Goal: Task Accomplishment & Management: Manage account settings

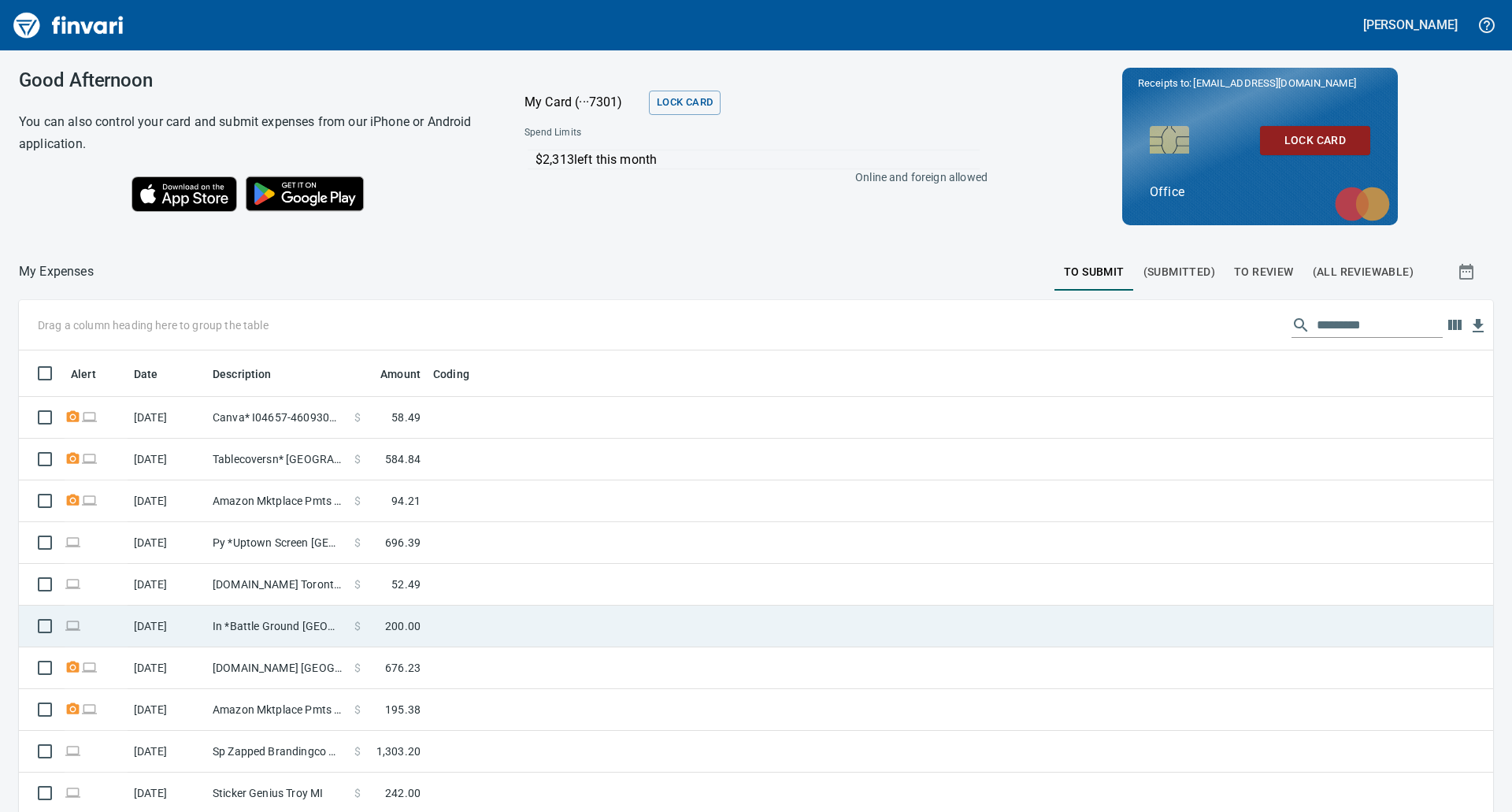
scroll to position [327, 0]
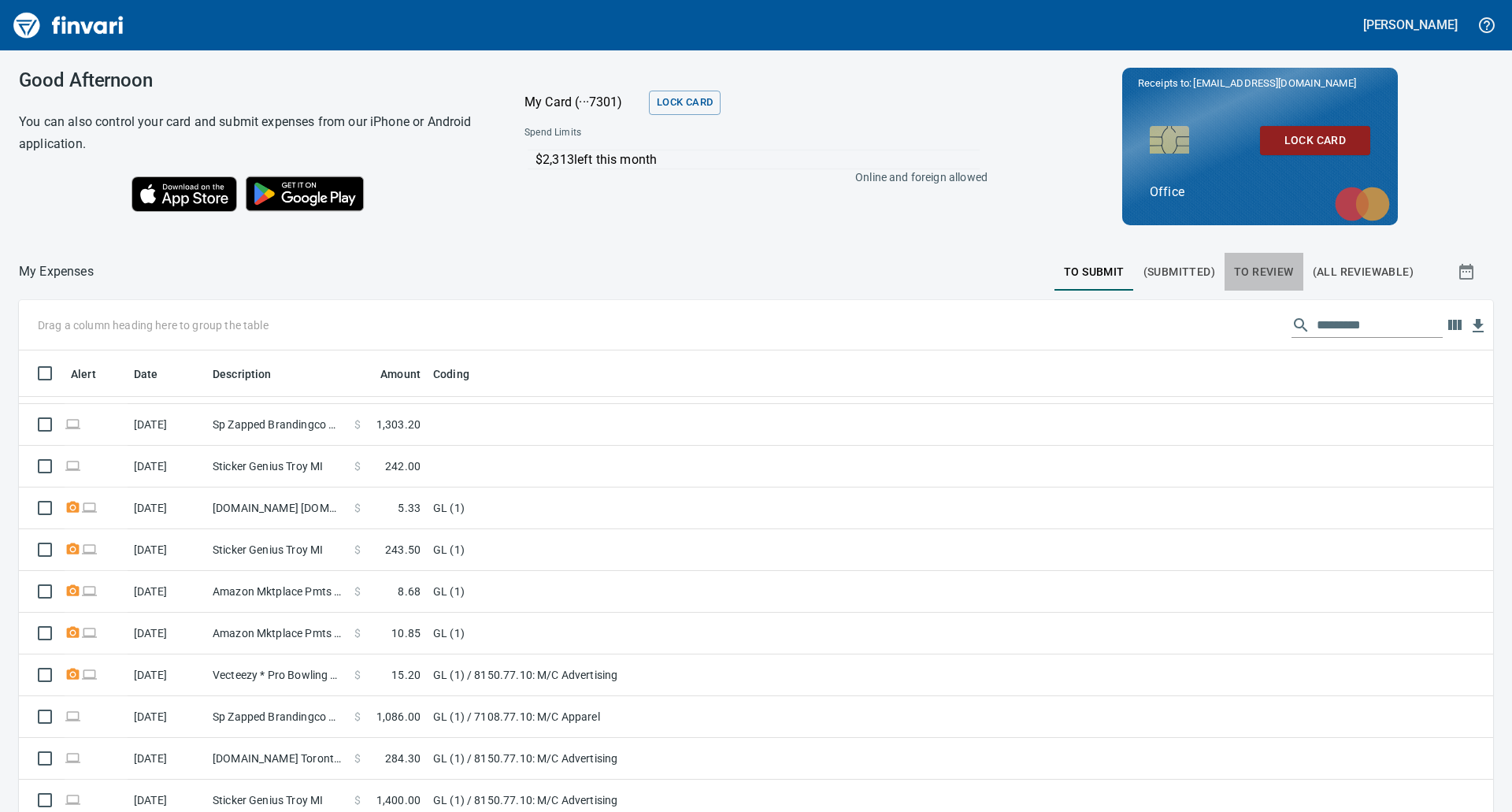
click at [1277, 267] on span "To Review" at bounding box center [1264, 272] width 60 height 20
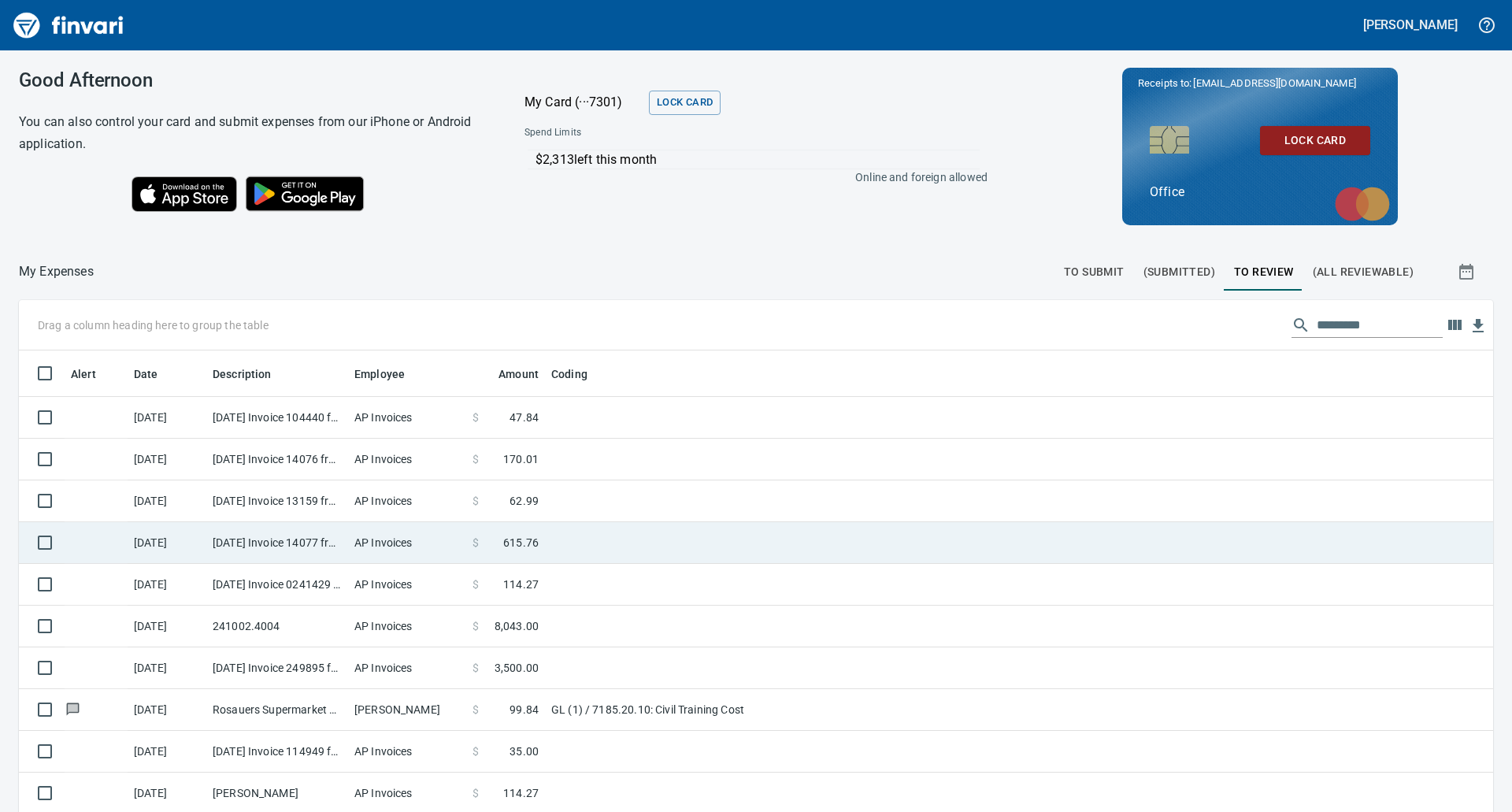
scroll to position [177, 0]
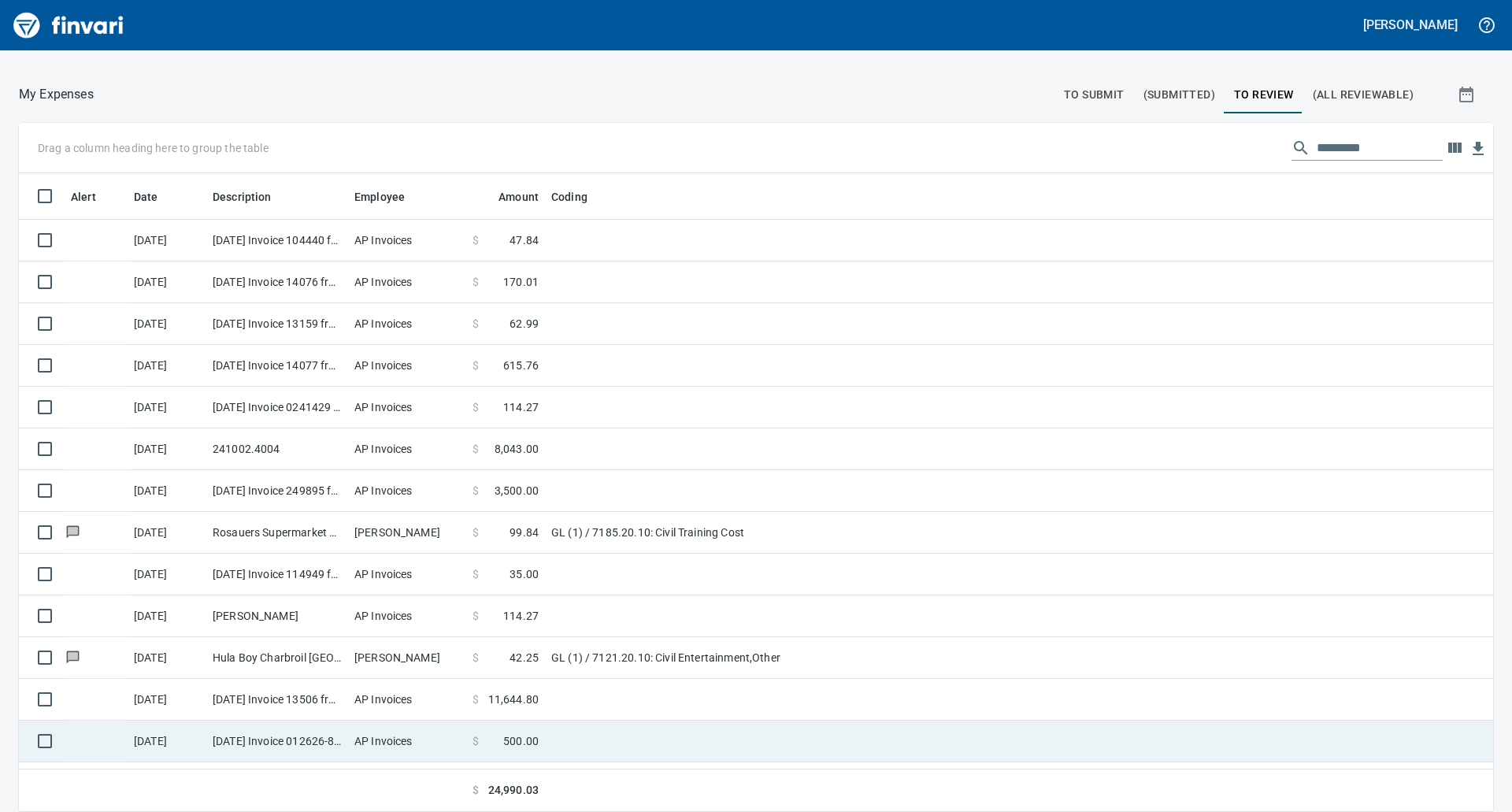
click at [378, 738] on td "AP Invoices" at bounding box center [407, 741] width 118 height 42
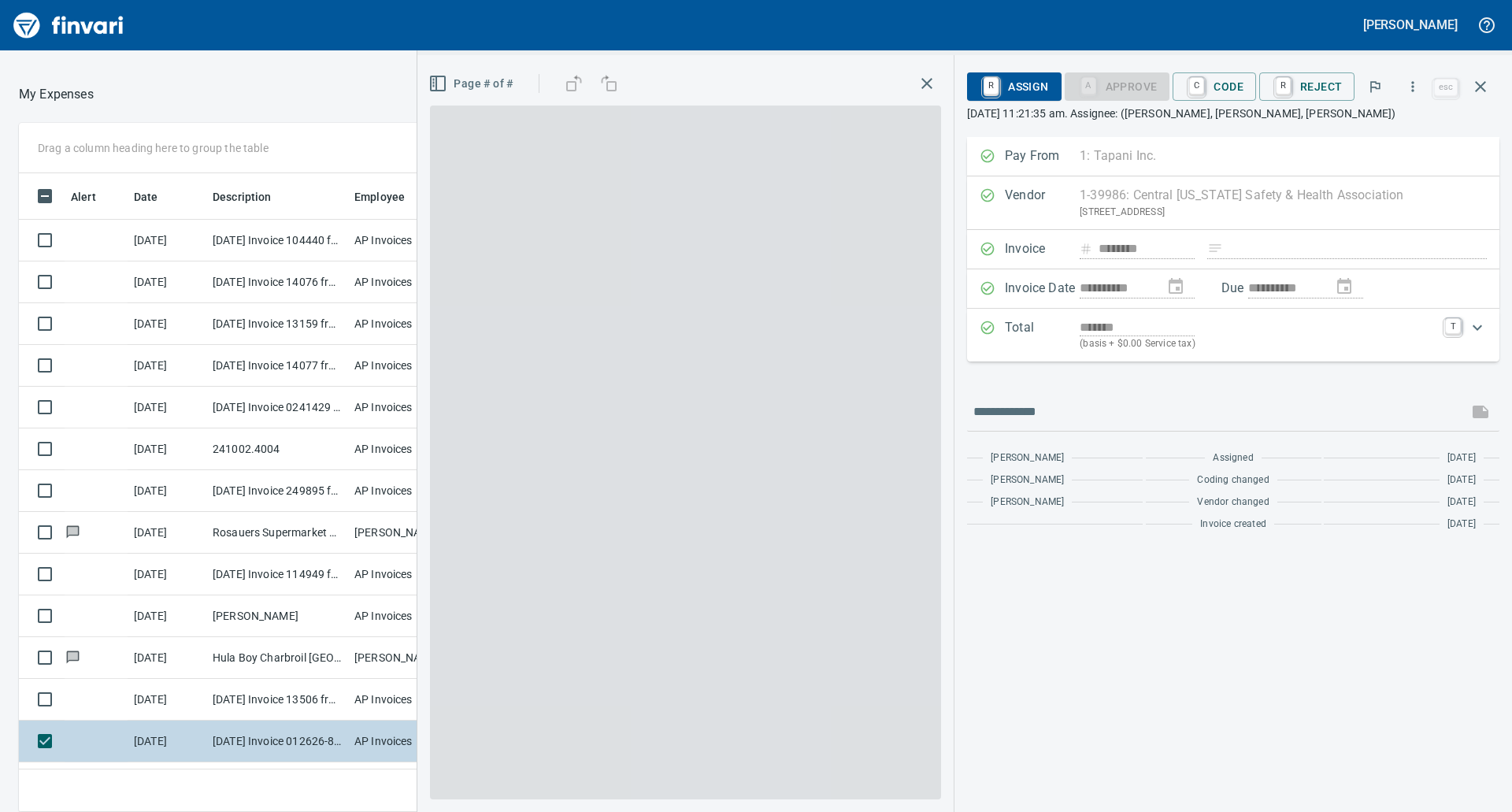
scroll to position [627, 1057]
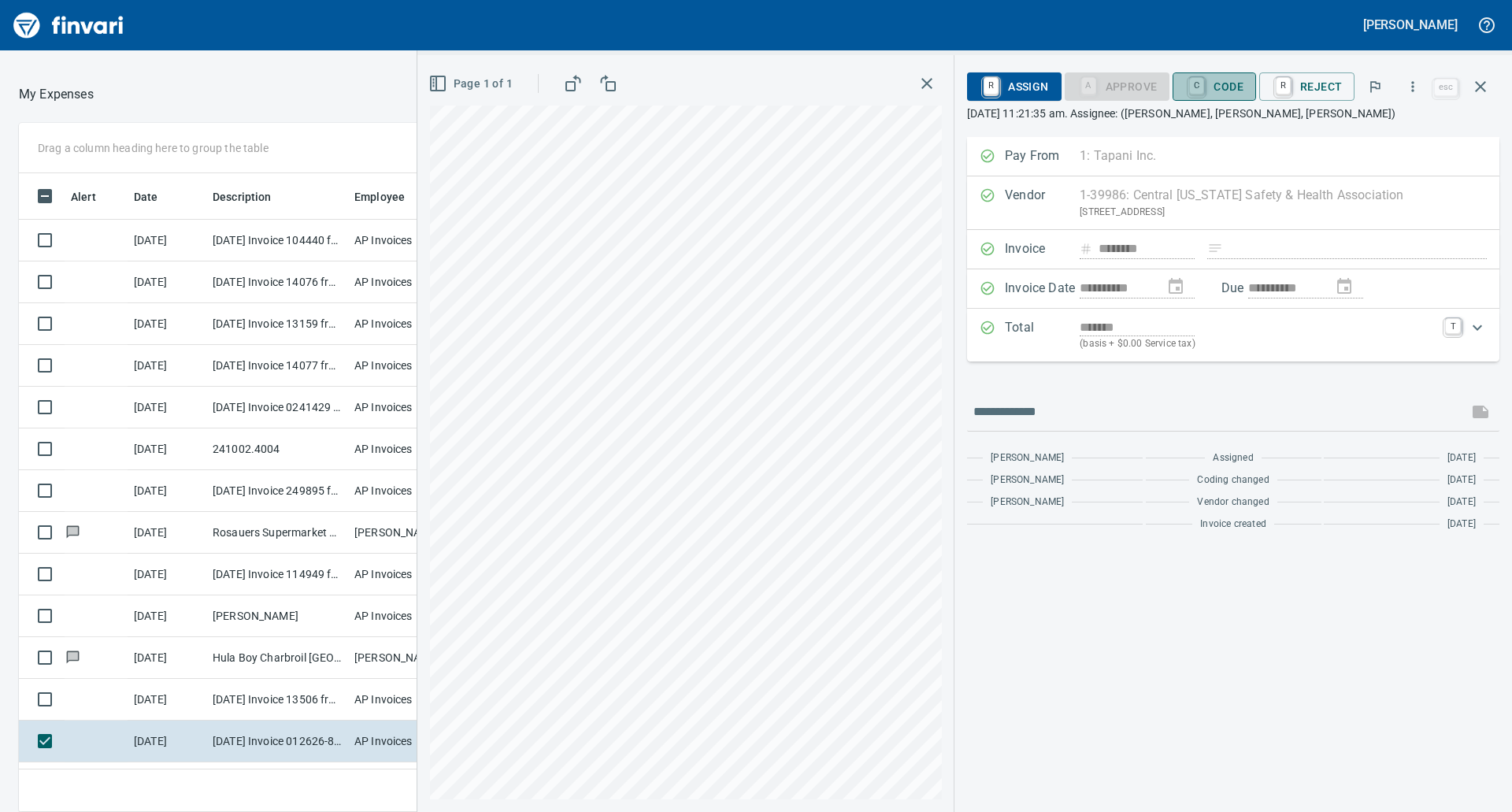
click at [1212, 88] on span "C Code" at bounding box center [1215, 86] width 58 height 26
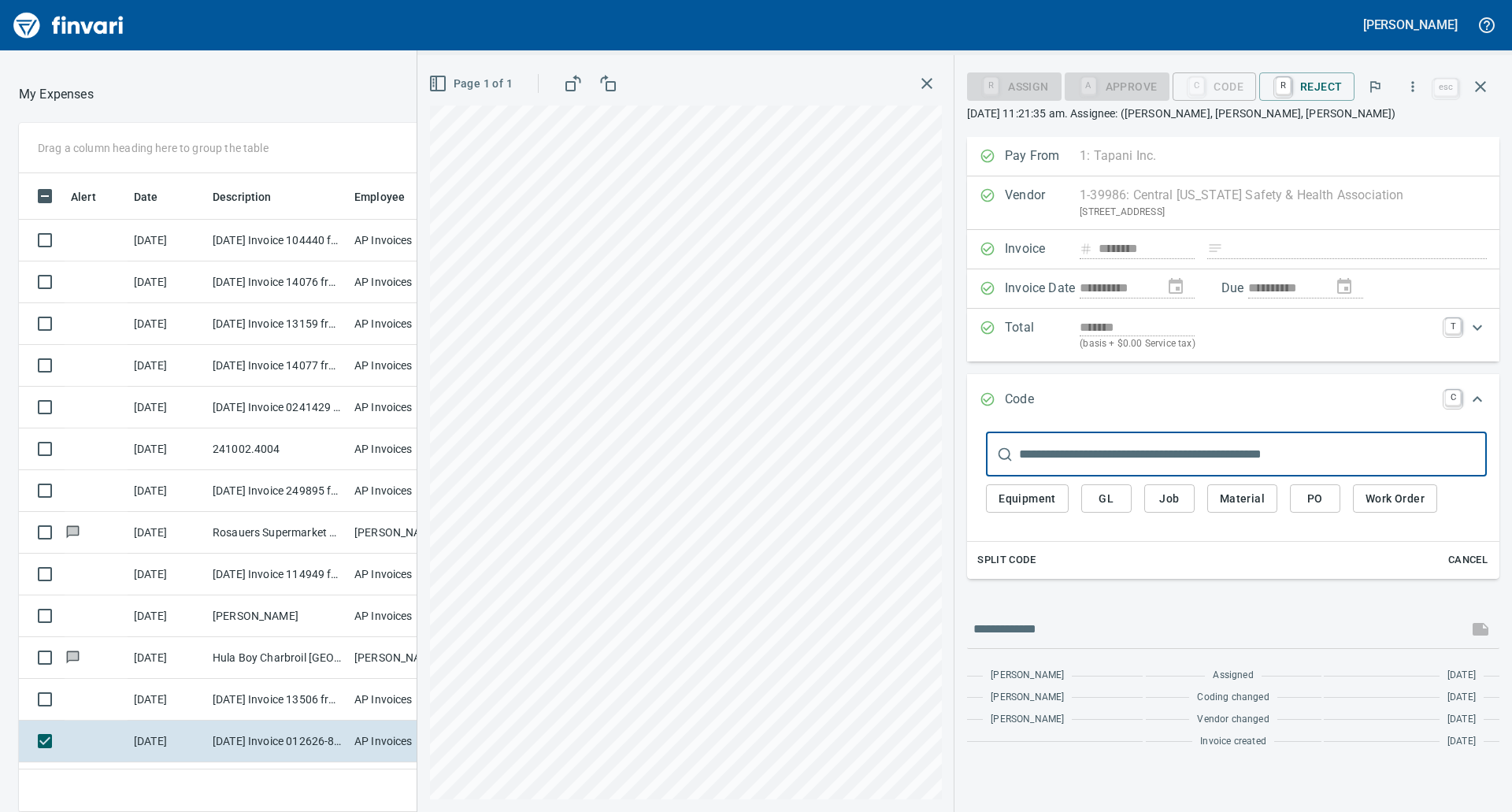
click at [1141, 453] on input "text" at bounding box center [1253, 454] width 468 height 44
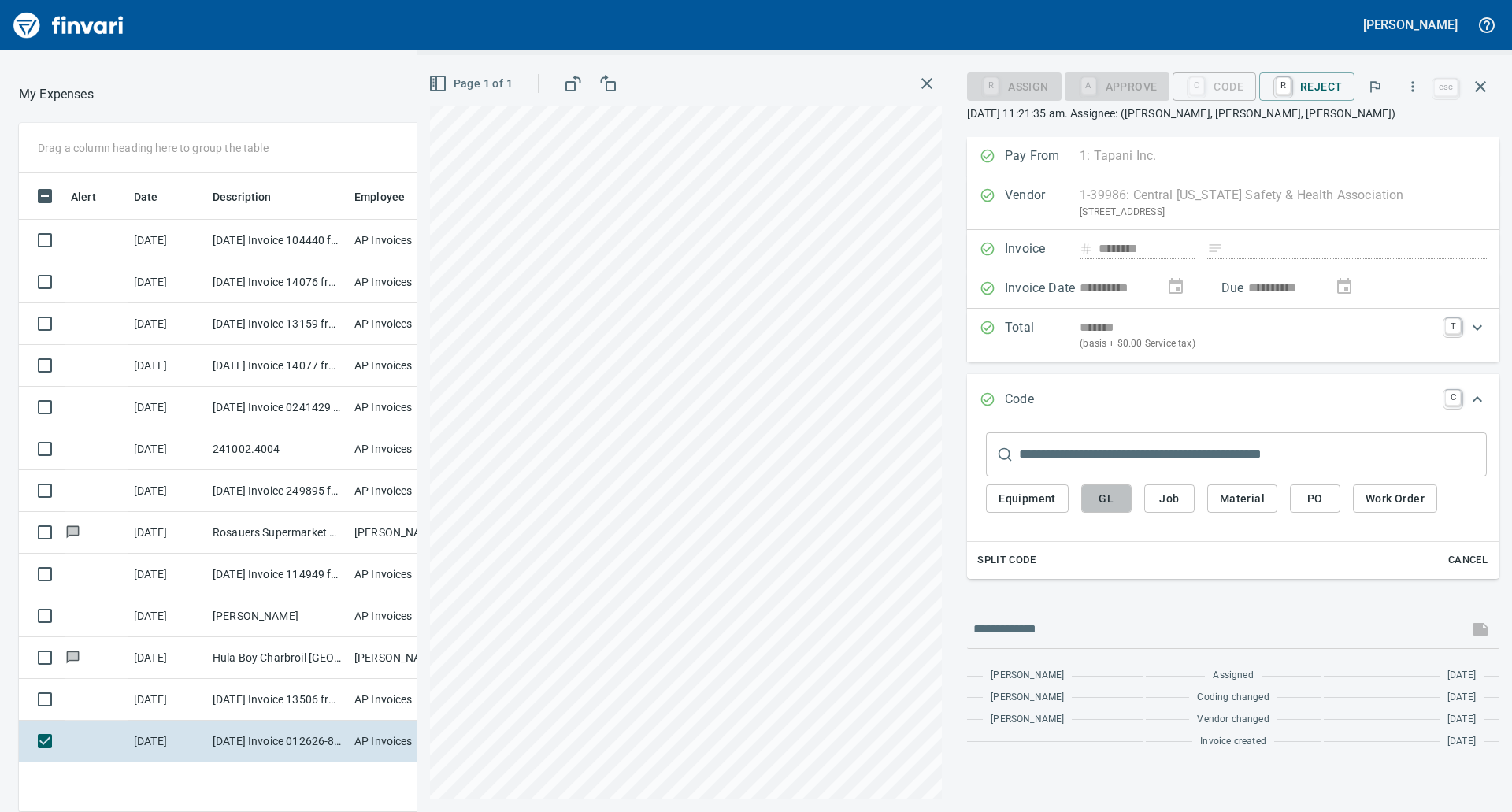
click at [1109, 511] on button "GL" at bounding box center [1106, 499] width 50 height 29
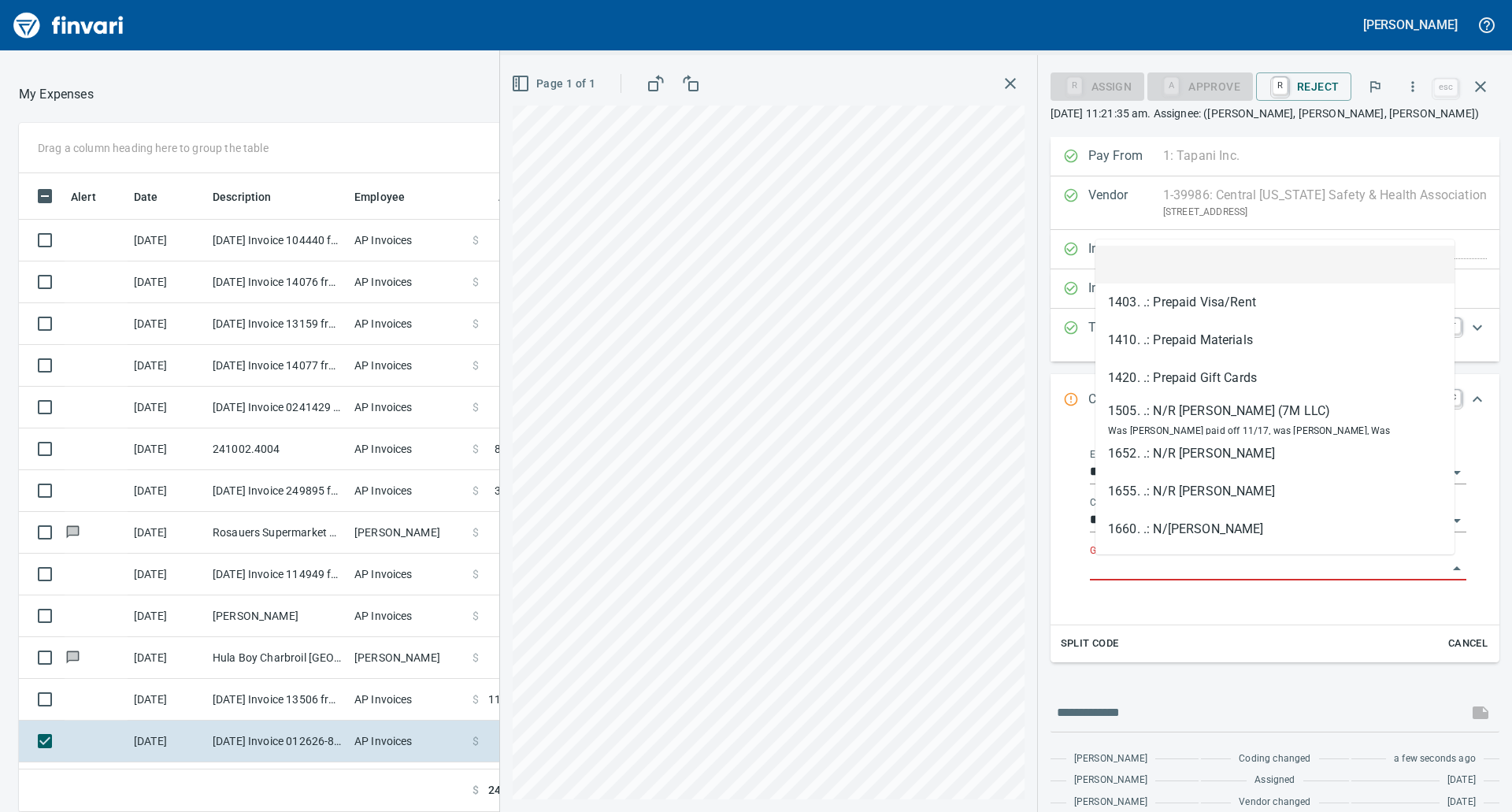
click at [1136, 568] on input "GL Account" at bounding box center [1269, 569] width 358 height 22
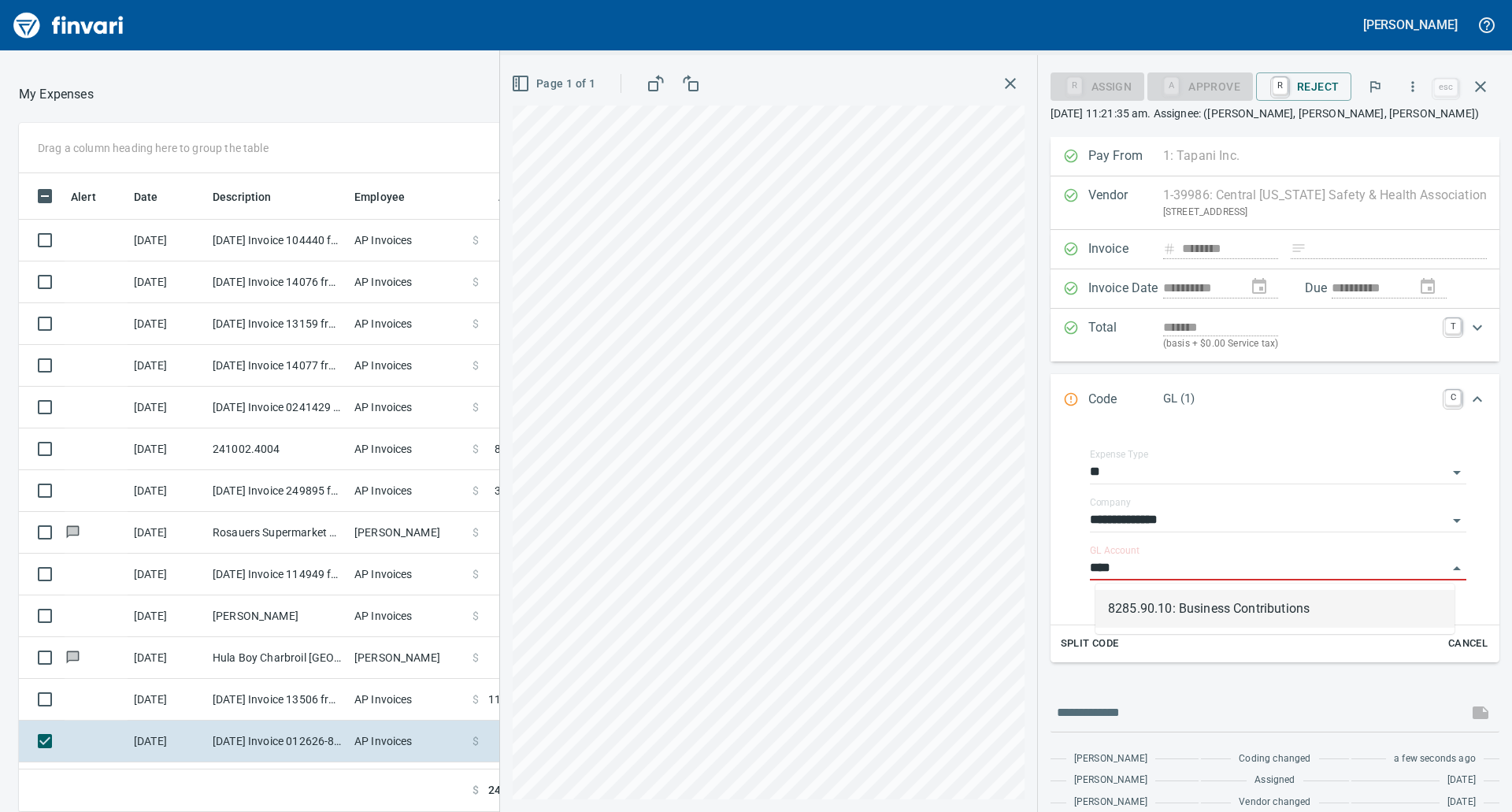
click at [1223, 610] on li "8285.90.10: Business Contributions" at bounding box center [1275, 609] width 359 height 38
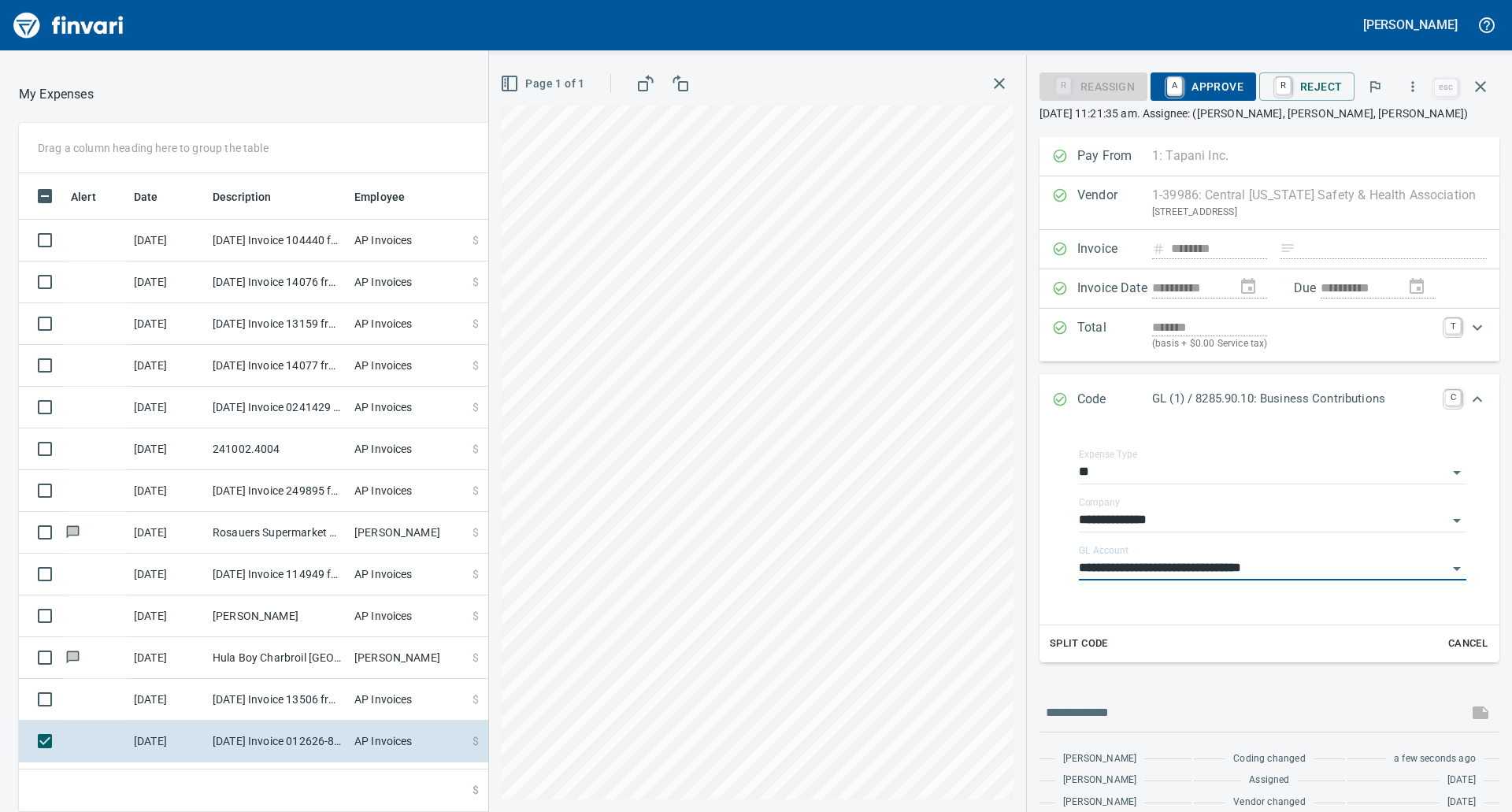
type input "**********"
click at [1217, 80] on span "A Approve" at bounding box center [1204, 86] width 80 height 26
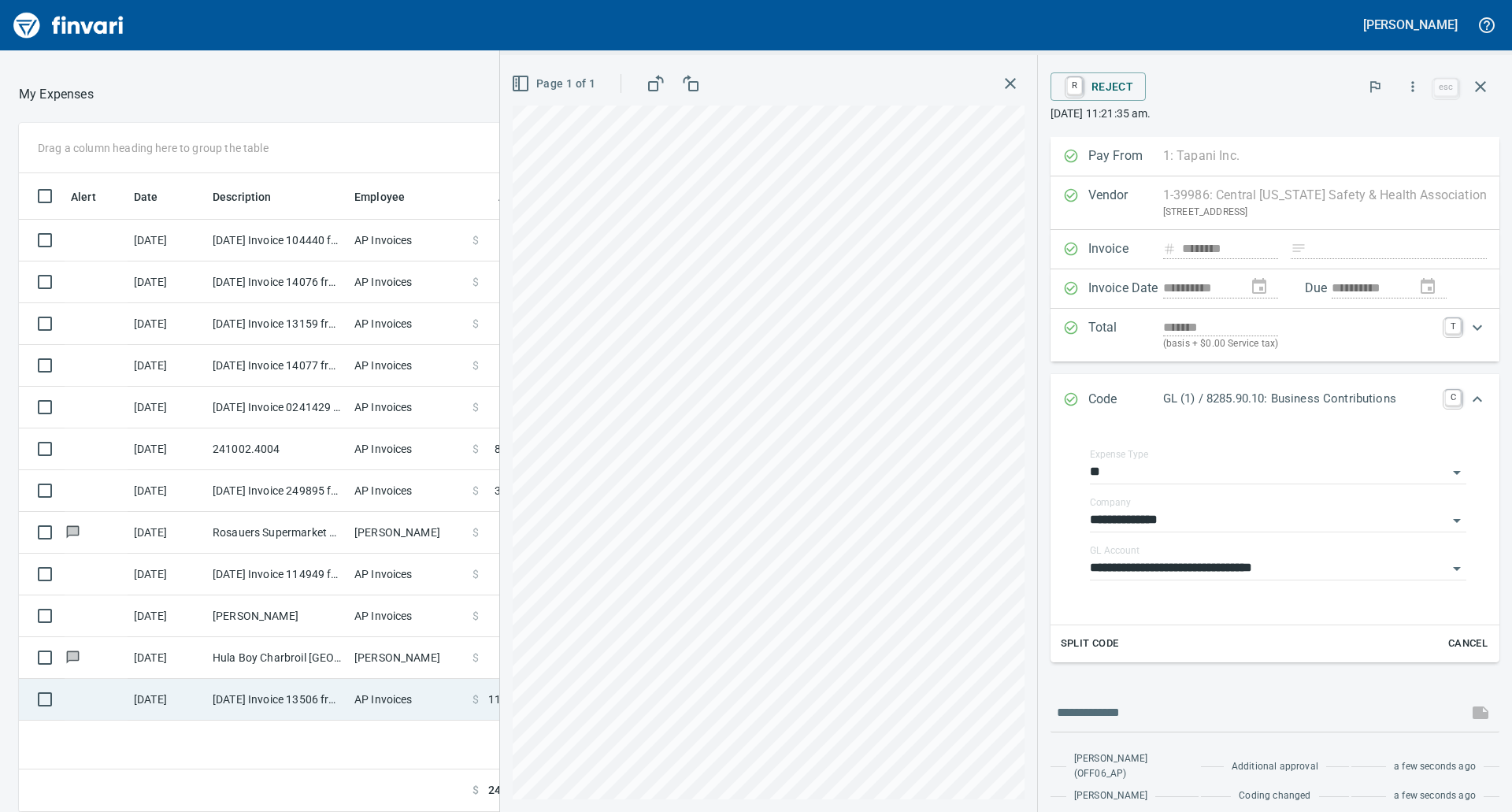
click at [313, 691] on td "[DATE] Invoice 13506 from Diecast Masters America Inc (1-38575)" at bounding box center [278, 699] width 142 height 42
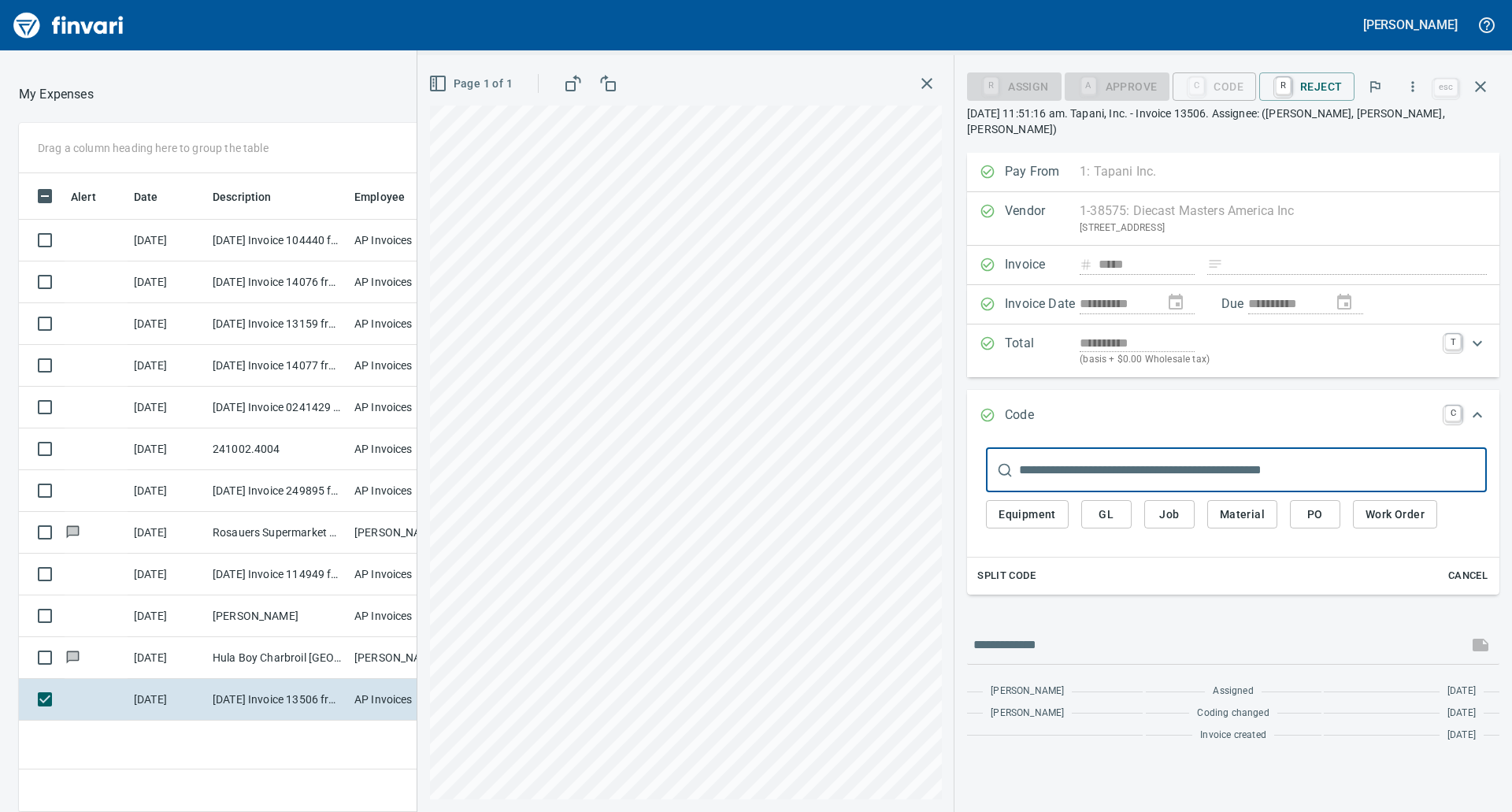
click at [1100, 455] on input "text" at bounding box center [1253, 470] width 468 height 44
click at [1102, 505] on span "GL" at bounding box center [1107, 514] width 26 height 20
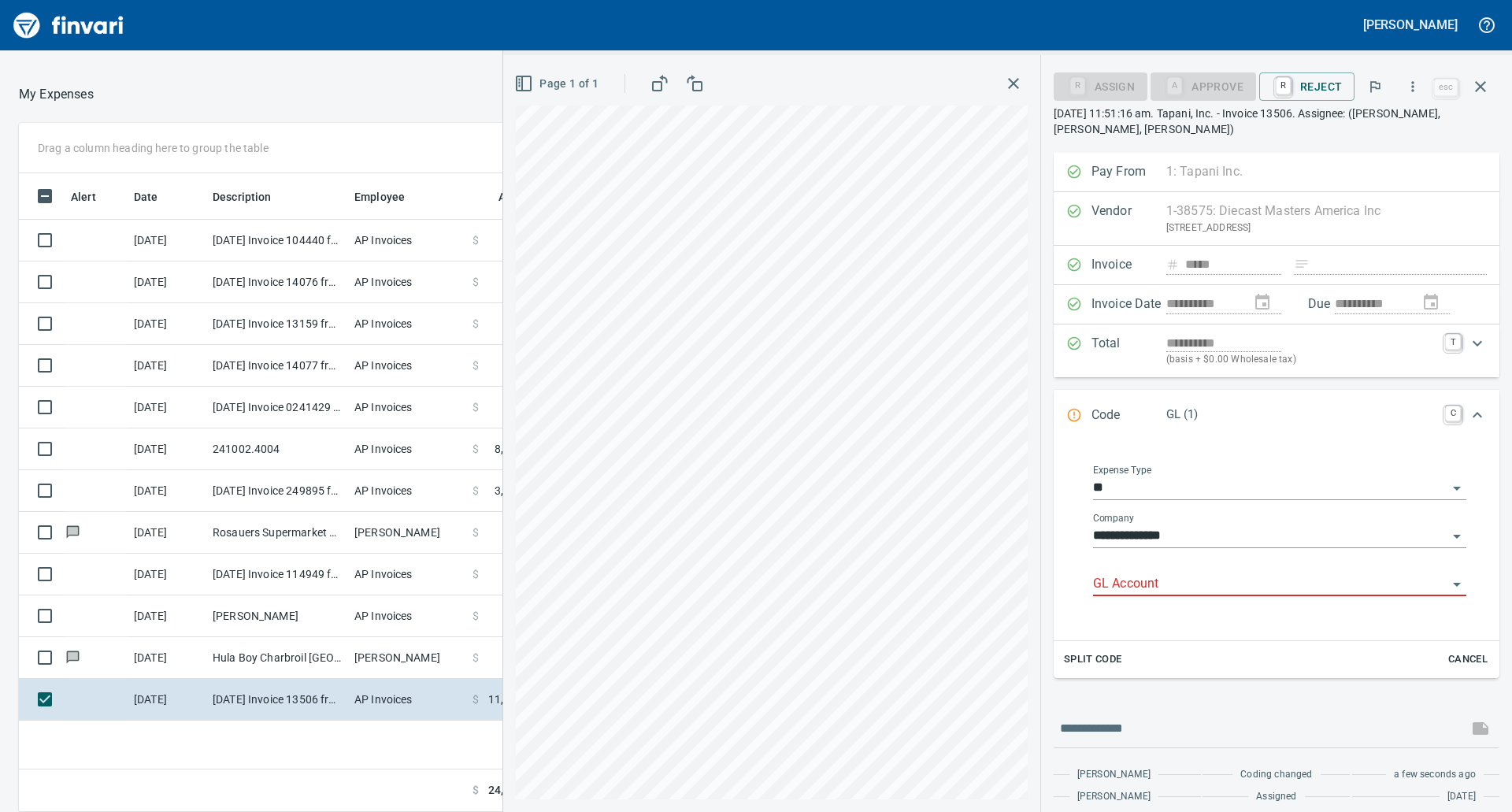
click at [1169, 593] on input "GL Account" at bounding box center [1270, 584] width 355 height 22
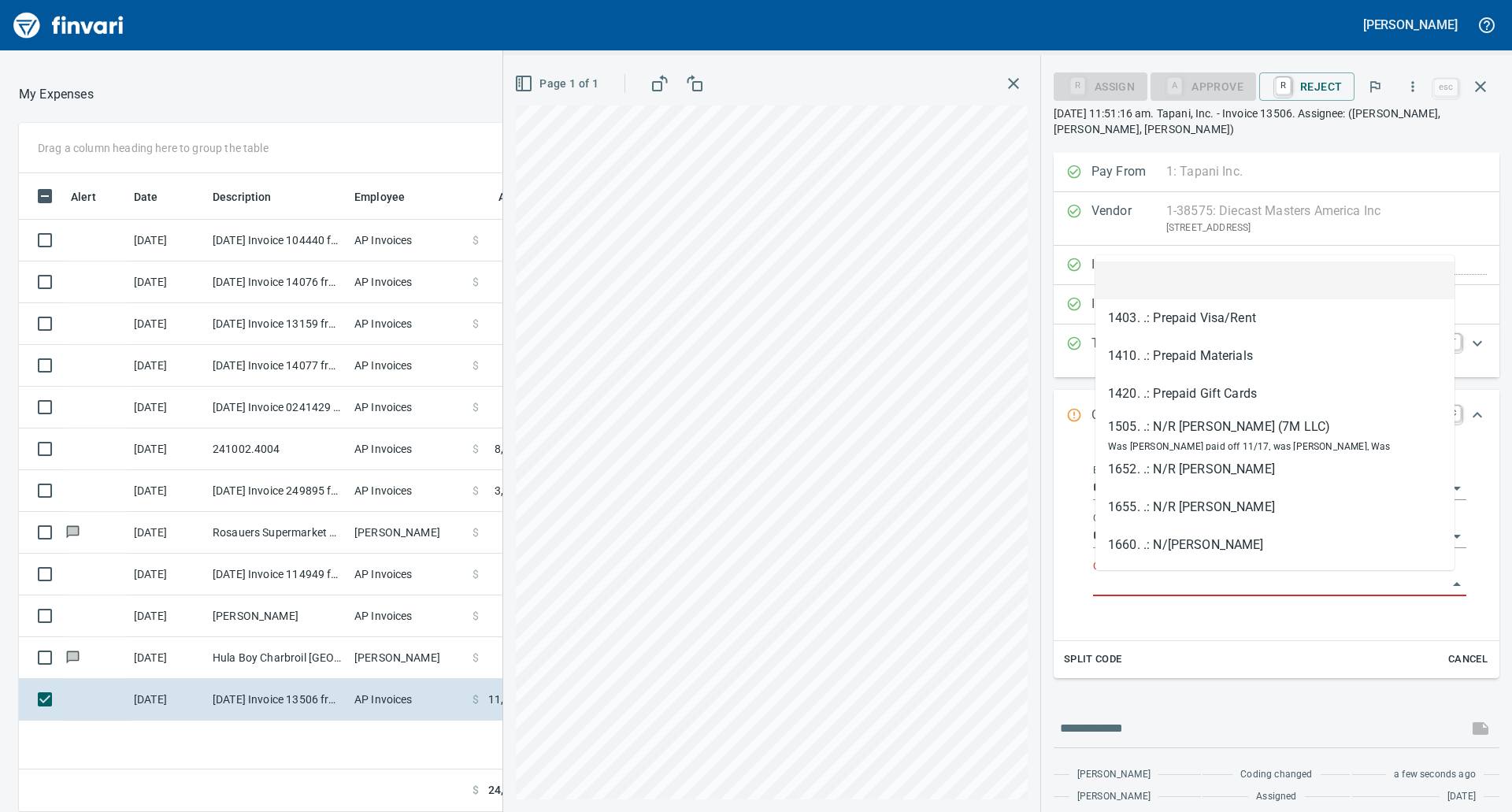
paste input "**********"
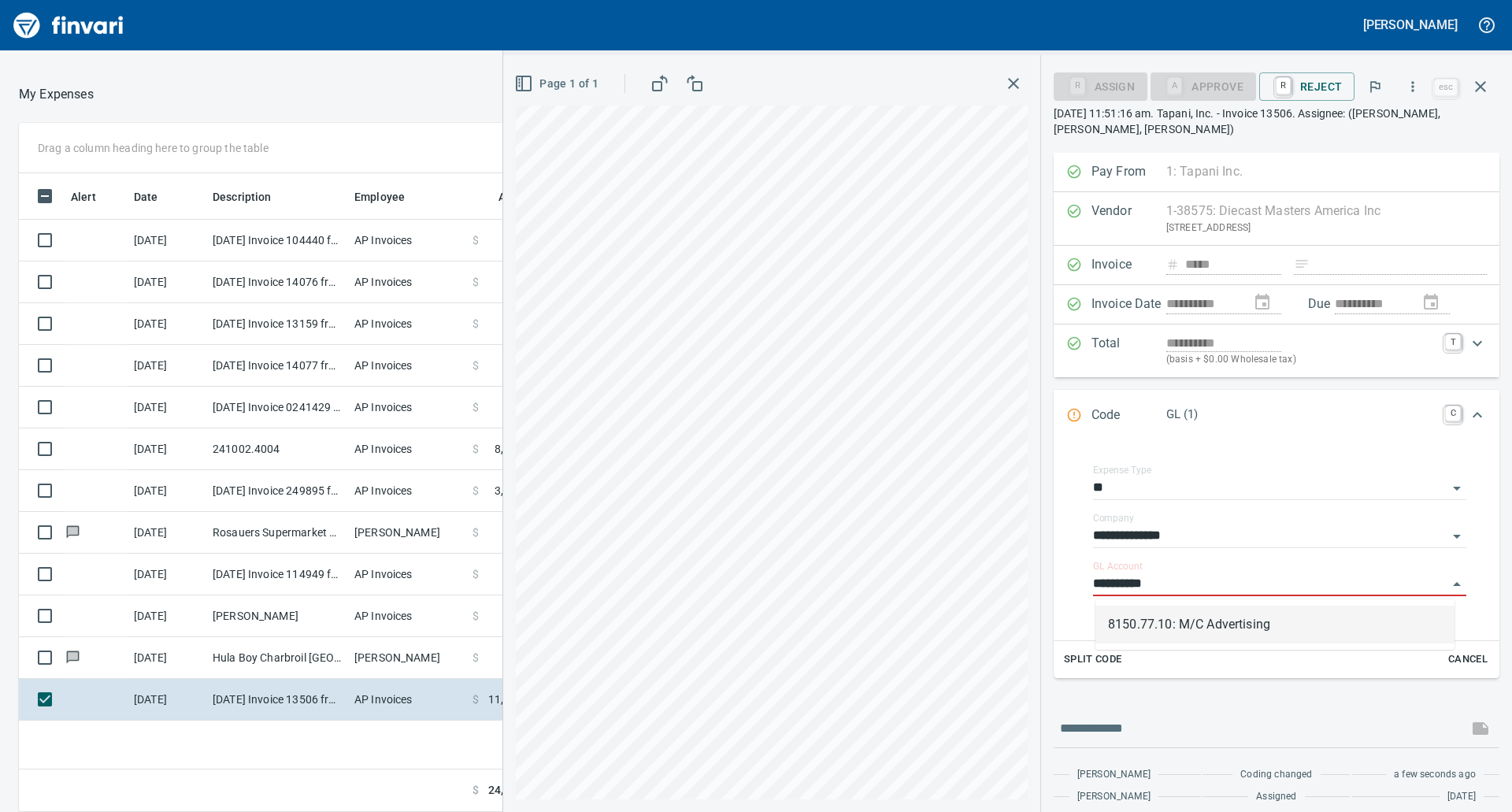
click at [1309, 624] on li "8150.77.10: M/C Advertising" at bounding box center [1275, 624] width 359 height 38
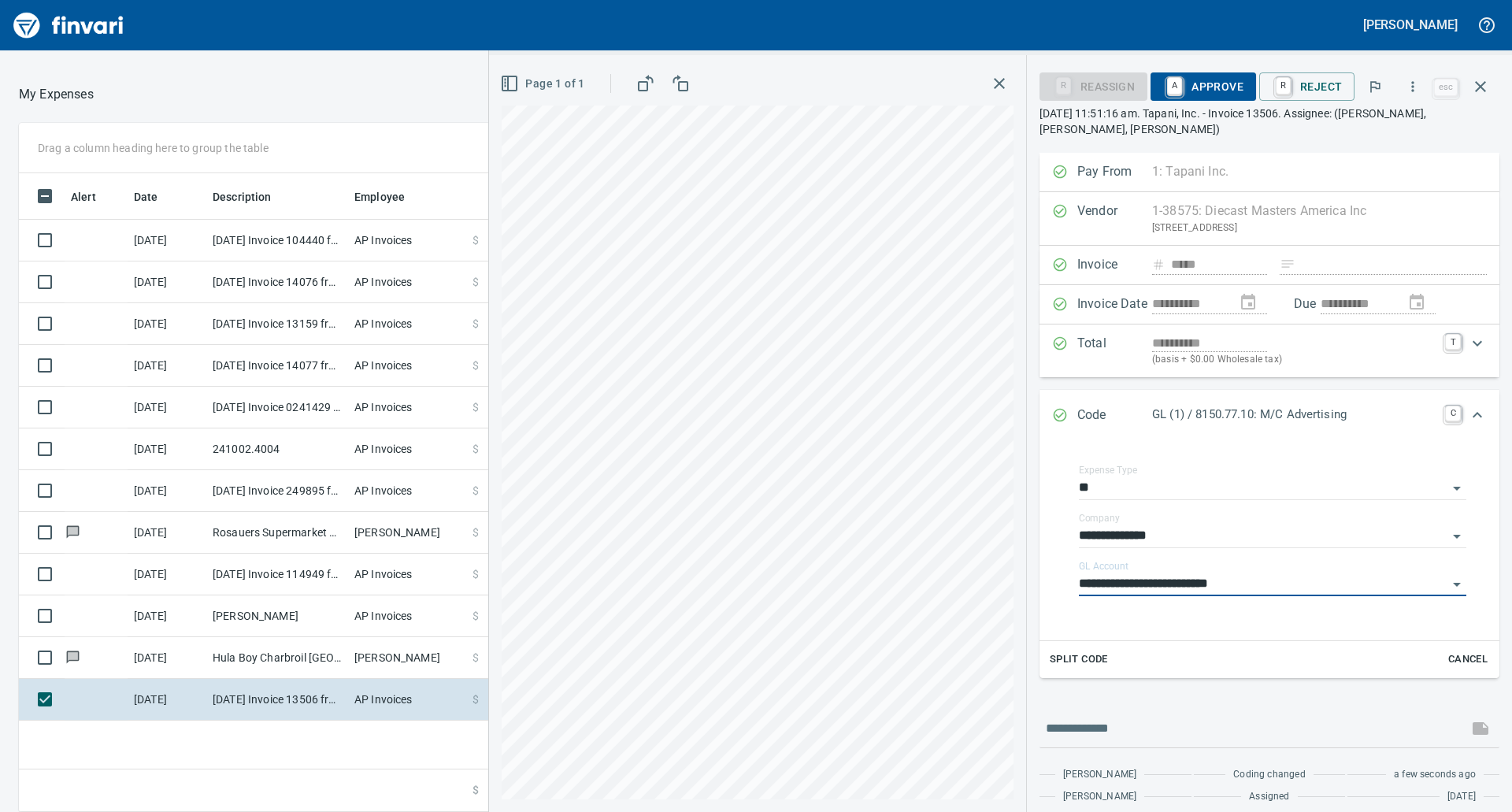
type input "**********"
click at [1207, 84] on span "A Approve" at bounding box center [1204, 86] width 80 height 26
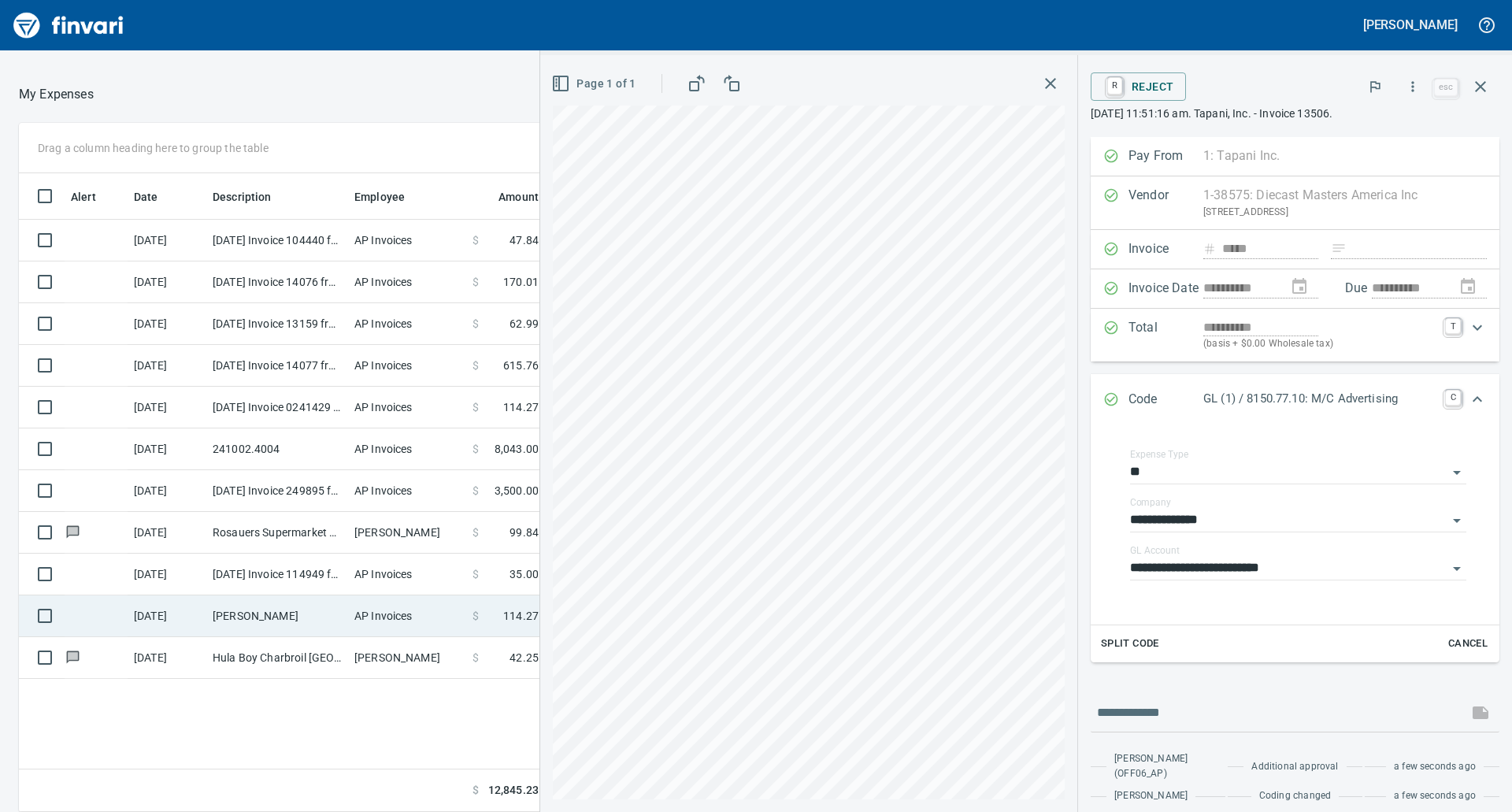
click at [266, 619] on td "[PERSON_NAME]" at bounding box center [278, 616] width 142 height 42
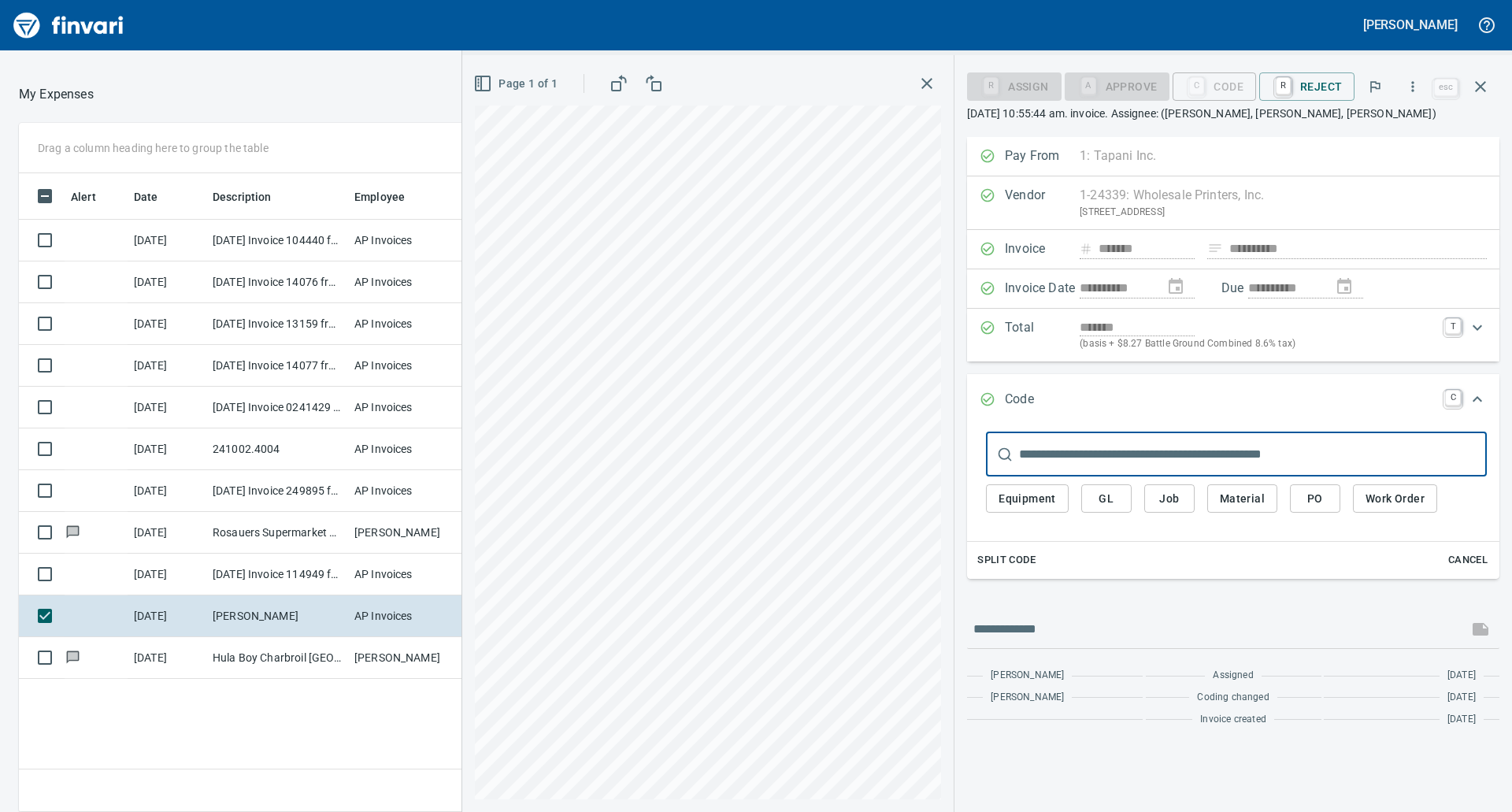
click at [1052, 451] on input "text" at bounding box center [1253, 454] width 468 height 44
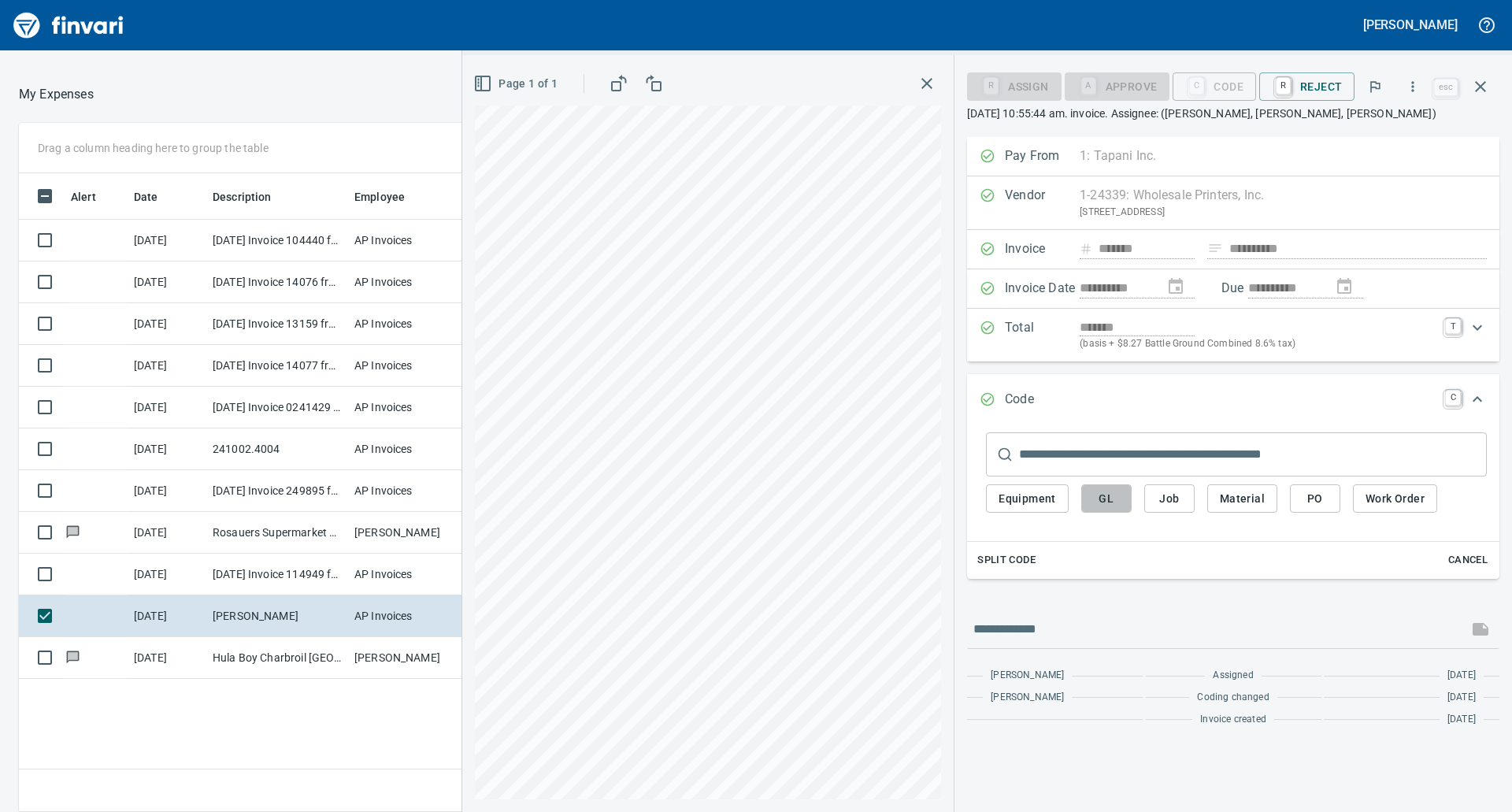
click at [1098, 499] on span "GL" at bounding box center [1107, 499] width 26 height 20
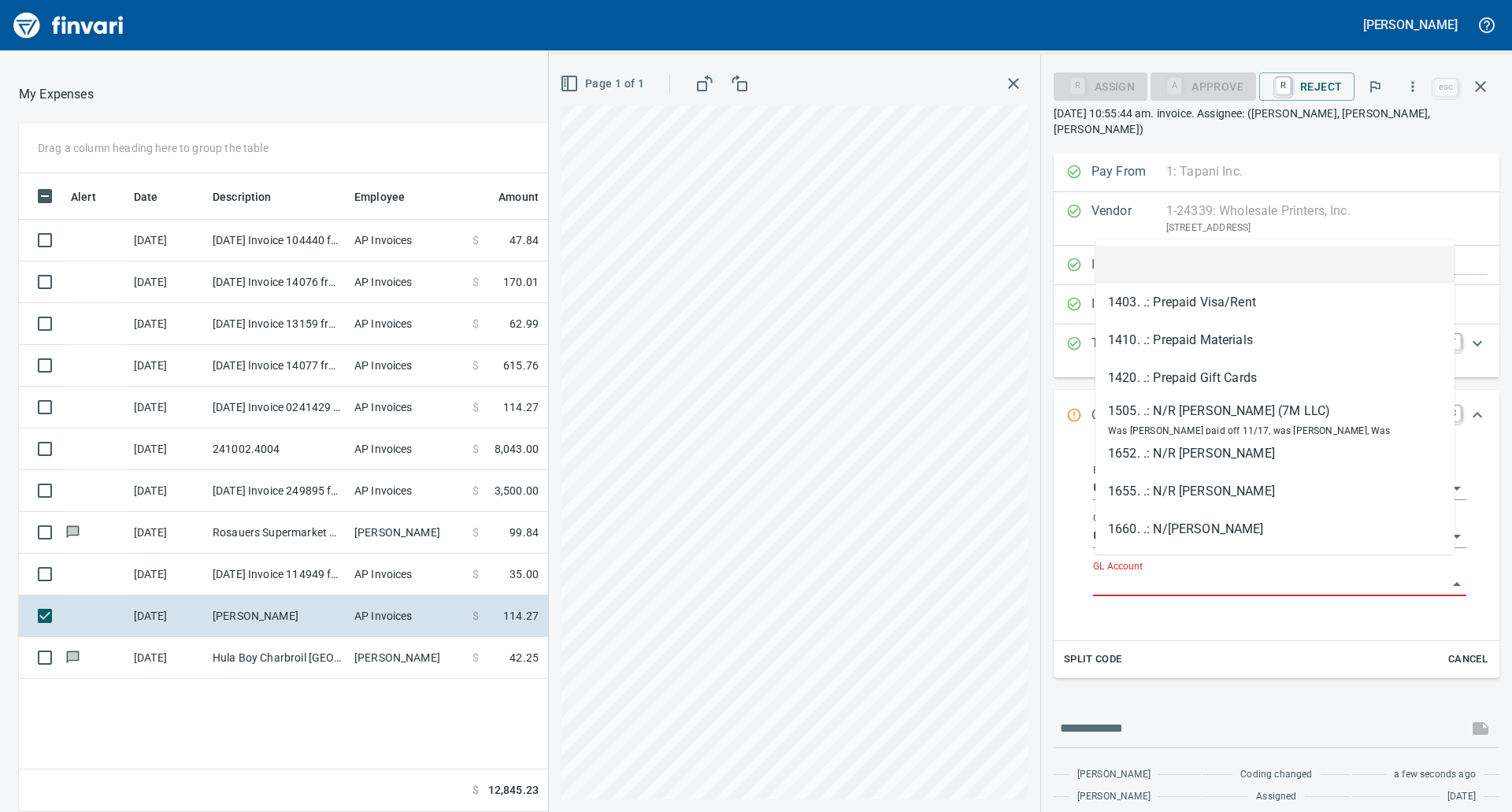
scroll to position [627, 1057]
click at [1145, 573] on input "GL Account" at bounding box center [1270, 584] width 355 height 22
paste input "**********"
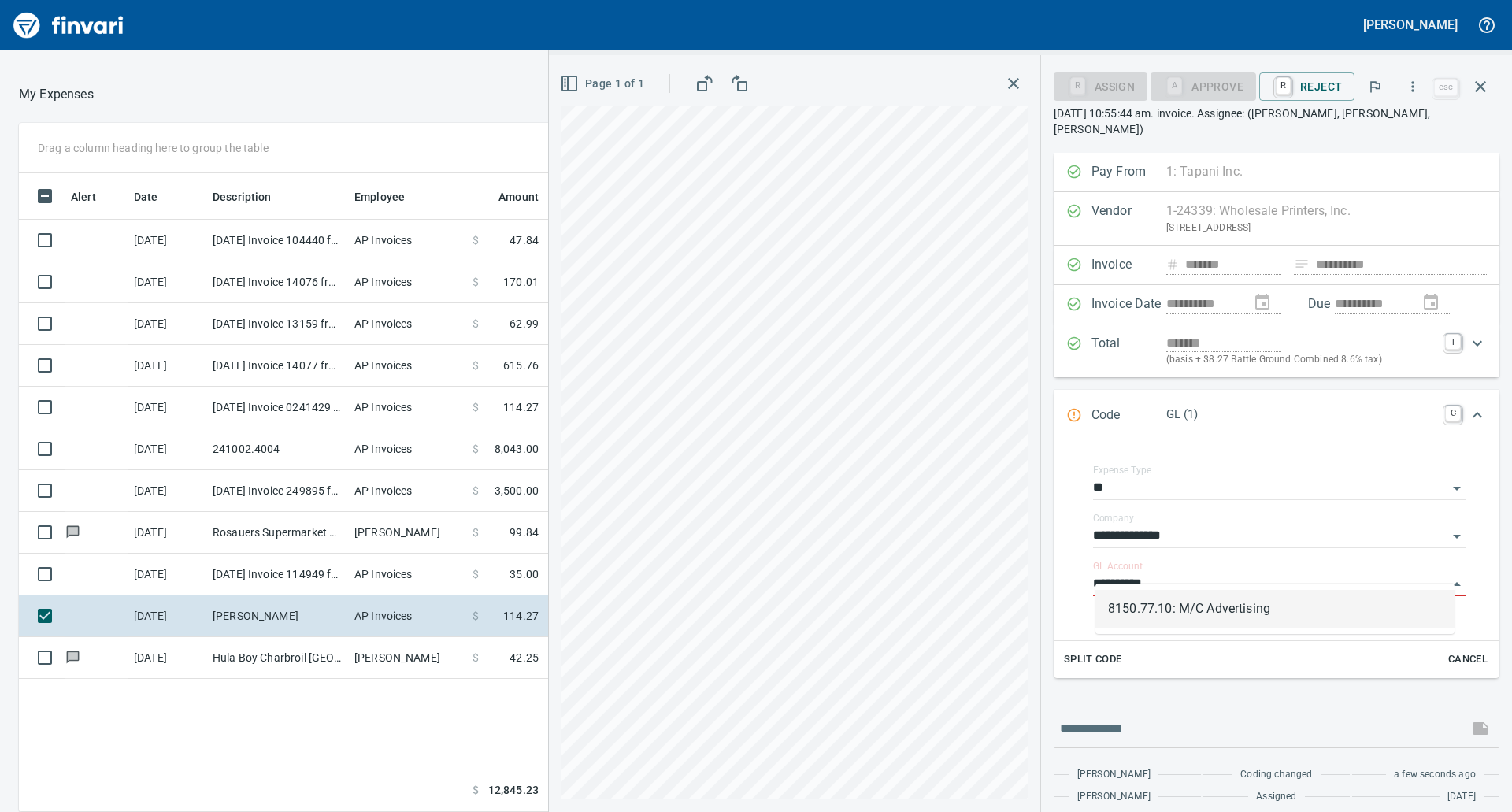
click at [1169, 603] on li "8150.77.10: M/C Advertising" at bounding box center [1275, 609] width 359 height 38
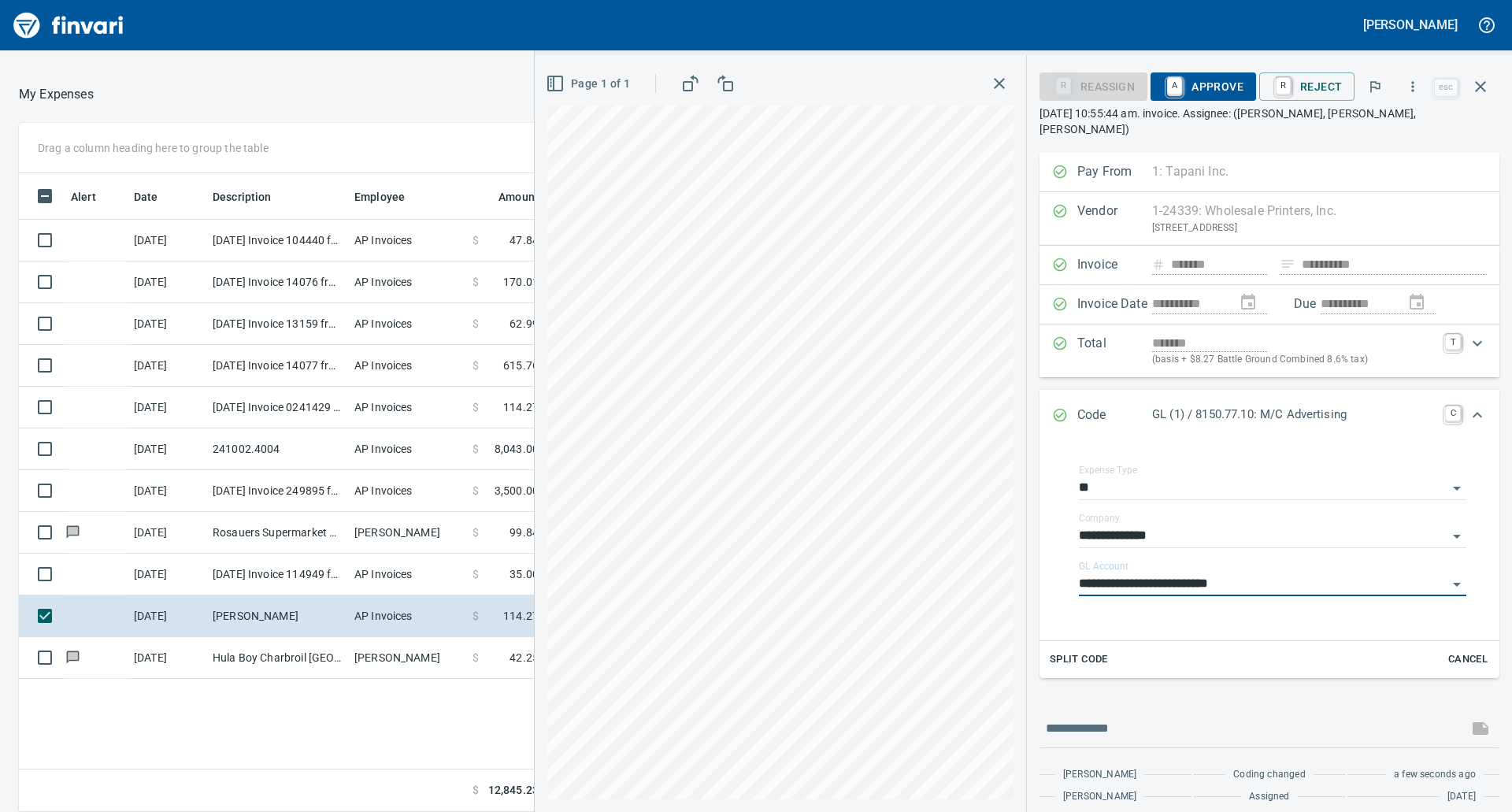
type input "**********"
click at [1202, 85] on span "A Approve" at bounding box center [1204, 86] width 80 height 26
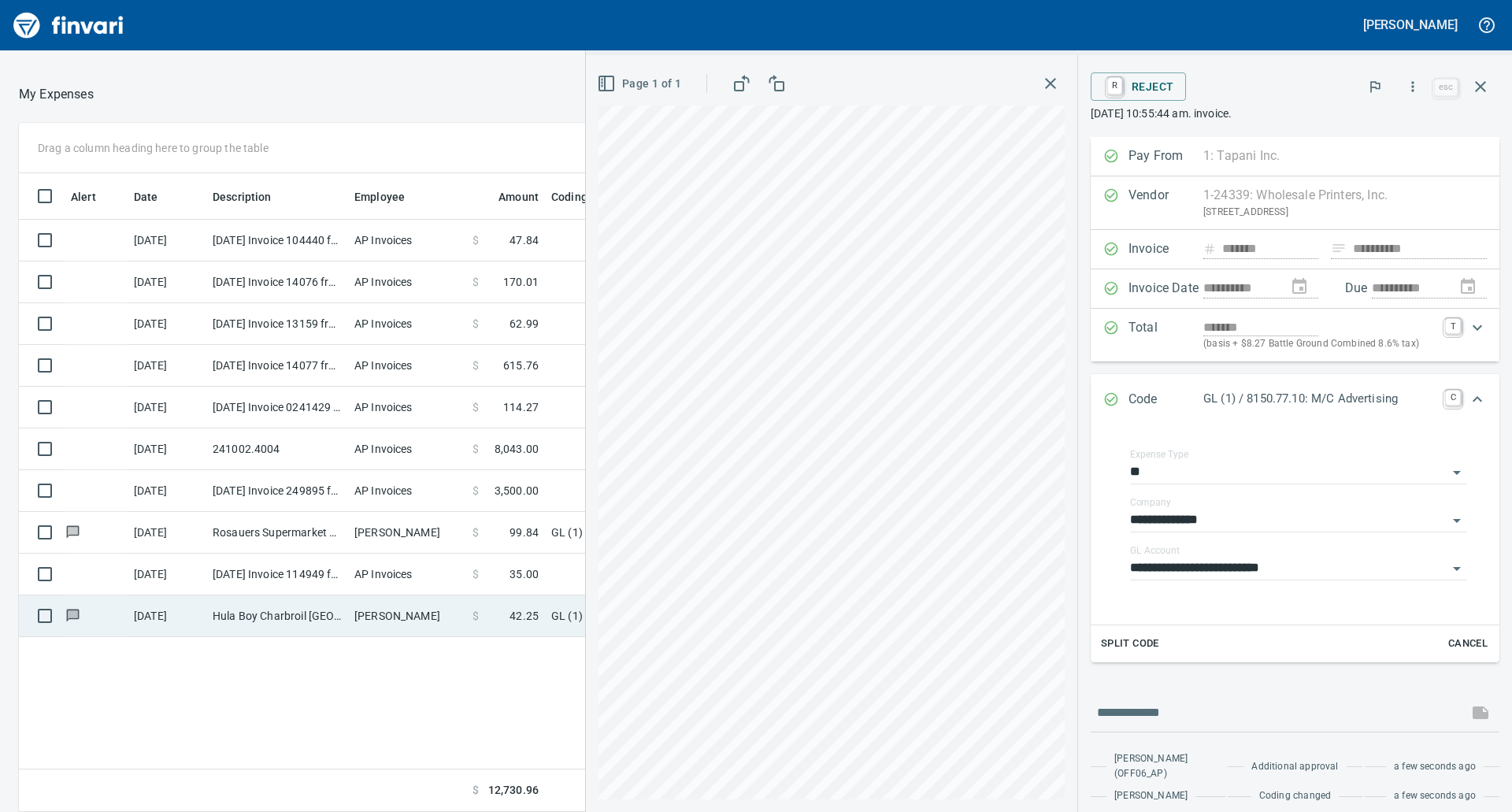
click at [239, 610] on td "Hula Boy Charbroil [GEOGRAPHIC_DATA] [GEOGRAPHIC_DATA]" at bounding box center [278, 616] width 142 height 42
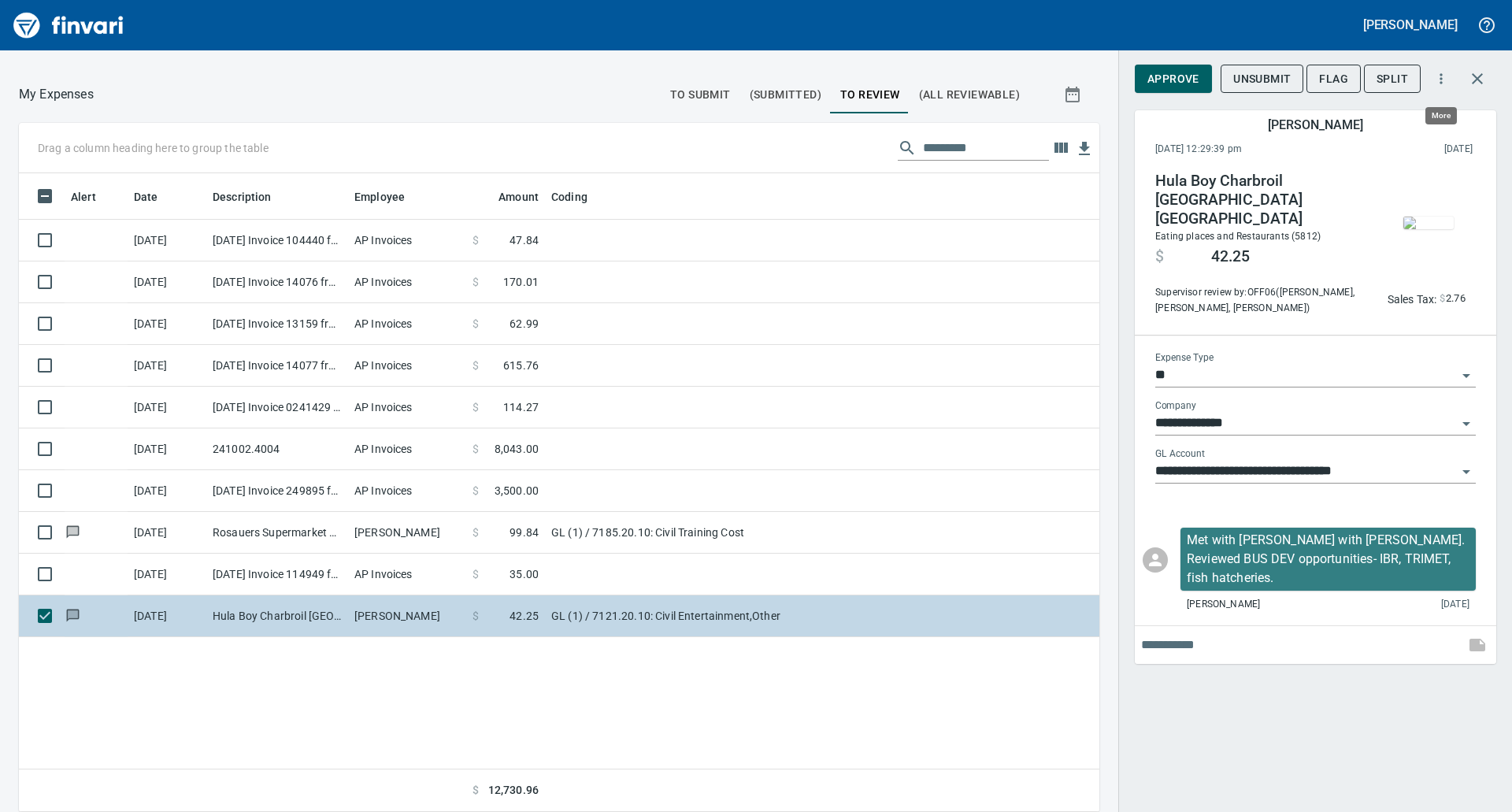
scroll to position [627, 1057]
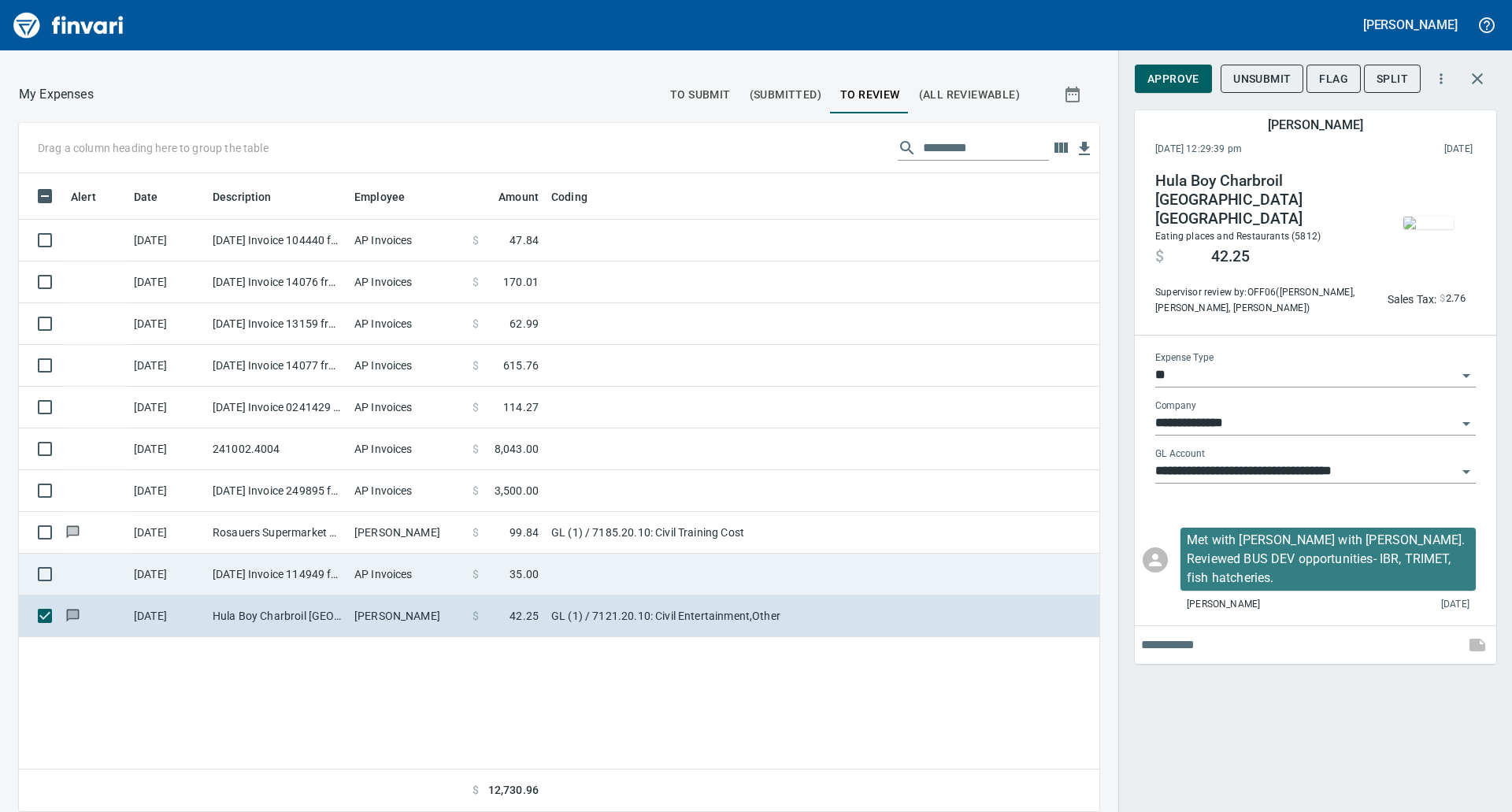
click at [316, 575] on td "[DATE] Invoice 114949 from Signs And More (1-10948)" at bounding box center [278, 574] width 142 height 42
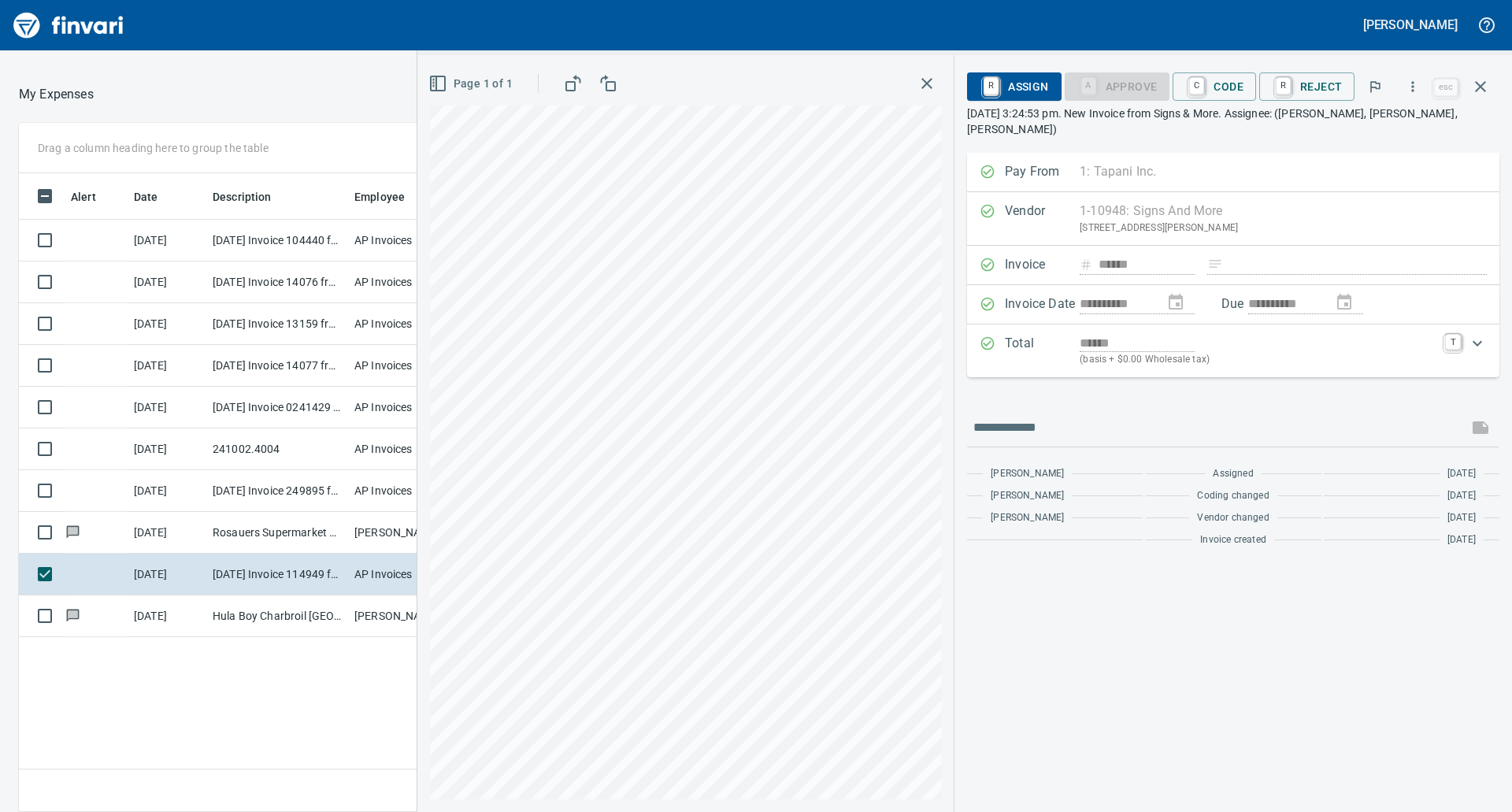
scroll to position [627, 1057]
click at [1024, 83] on span "R Assign" at bounding box center [1014, 86] width 68 height 26
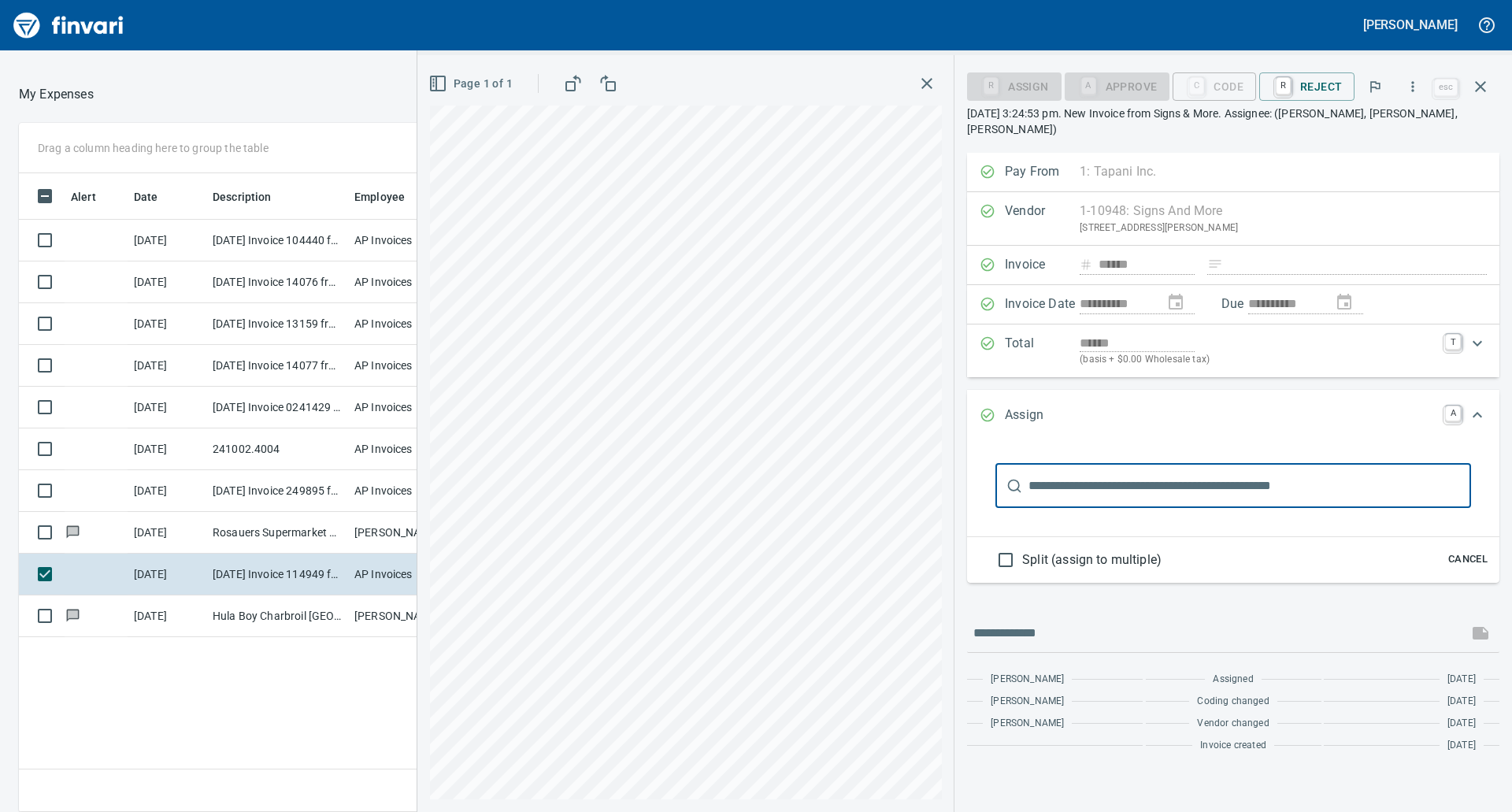
click at [1105, 476] on input "text" at bounding box center [1250, 486] width 442 height 44
type input "*"
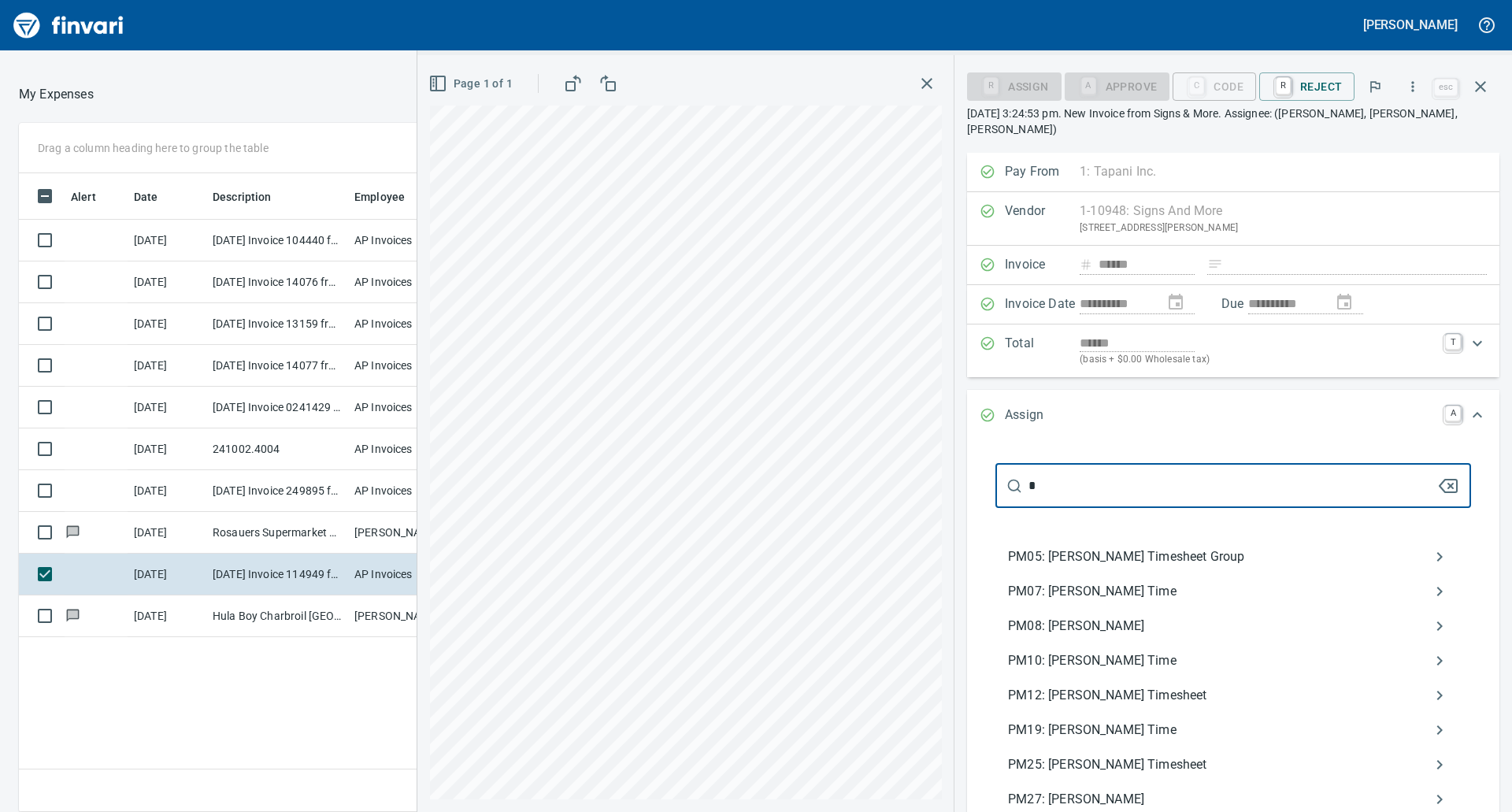
click at [1105, 476] on input "*" at bounding box center [1233, 486] width 408 height 44
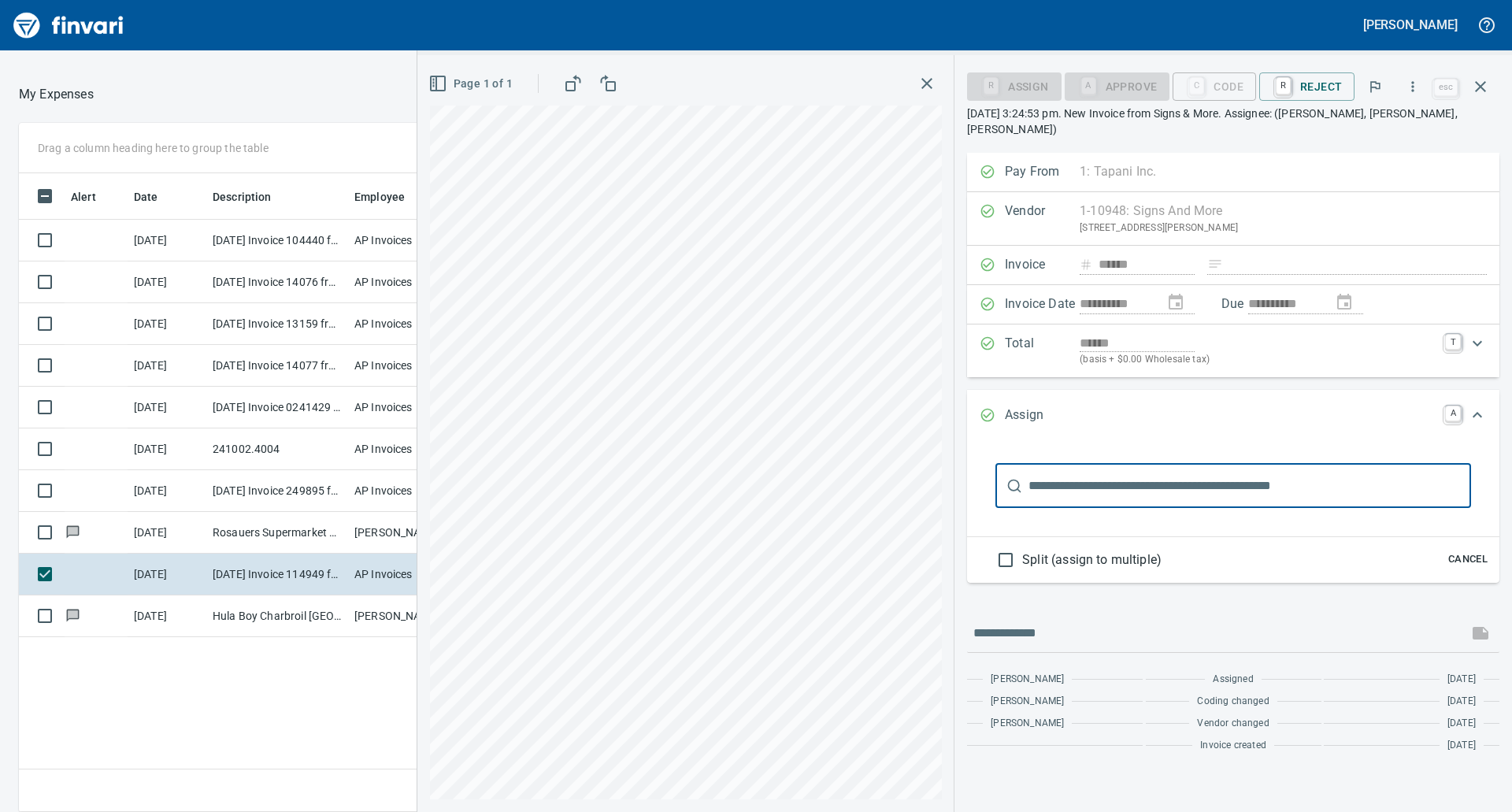
click at [1087, 464] on input "text" at bounding box center [1250, 486] width 442 height 44
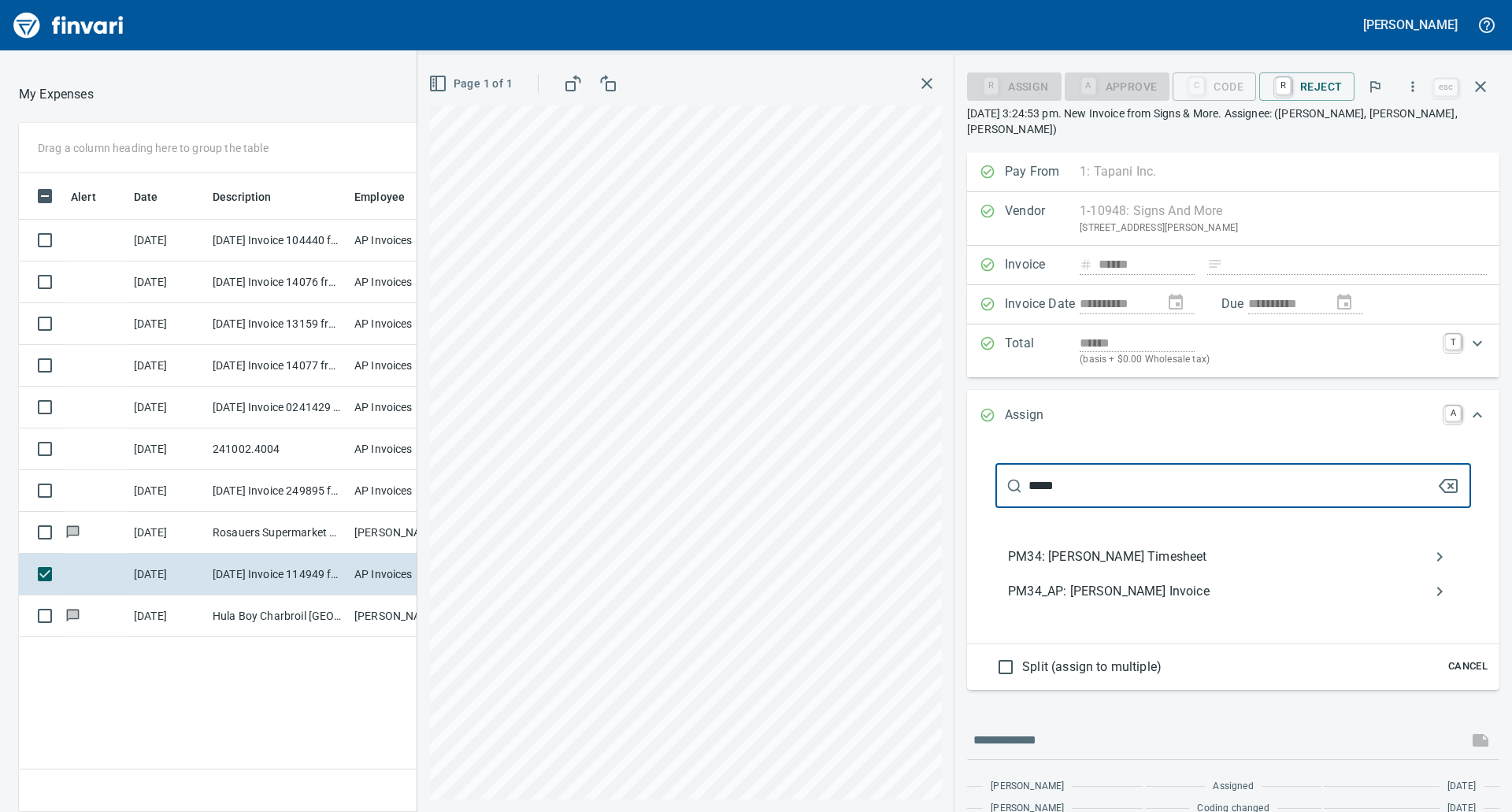
scroll to position [51, 0]
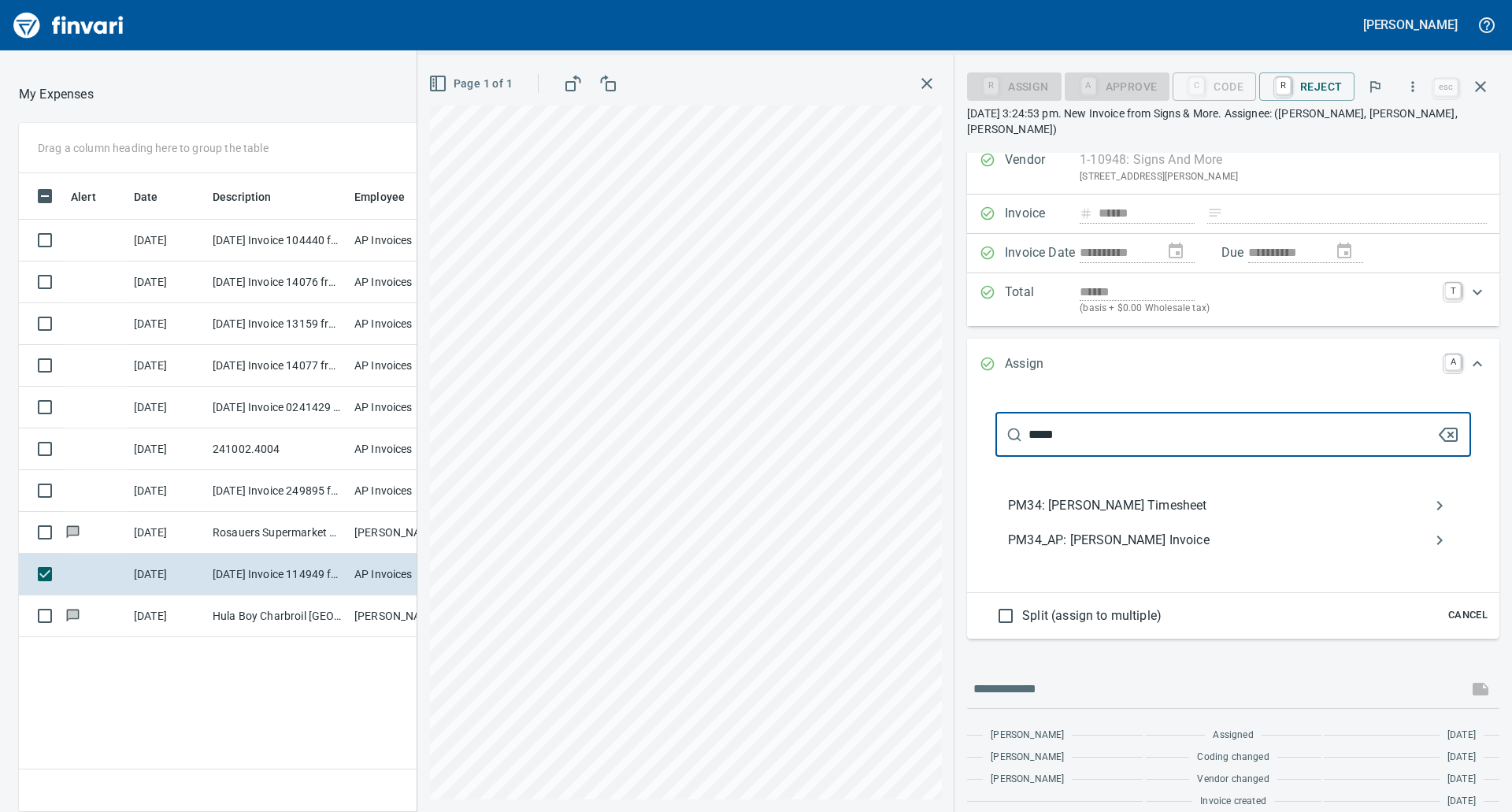
type input "*****"
click at [1245, 536] on div "PM34_AP: [PERSON_NAME] Invoice" at bounding box center [1233, 540] width 476 height 35
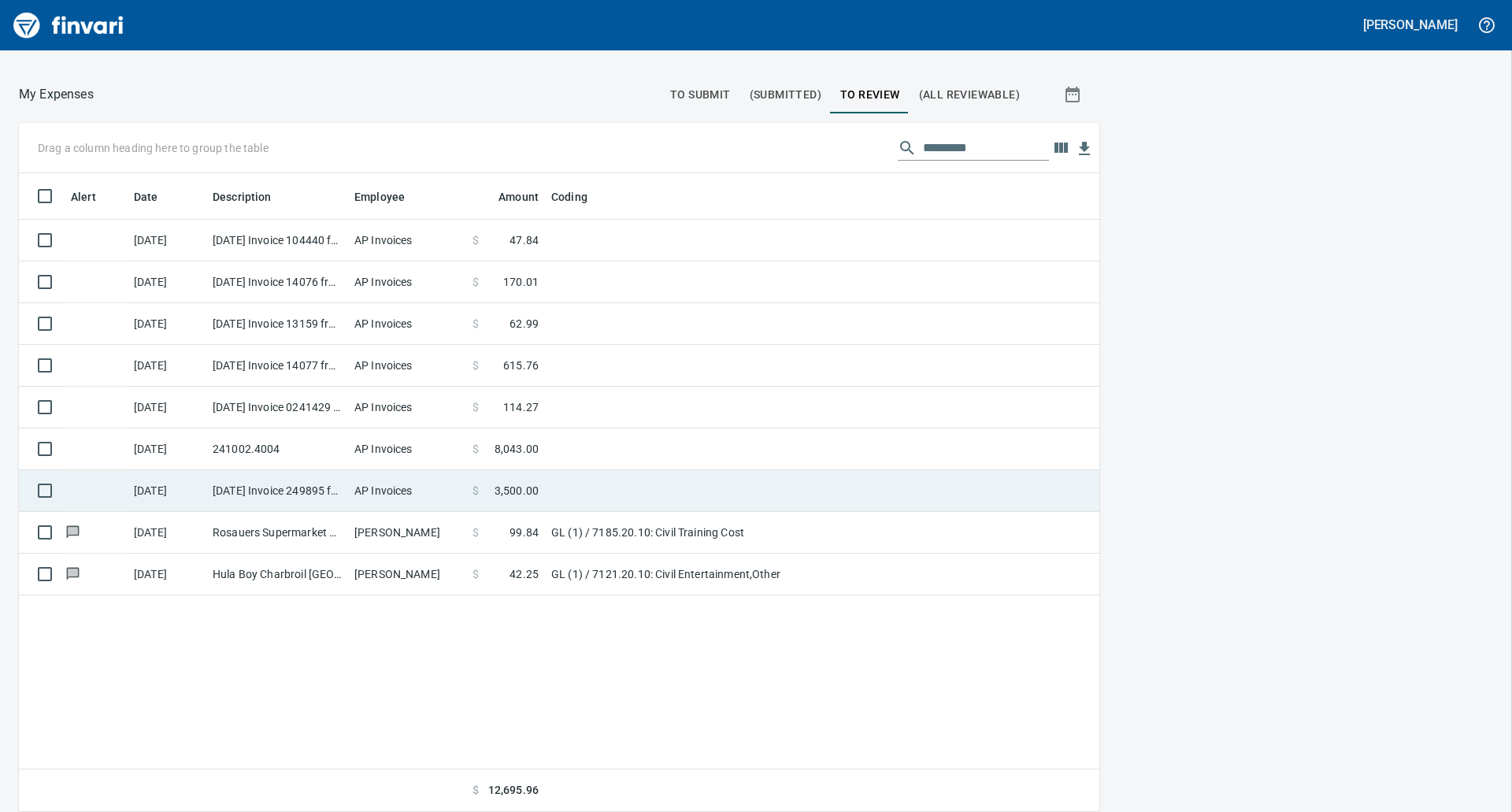
click at [486, 499] on td "$ 3,500.00" at bounding box center [506, 490] width 79 height 42
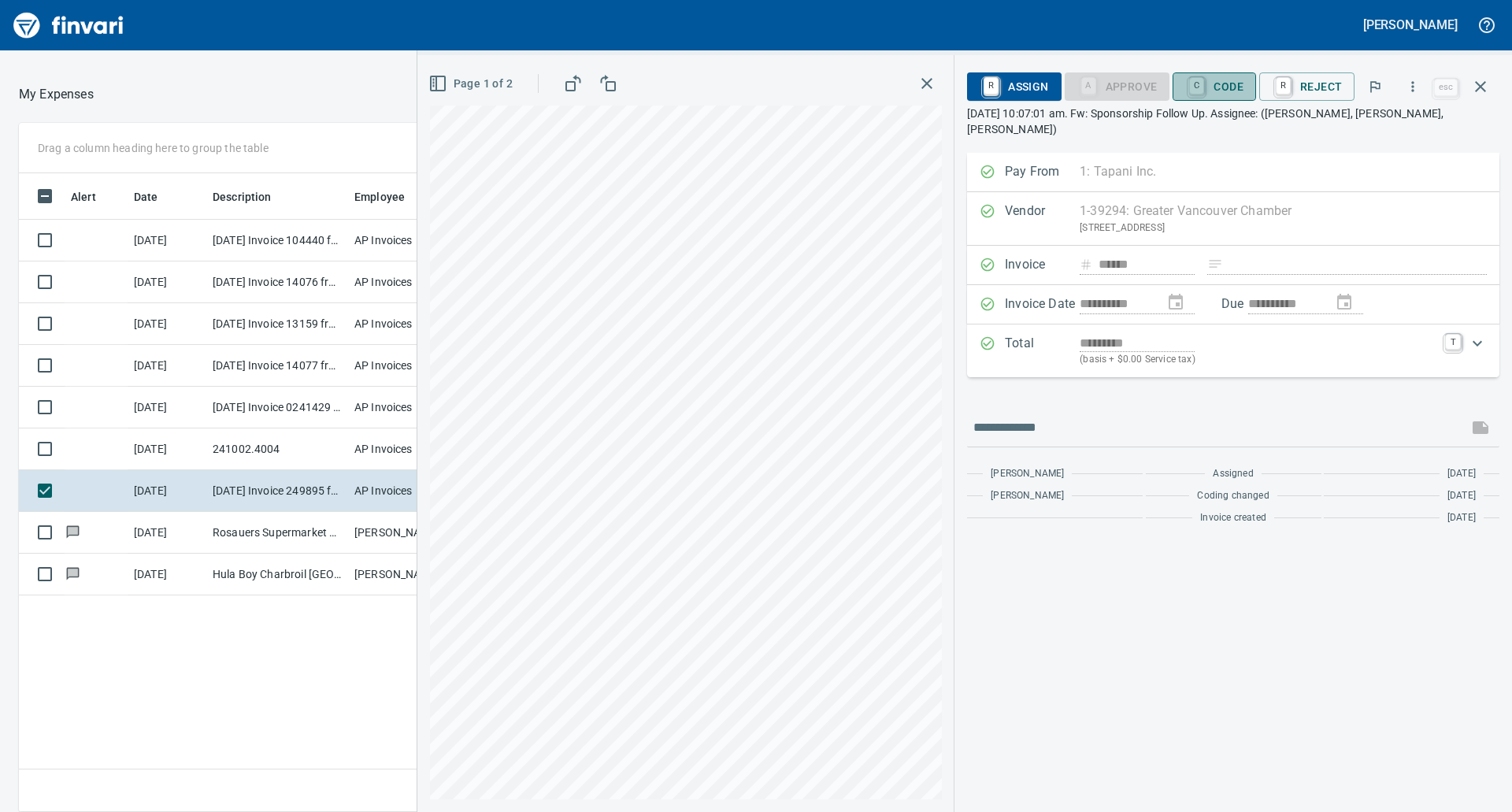
click at [1217, 86] on span "C Code" at bounding box center [1215, 86] width 58 height 26
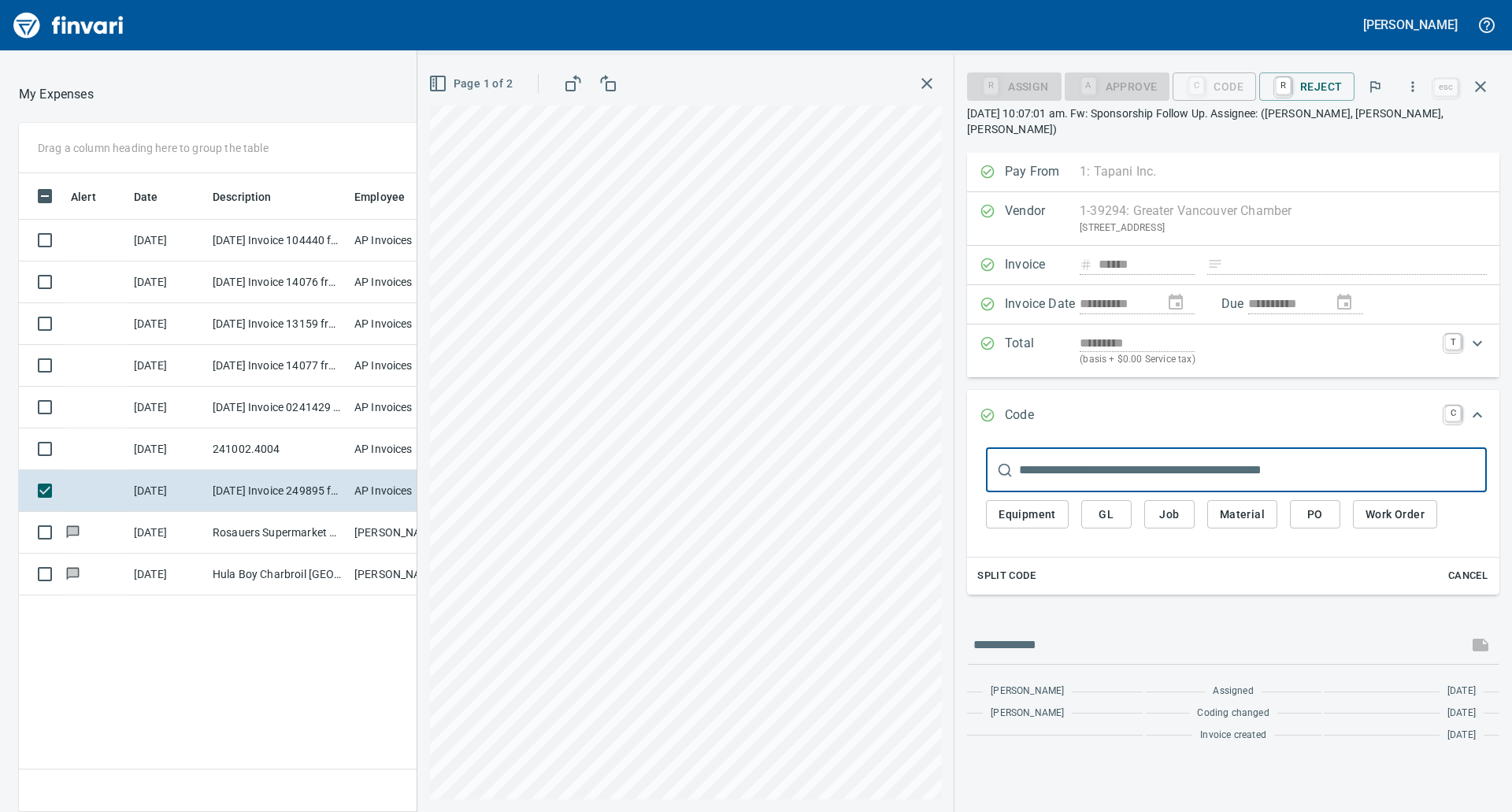
click at [1127, 464] on input "text" at bounding box center [1253, 470] width 468 height 44
click at [1107, 492] on div "Equipment GL Job Material PO Work Order" at bounding box center [1236, 518] width 501 height 53
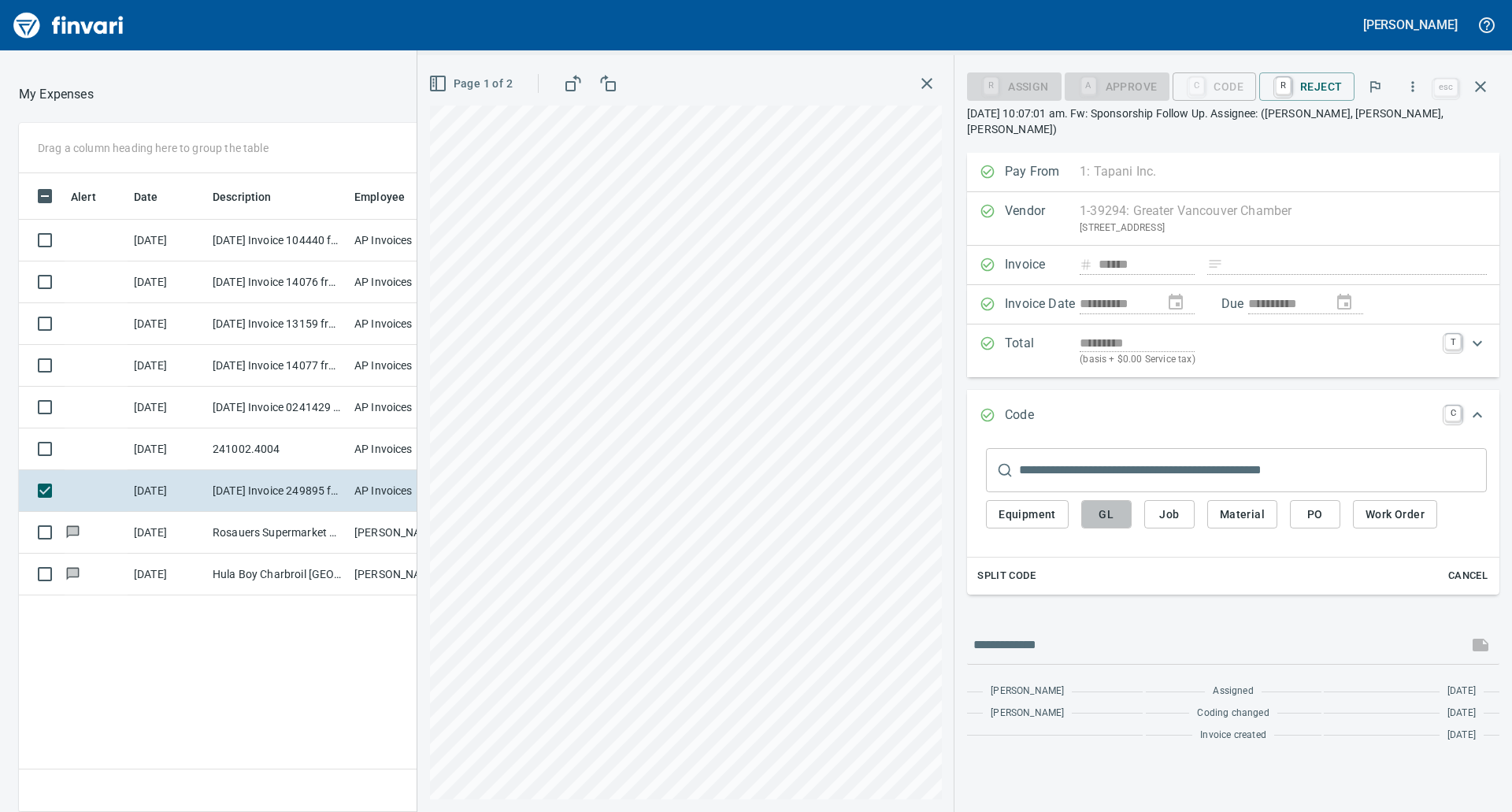
click at [1090, 508] on button "GL" at bounding box center [1106, 514] width 50 height 29
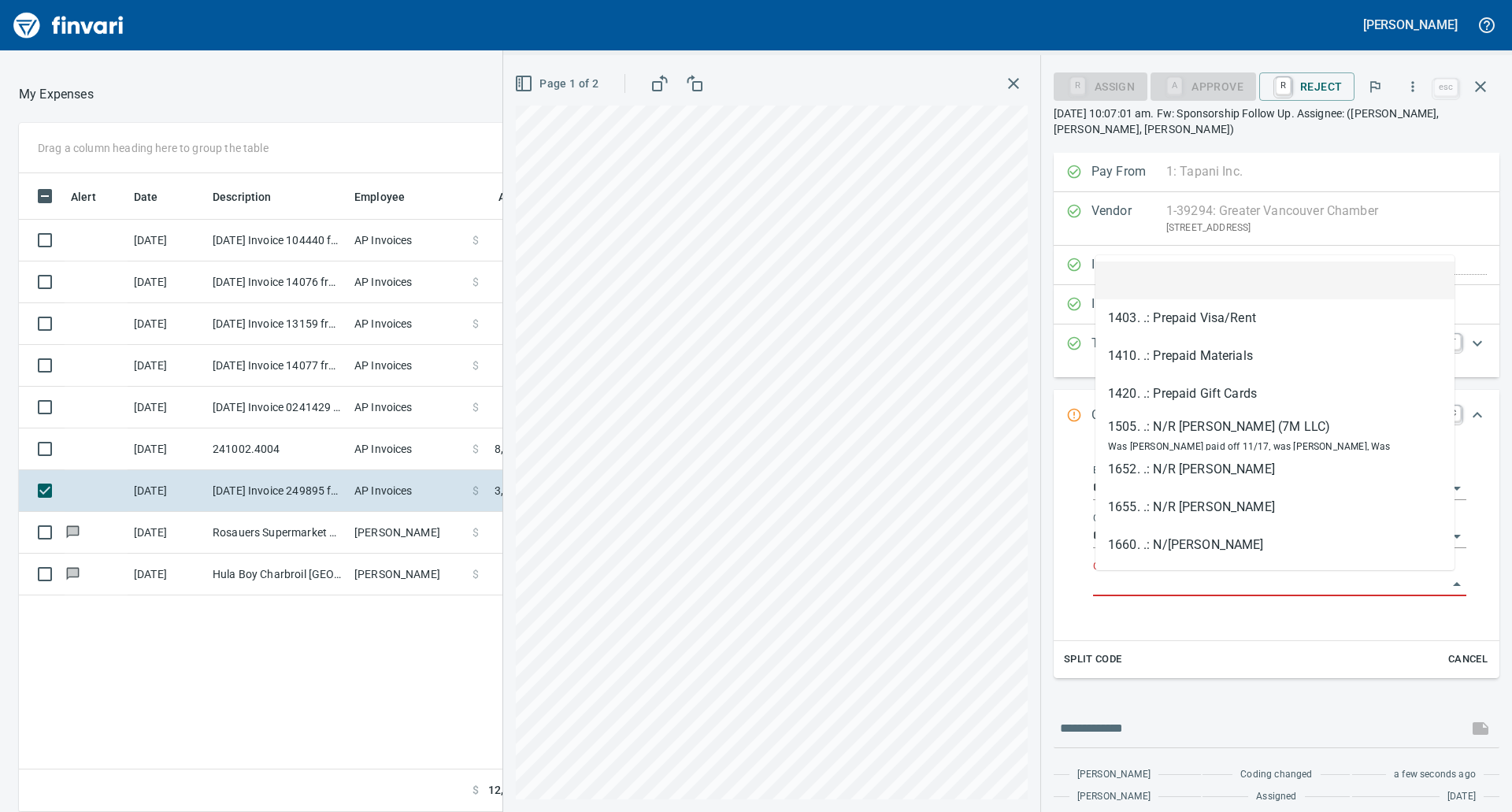
scroll to position [627, 1057]
click at [1214, 581] on input "GL Account" at bounding box center [1270, 584] width 355 height 22
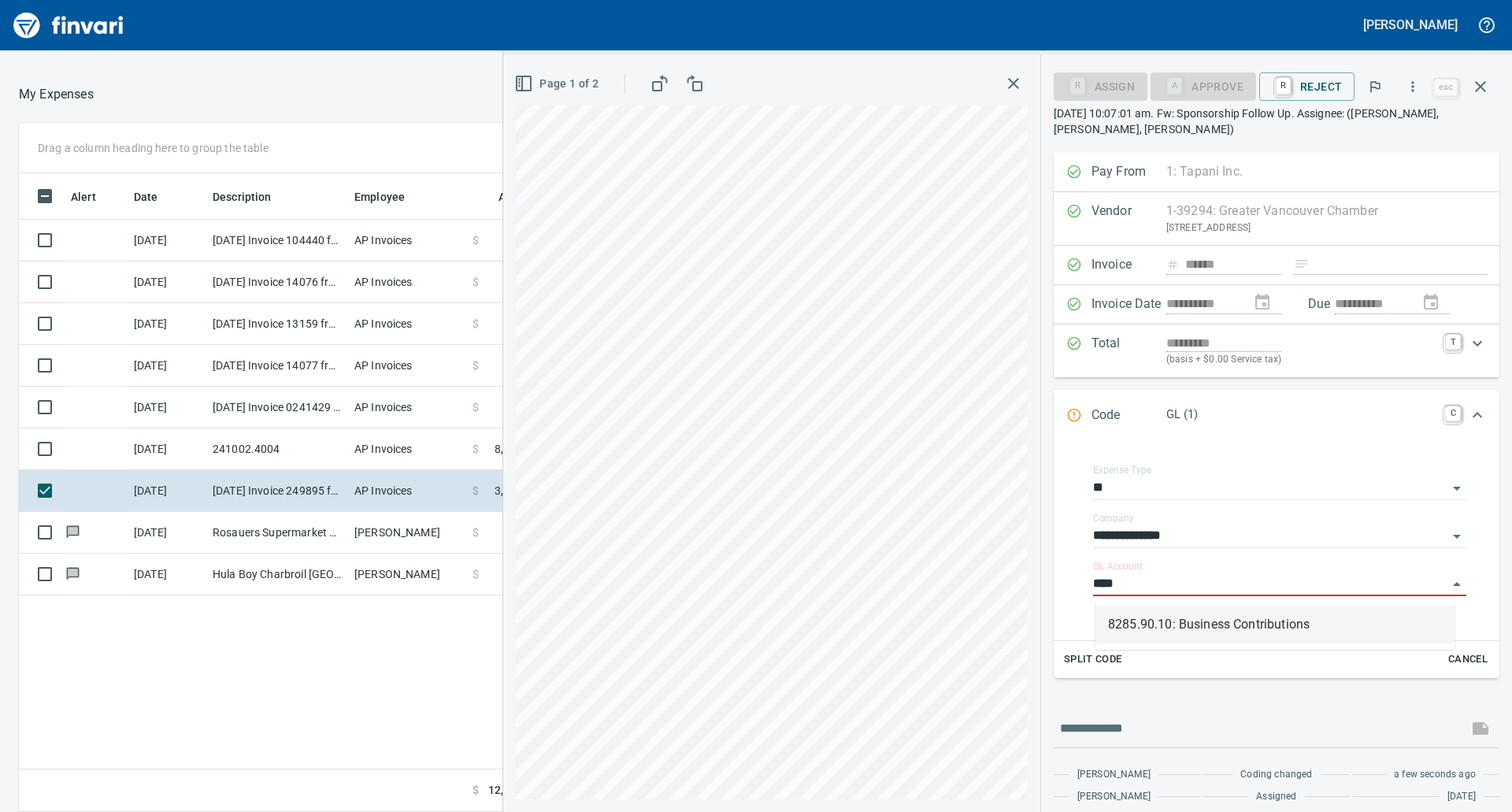
click at [1165, 619] on li "8285.90.10: Business Contributions" at bounding box center [1275, 624] width 359 height 38
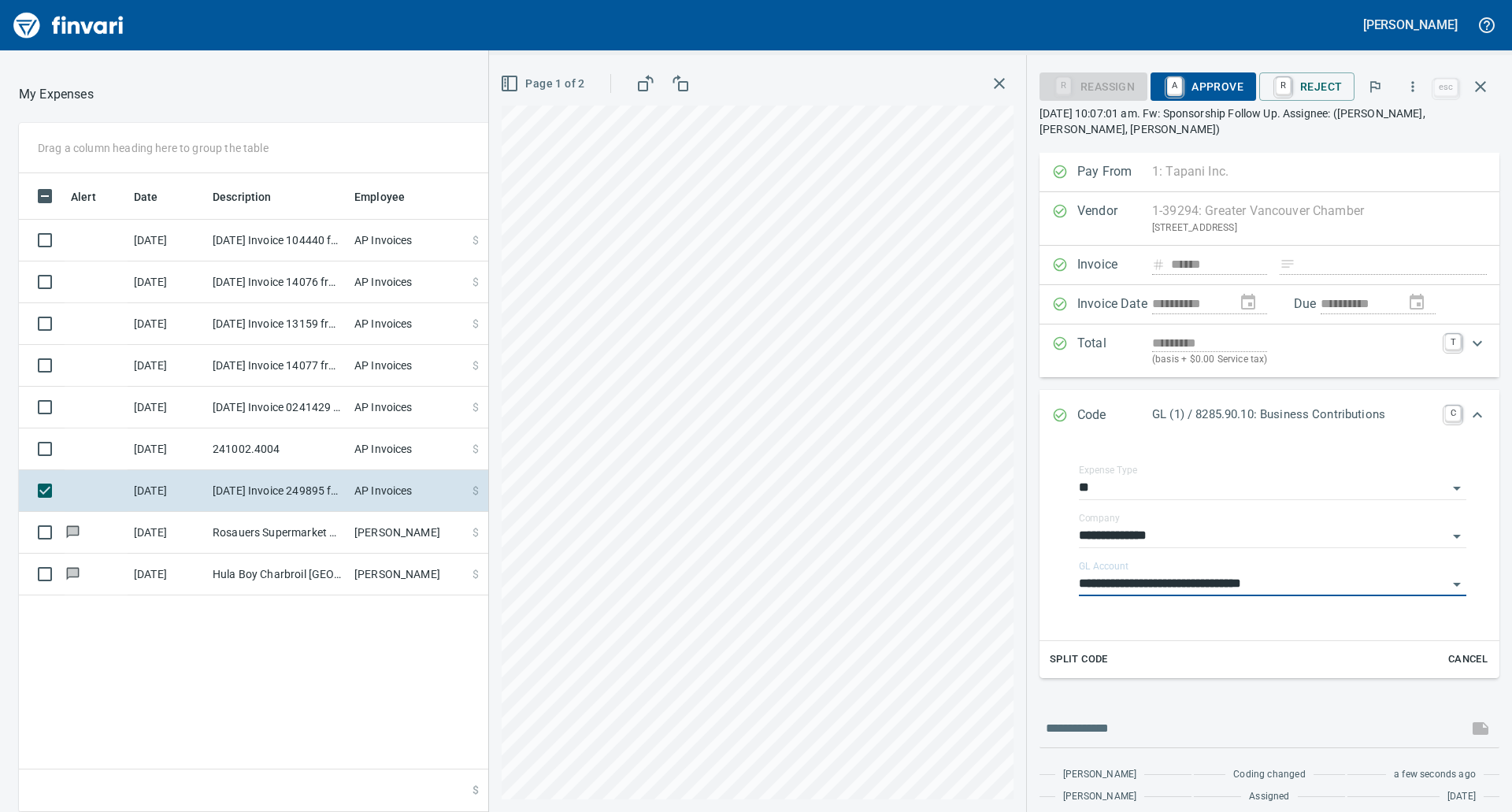
type input "**********"
click at [1199, 85] on span "A Approve" at bounding box center [1204, 86] width 80 height 26
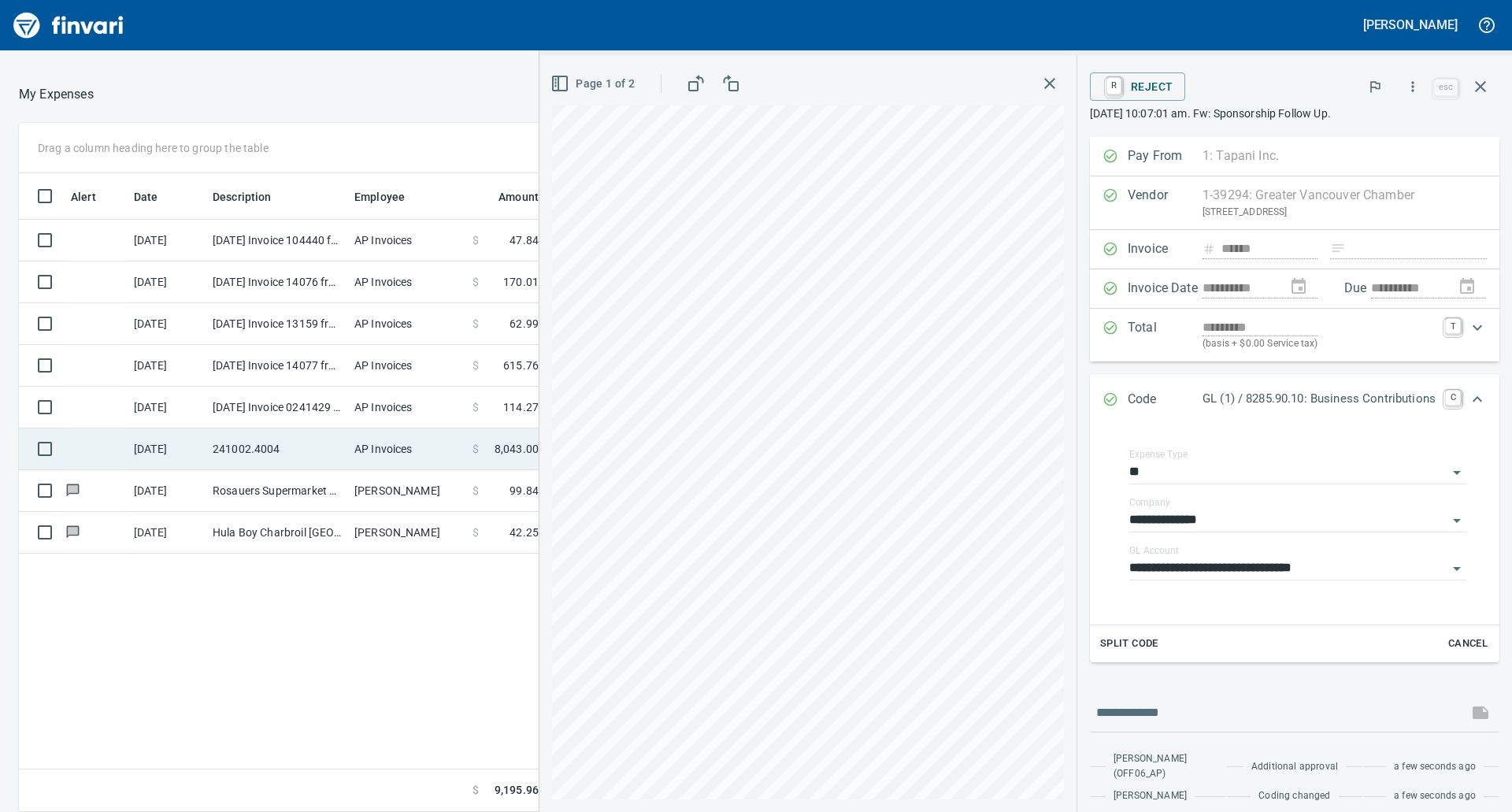
click at [319, 461] on td "241002.4004" at bounding box center [278, 449] width 142 height 42
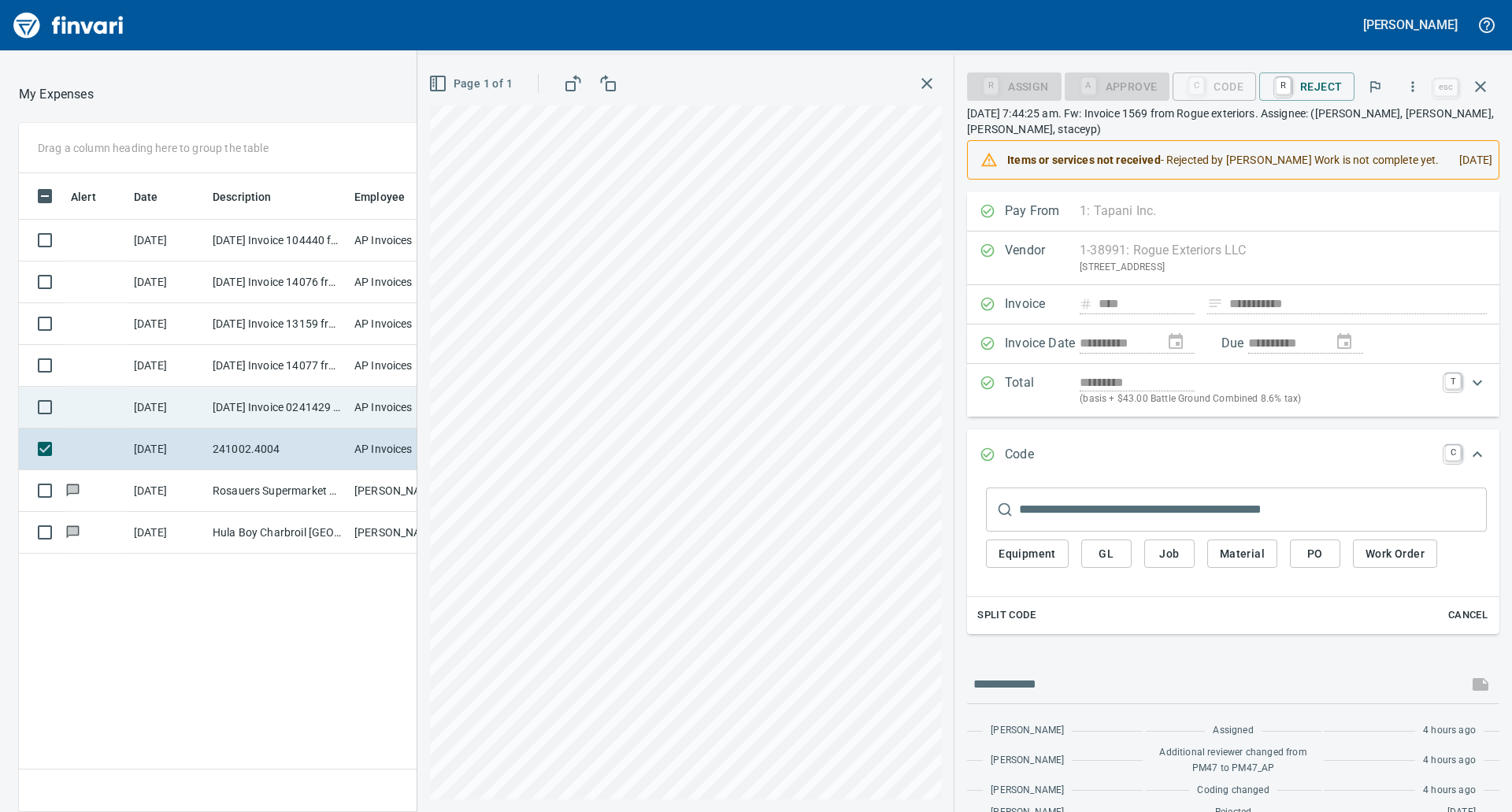
click at [356, 408] on td "AP Invoices" at bounding box center [407, 407] width 118 height 42
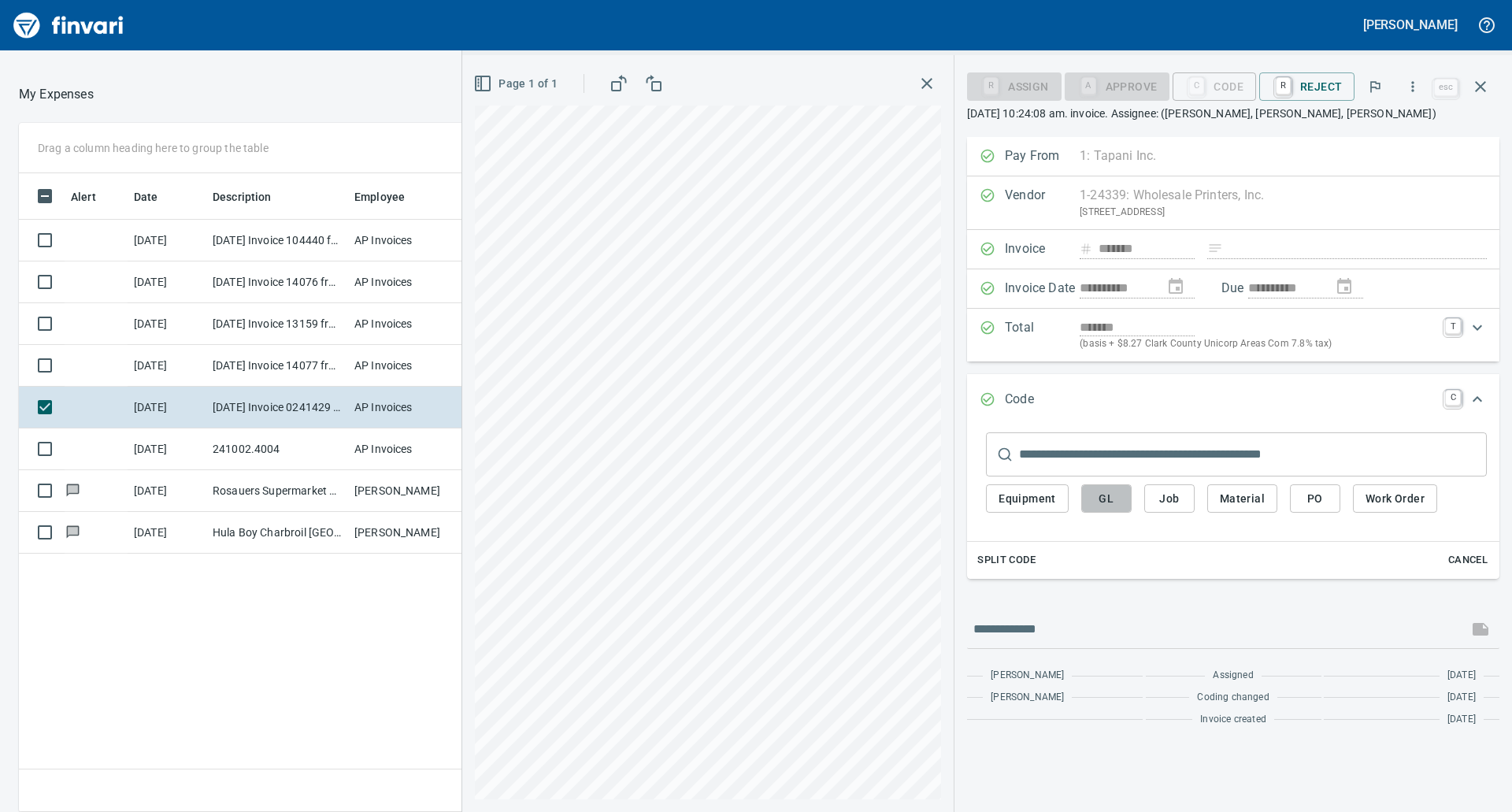
click at [1109, 490] on span "GL" at bounding box center [1107, 499] width 26 height 20
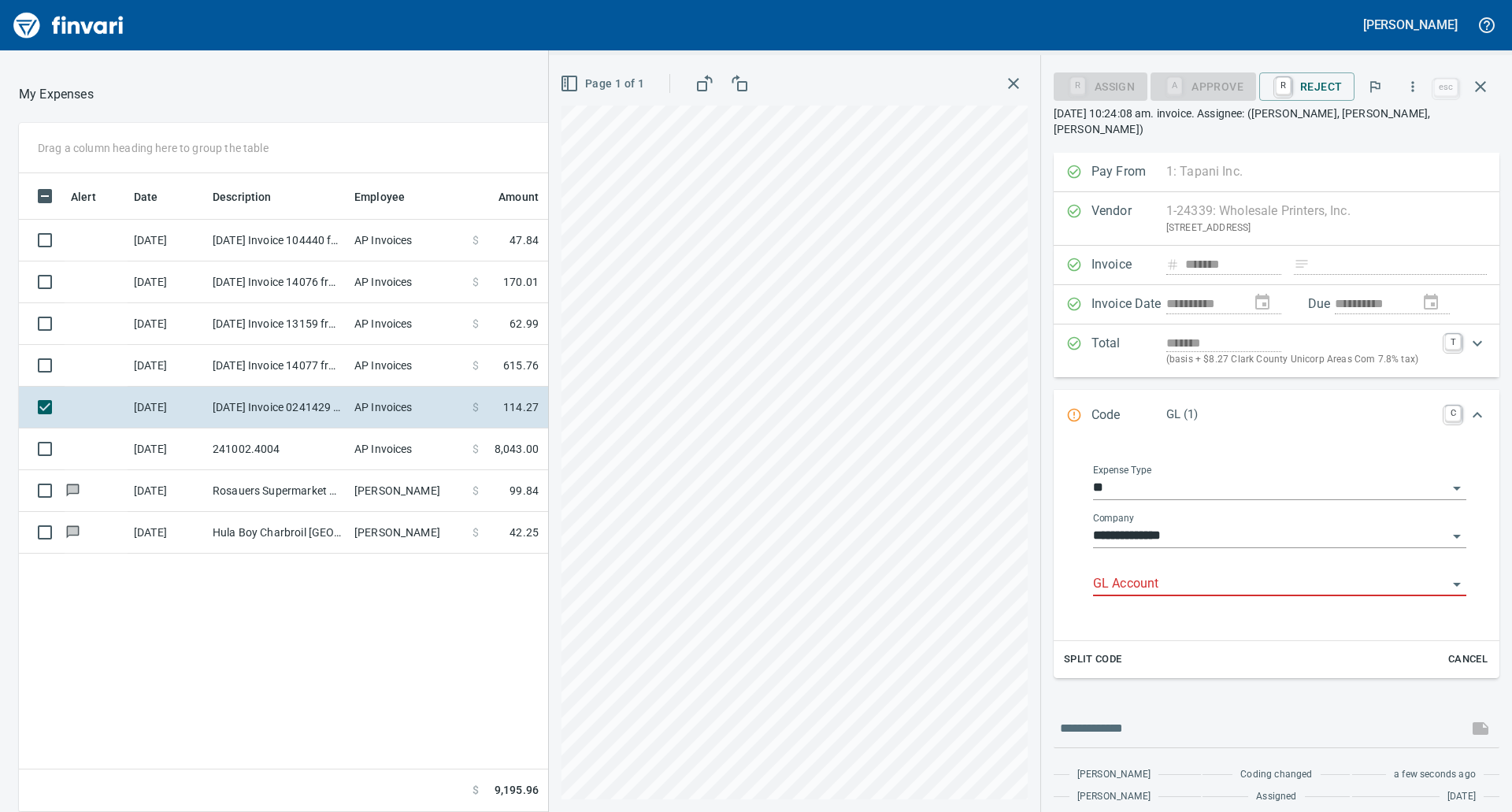
scroll to position [627, 1057]
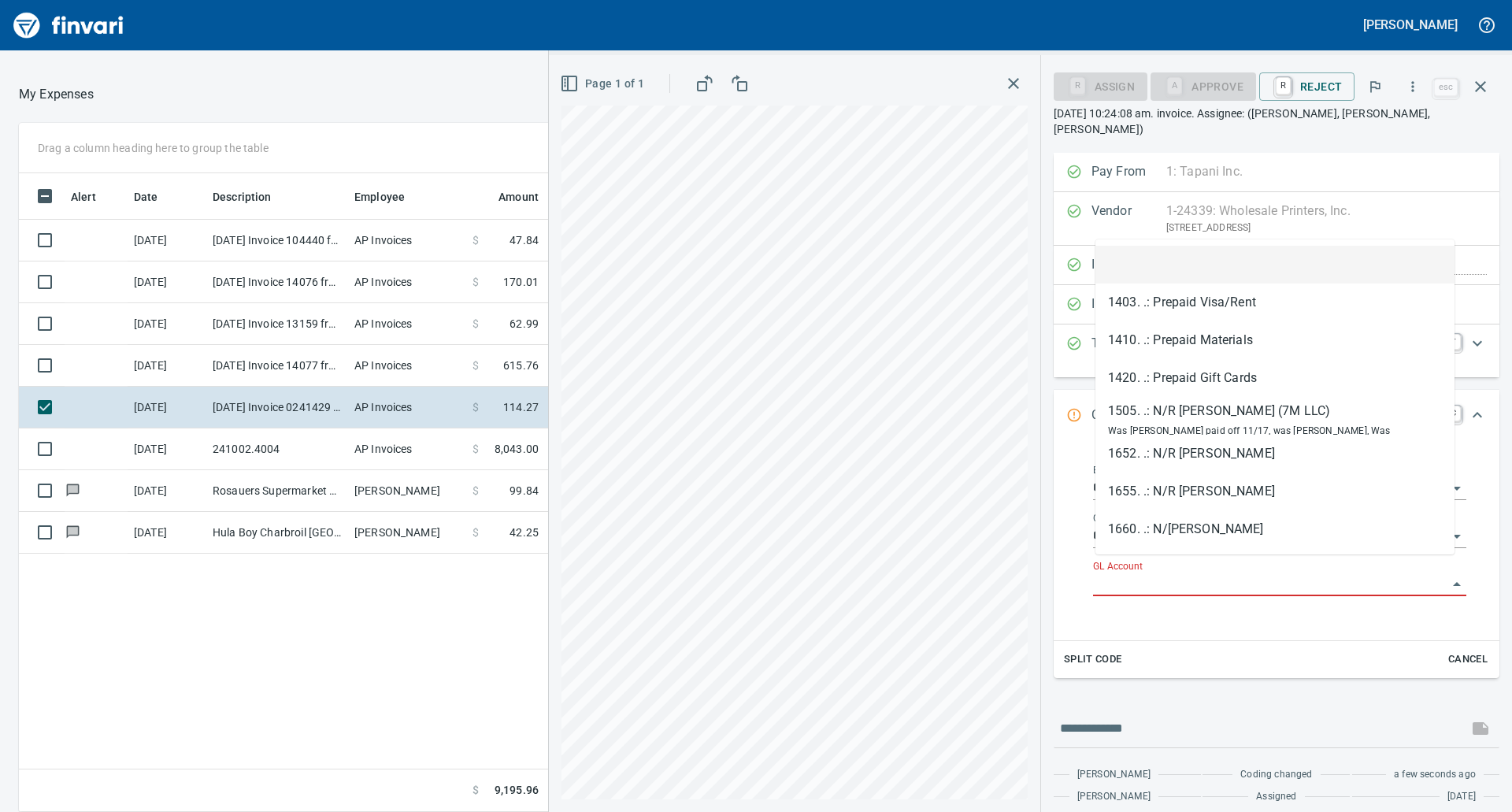
click at [1206, 578] on input "GL Account" at bounding box center [1270, 584] width 355 height 22
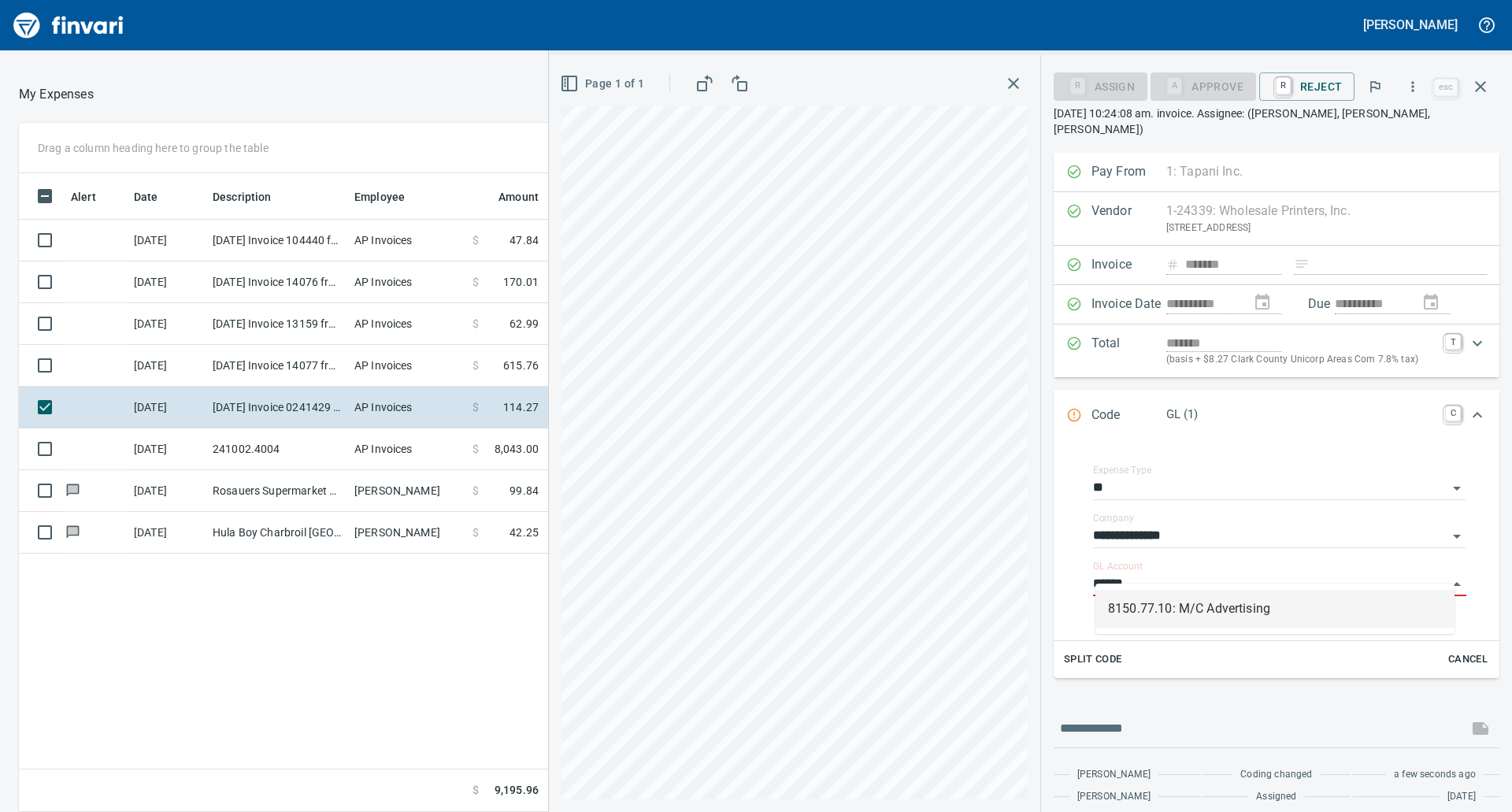
click at [1181, 610] on li "8150.77.10: M/C Advertising" at bounding box center [1275, 609] width 359 height 38
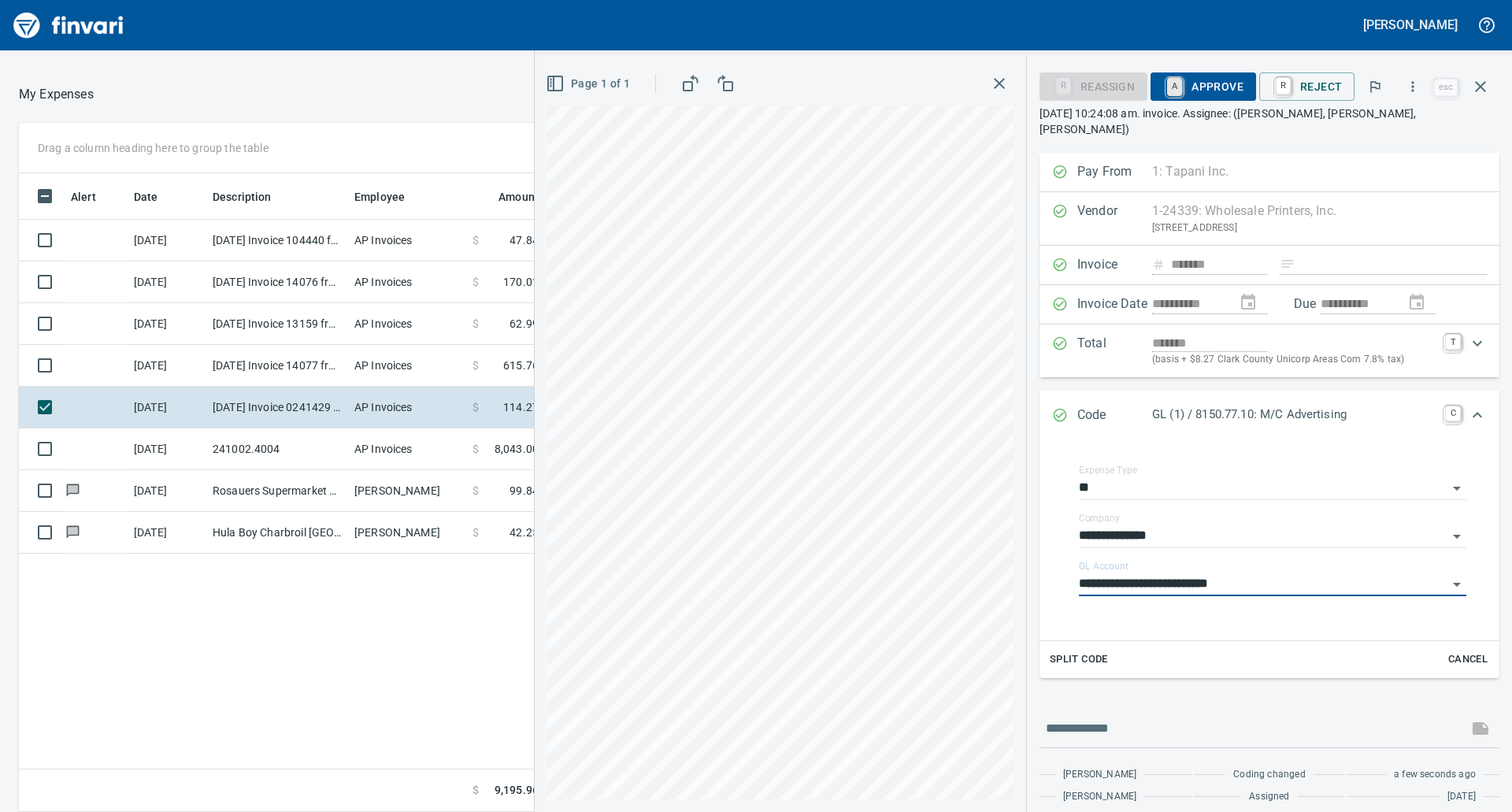
type input "**********"
click at [1178, 94] on link "A" at bounding box center [1175, 86] width 15 height 17
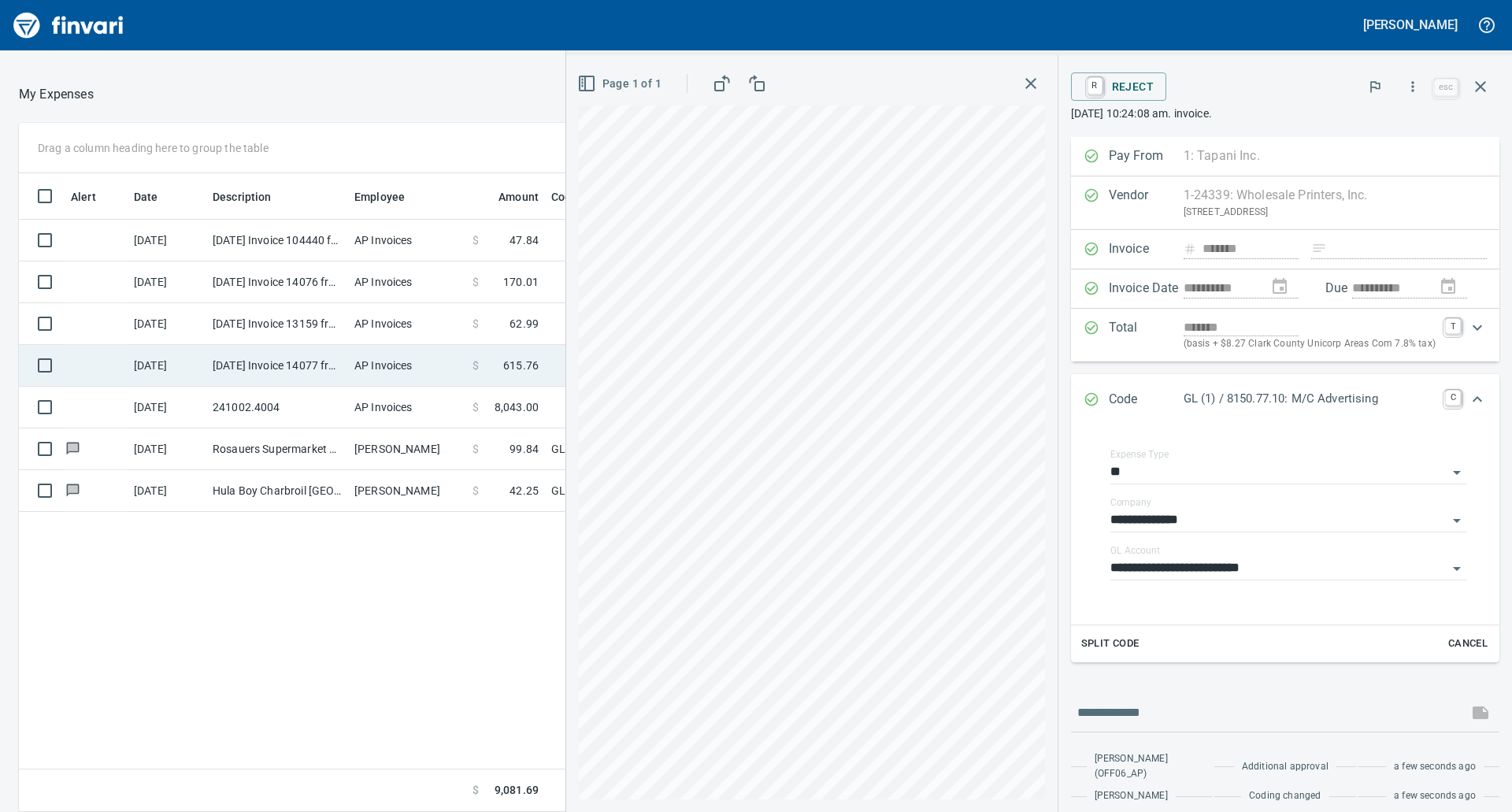
click at [249, 353] on td "[DATE] Invoice 14077 from Ink Ability (1-30015)" at bounding box center [278, 365] width 142 height 42
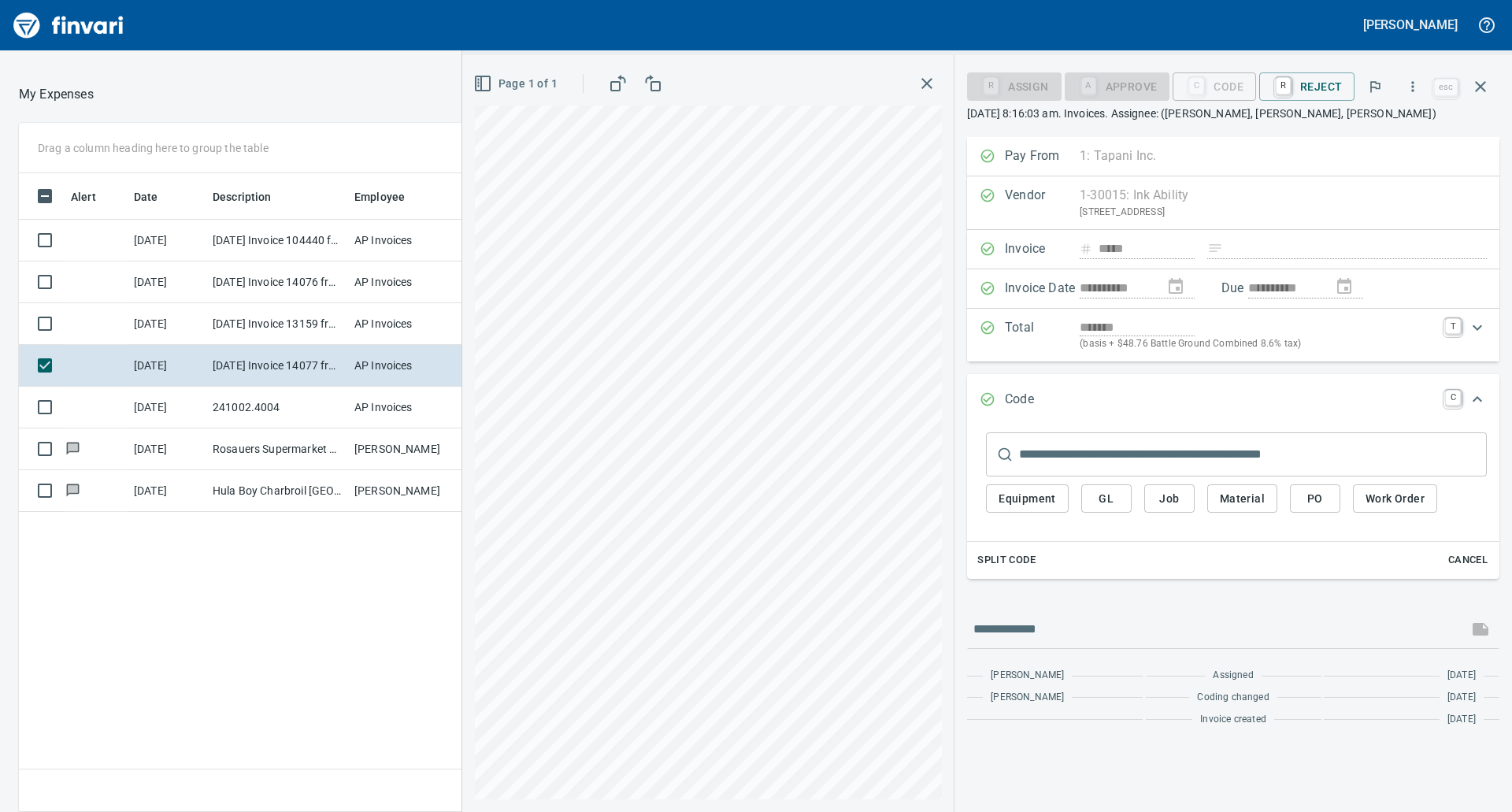
click at [1080, 489] on div "Equipment GL Job Material PO Work Order" at bounding box center [1236, 503] width 501 height 53
click at [1098, 499] on span "GL" at bounding box center [1107, 499] width 26 height 20
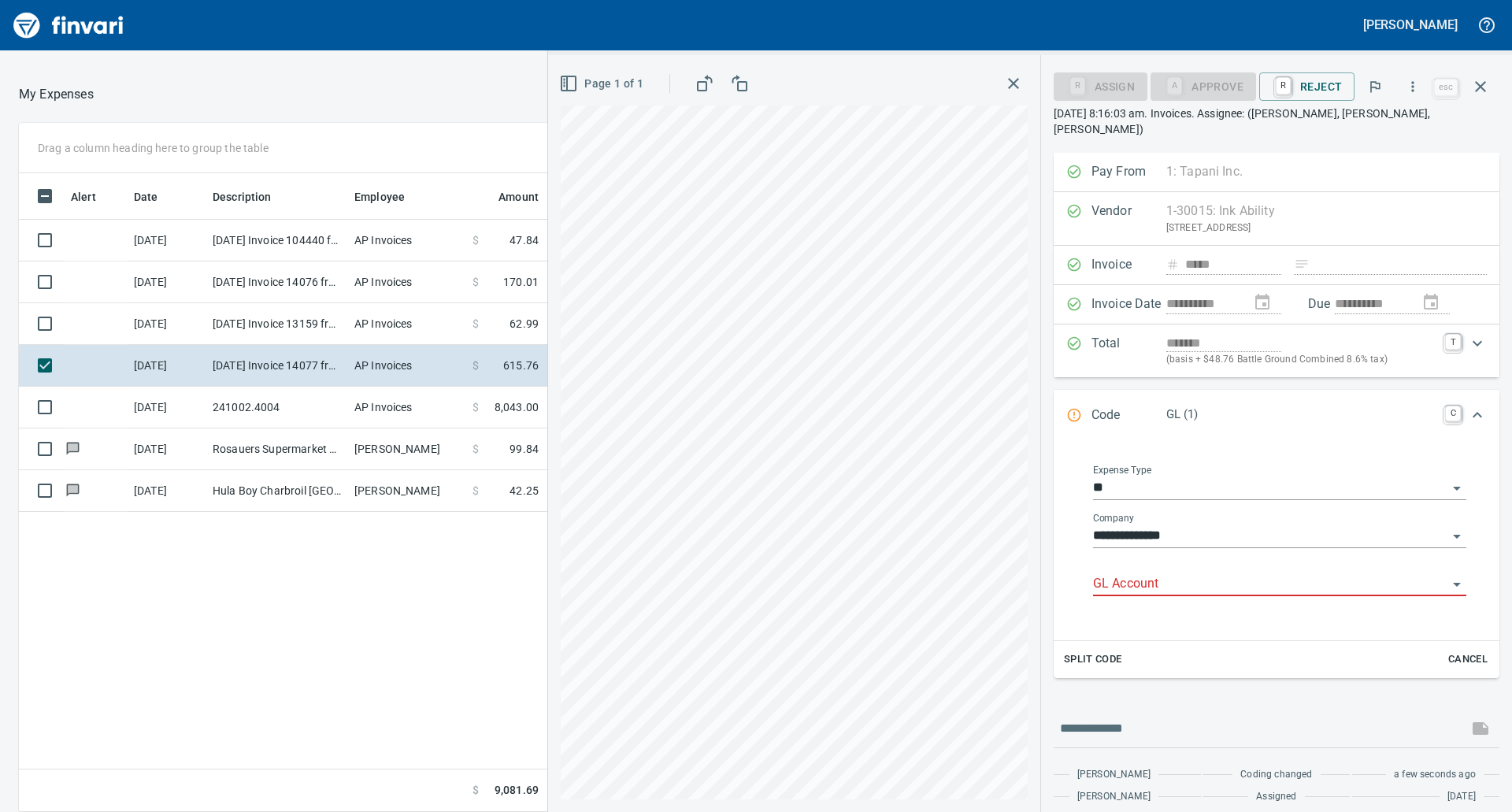
click at [1142, 560] on div "GL Account" at bounding box center [1280, 577] width 373 height 35
click at [1135, 600] on li "8150.77.10: M/C Advertising" at bounding box center [1275, 609] width 359 height 38
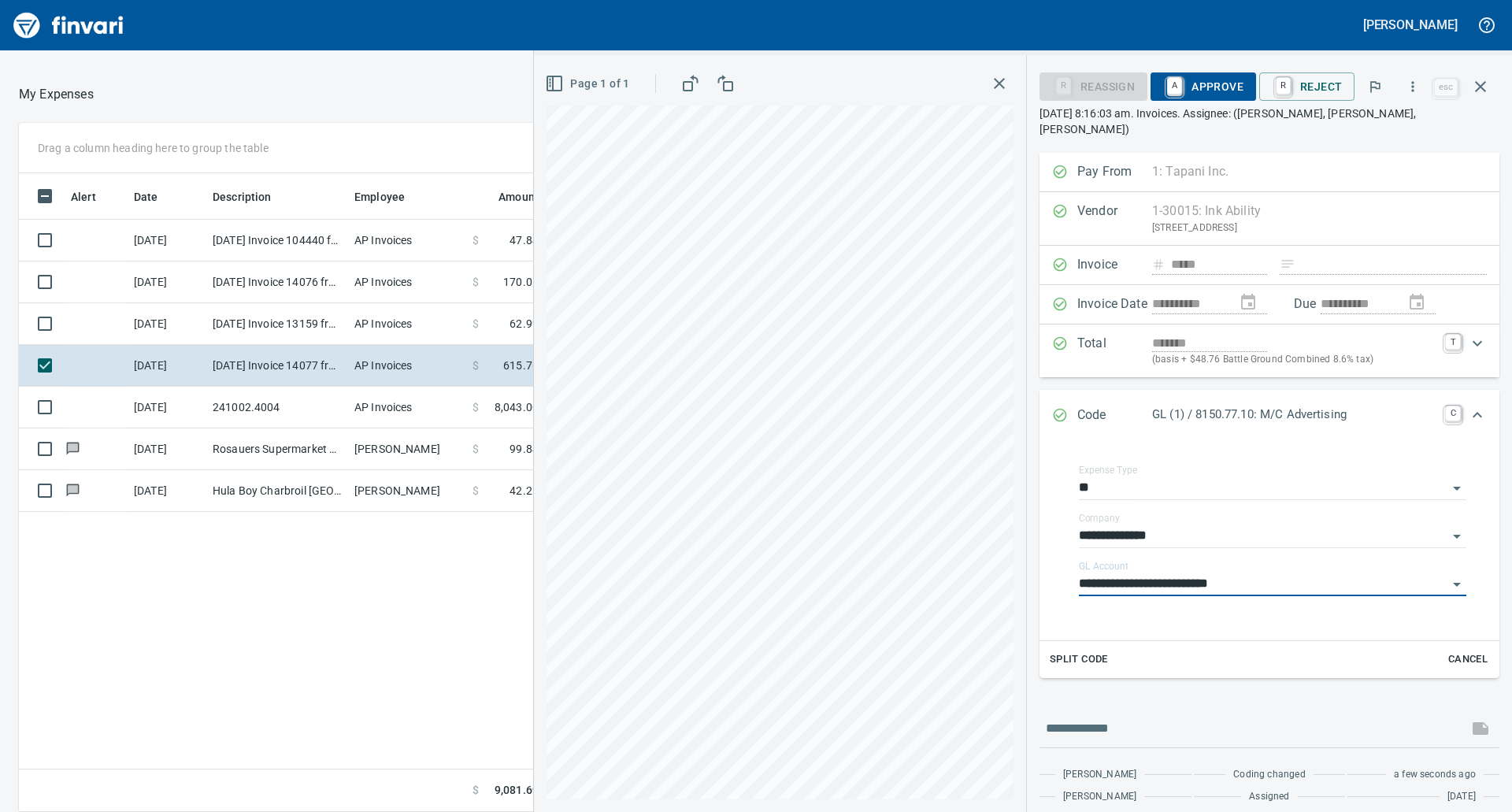
type input "**********"
click at [1206, 75] on span "A Approve" at bounding box center [1204, 86] width 80 height 26
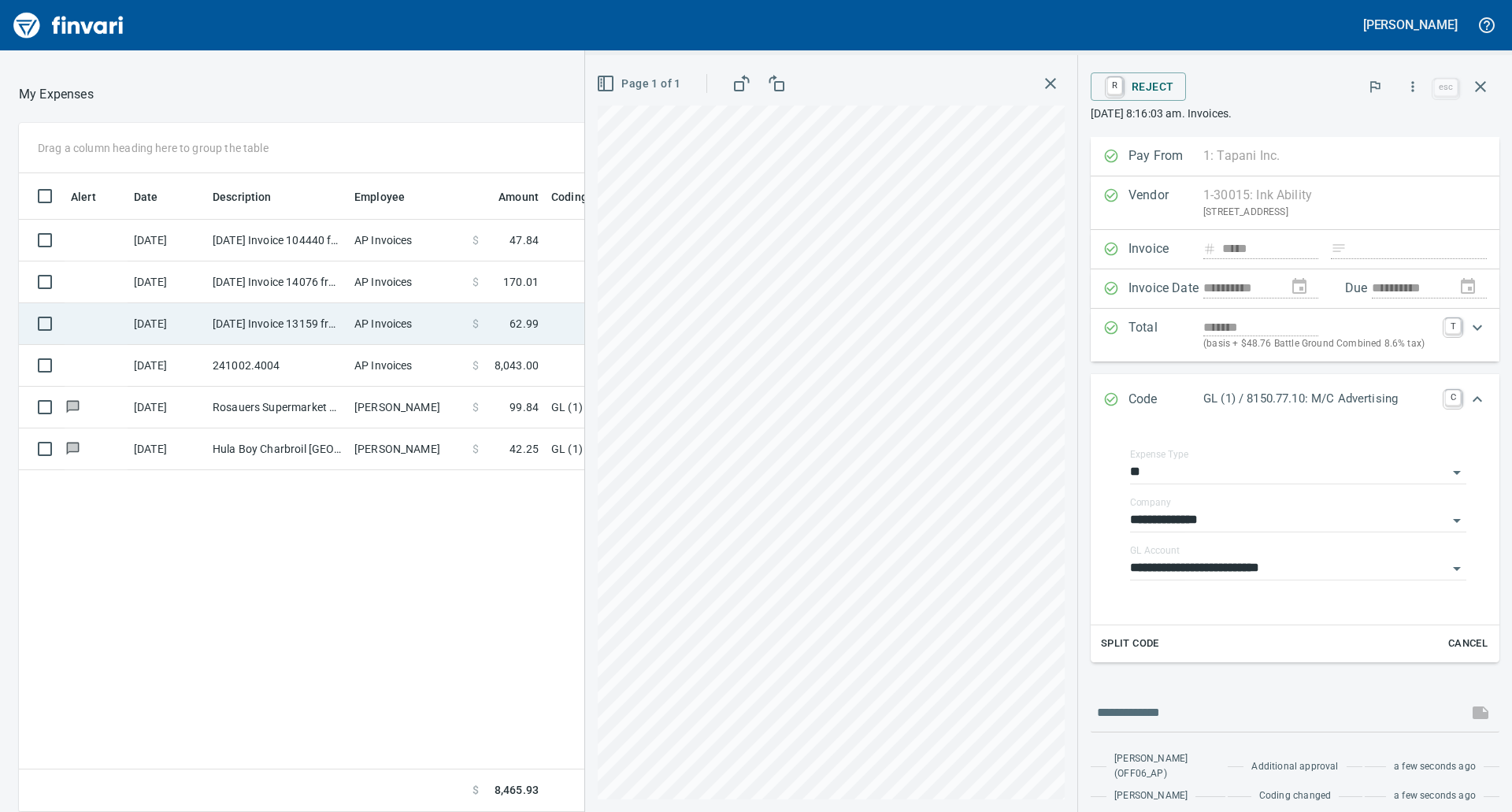
click at [357, 324] on td "AP Invoices" at bounding box center [407, 324] width 118 height 42
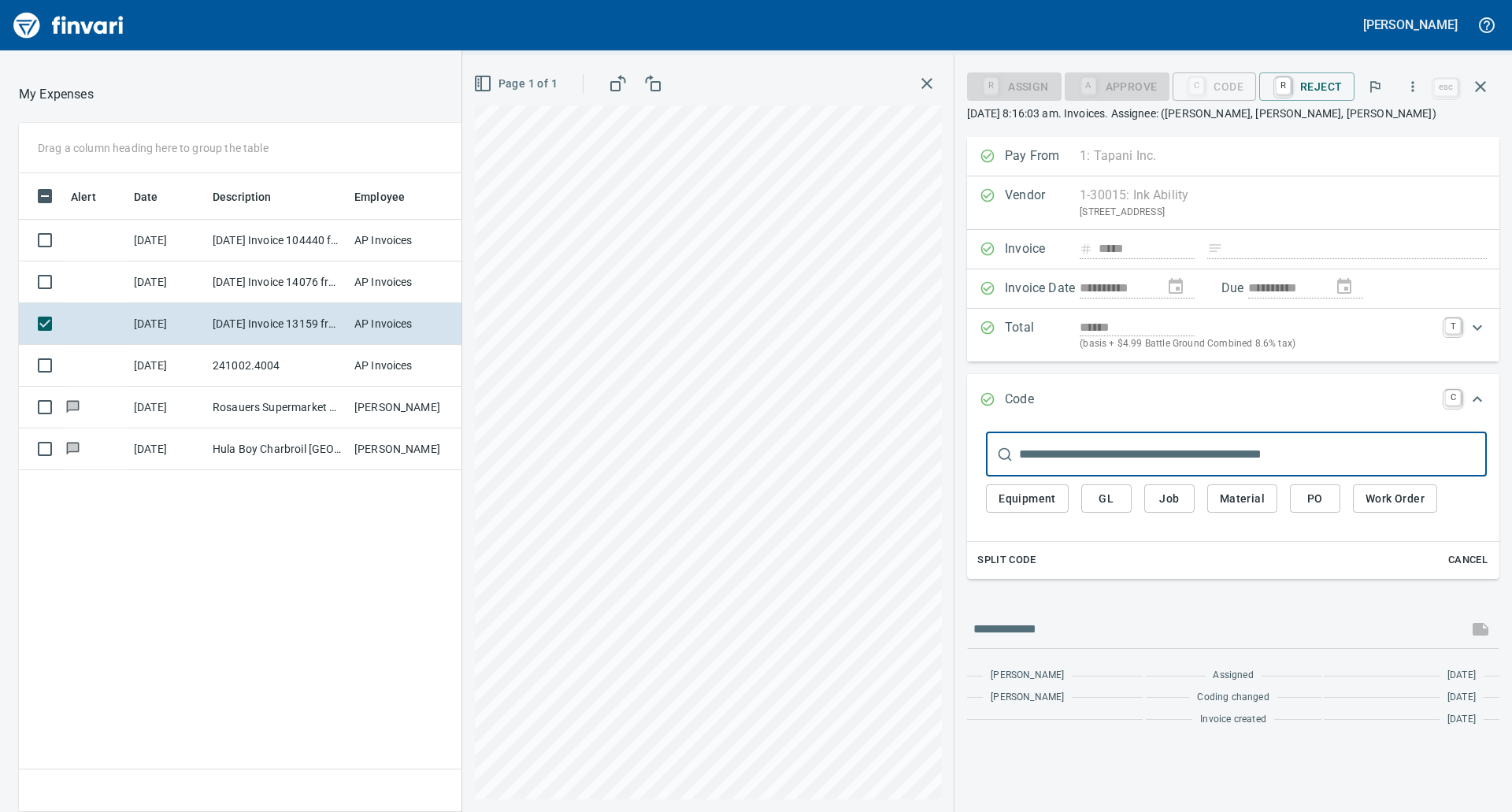
click at [1044, 467] on input "text" at bounding box center [1253, 454] width 468 height 44
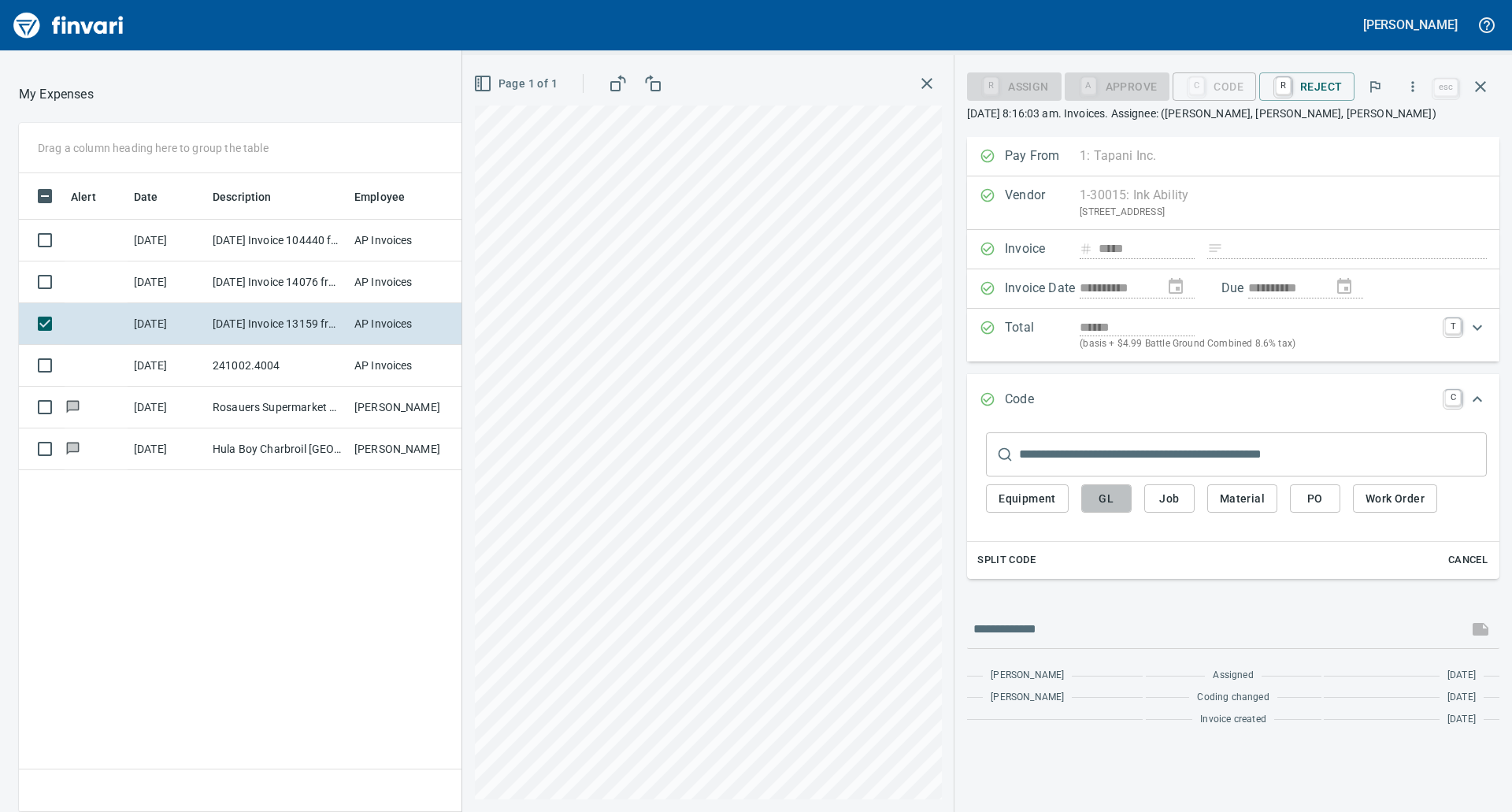
click at [1099, 500] on span "GL" at bounding box center [1107, 499] width 26 height 20
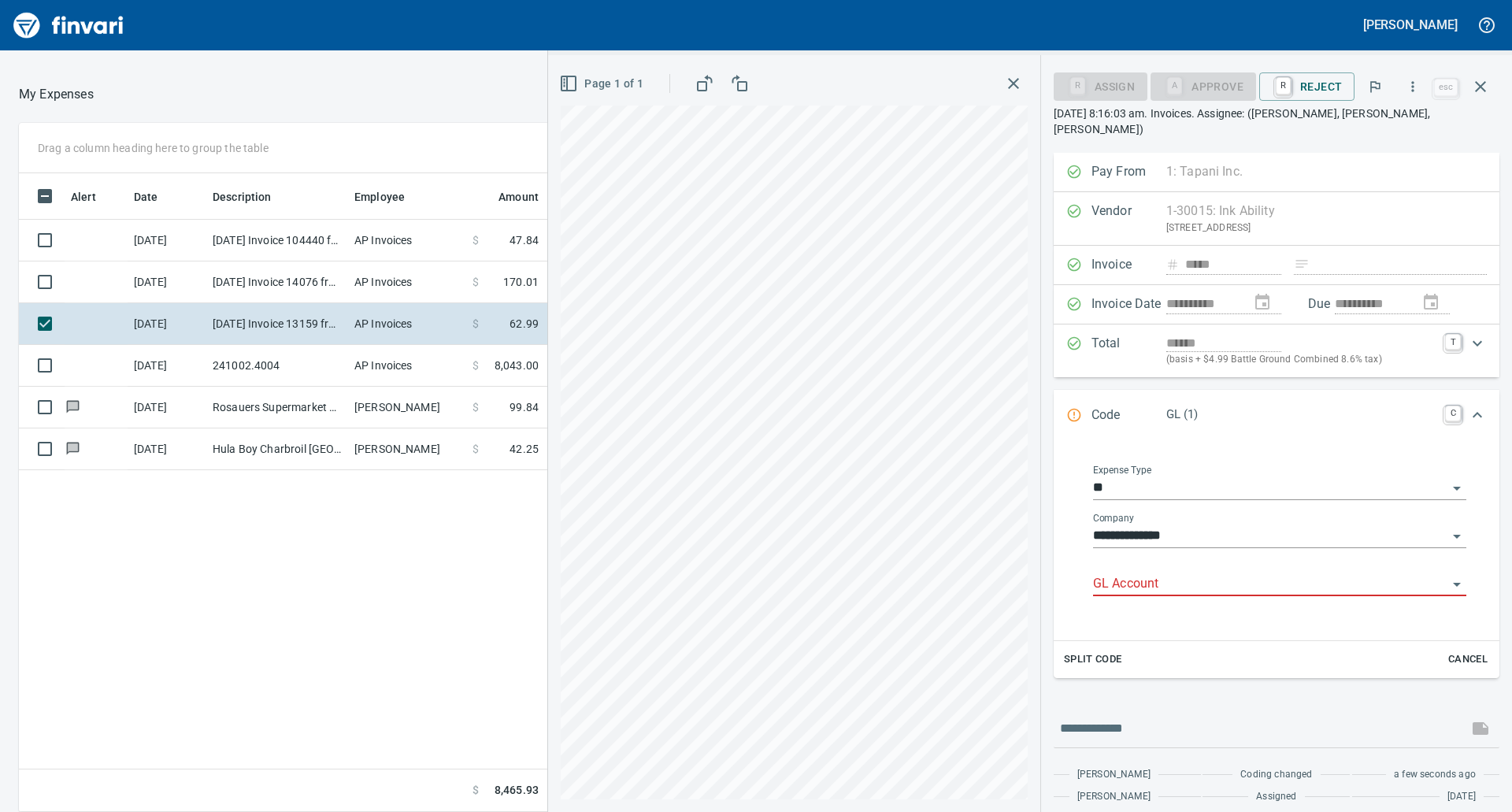
scroll to position [627, 1057]
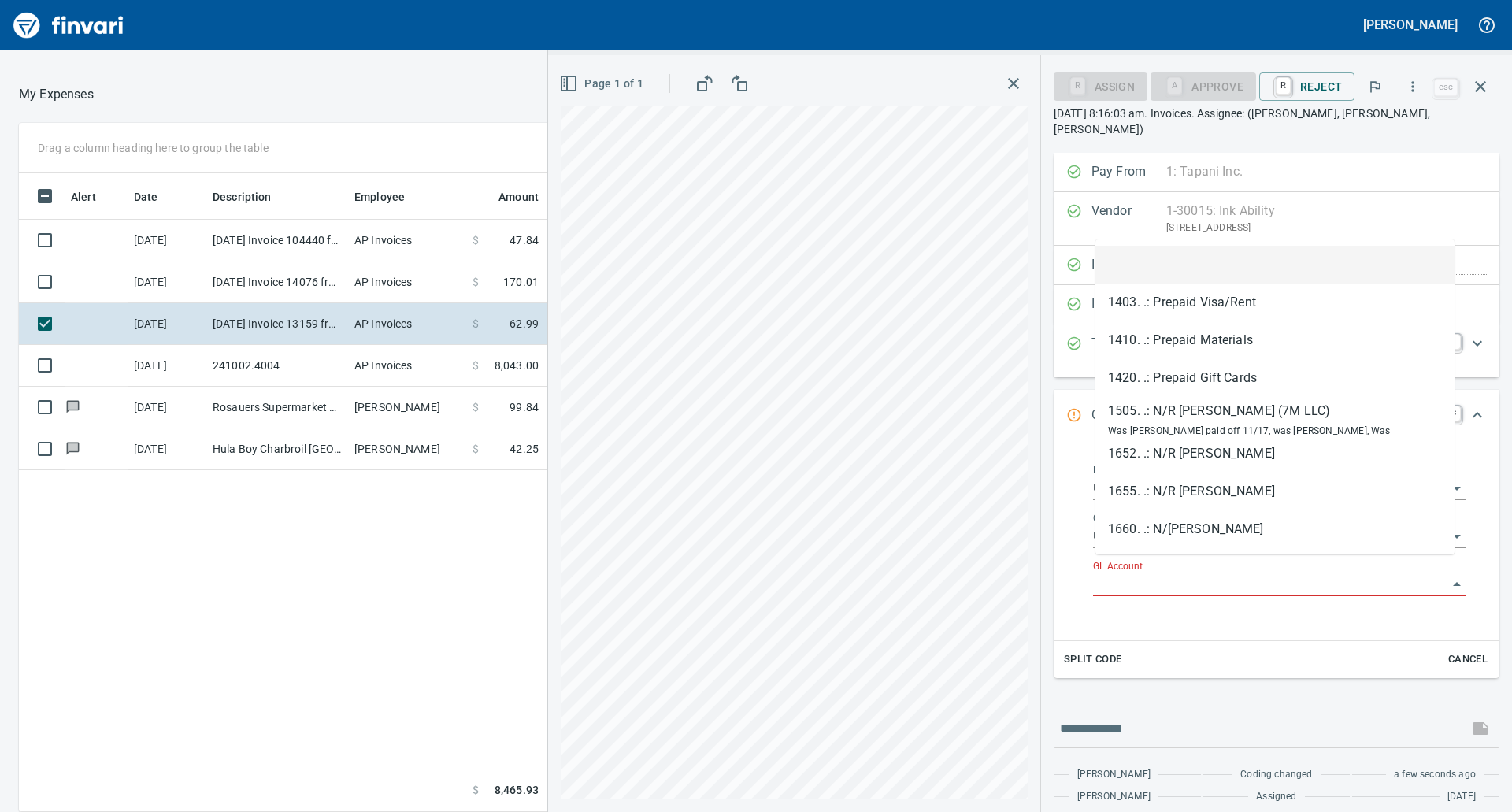
click at [1140, 573] on input "GL Account" at bounding box center [1270, 584] width 355 height 22
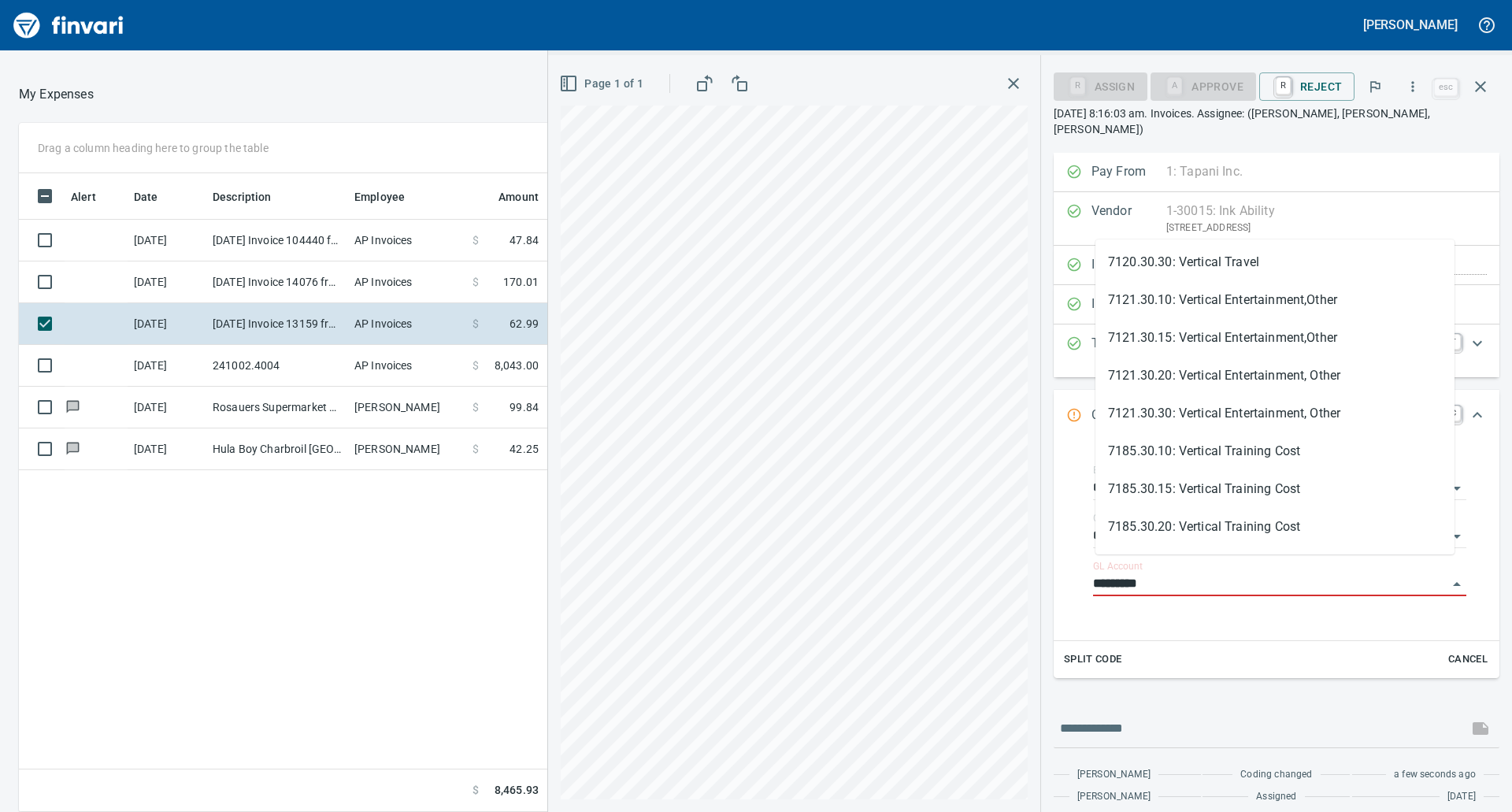
scroll to position [0, 0]
drag, startPoint x: 1156, startPoint y: 566, endPoint x: 1044, endPoint y: 562, distance: 112.1
click at [1044, 562] on div "**********" at bounding box center [1276, 499] width 471 height 692
type input "**********"
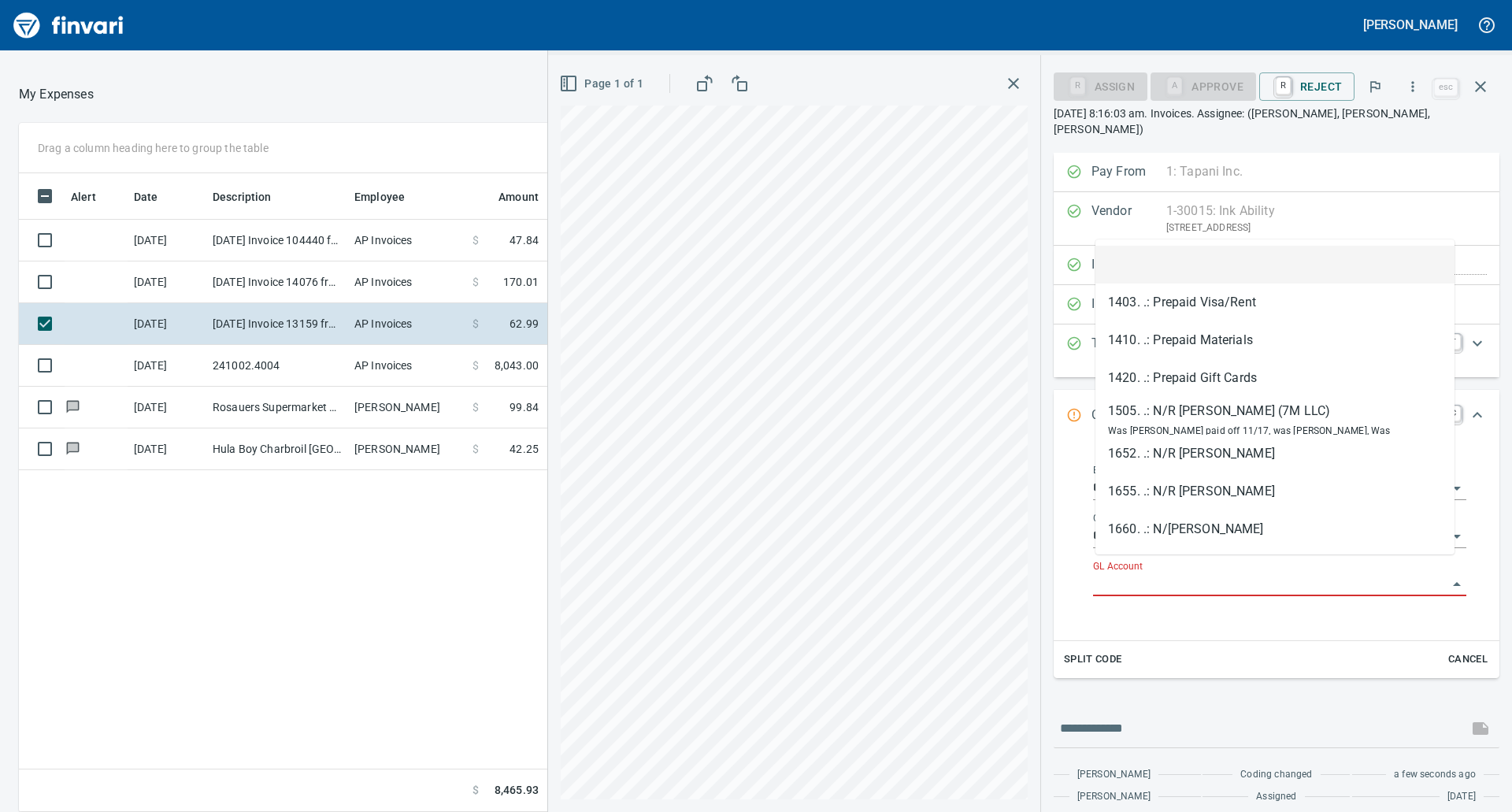
click at [1245, 573] on input "GL Account" at bounding box center [1270, 584] width 355 height 22
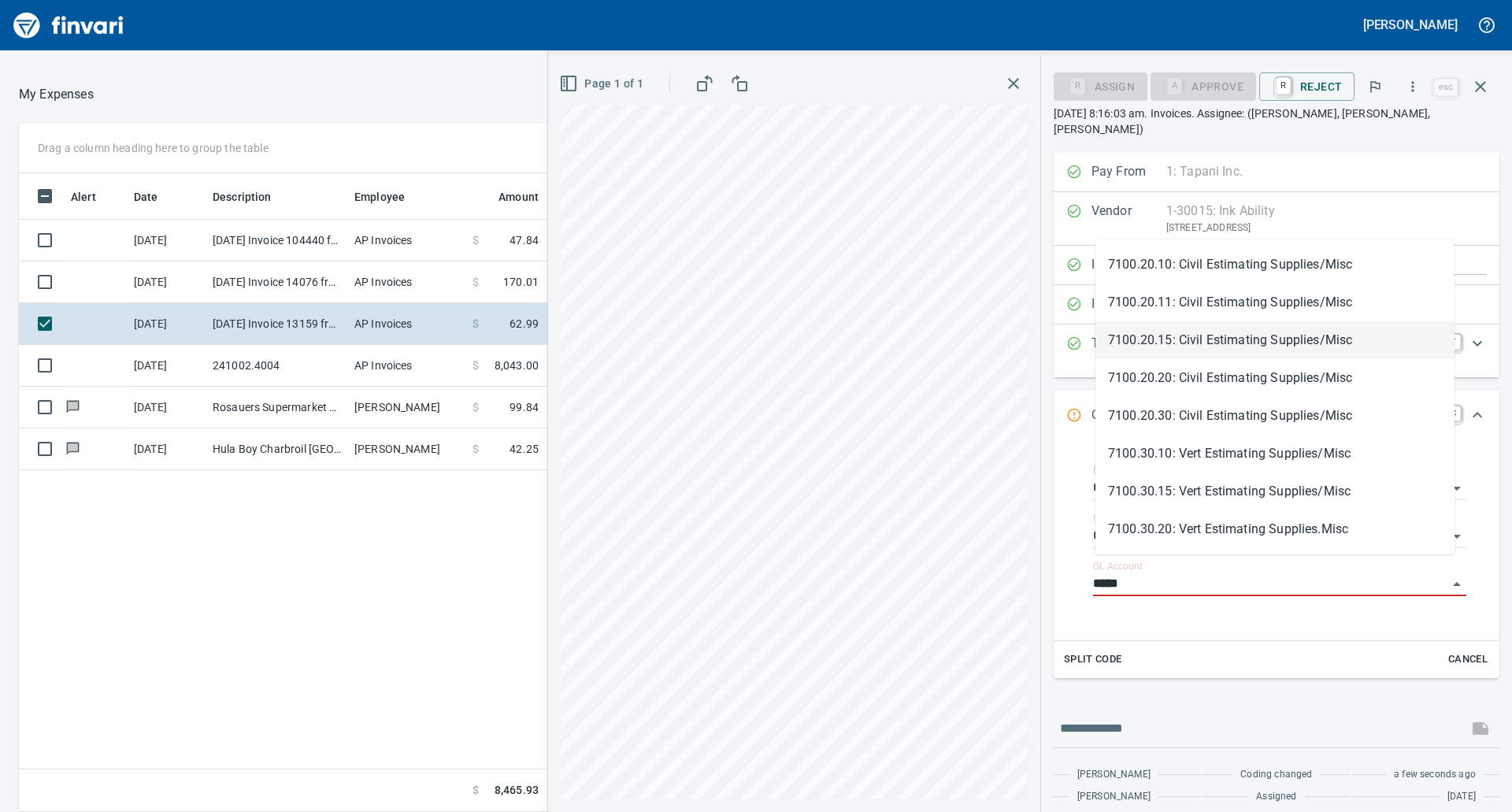
type input "*****"
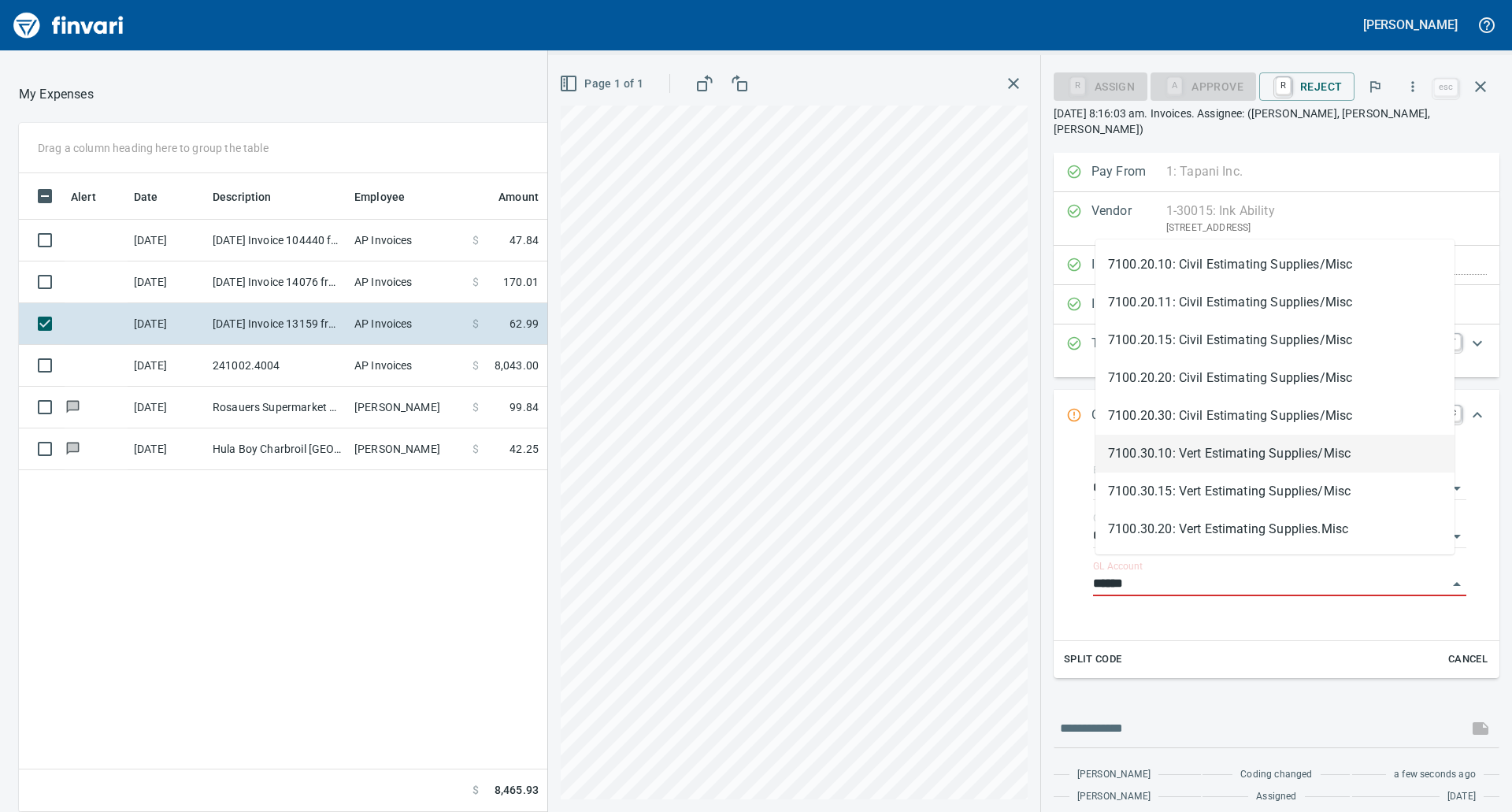
click at [1269, 465] on li "7100.30.10: Vert Estimating Supplies/Misc" at bounding box center [1275, 453] width 359 height 38
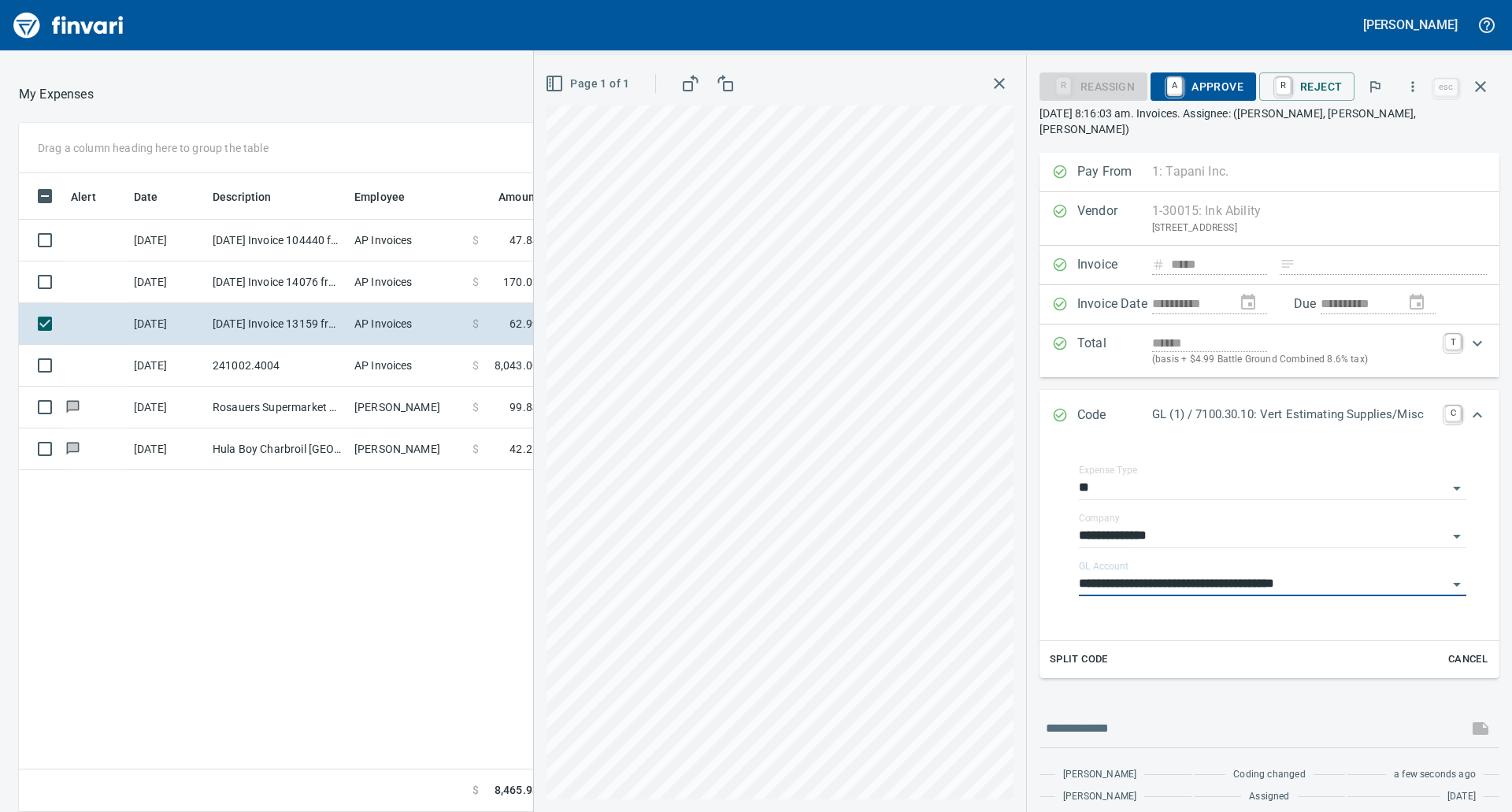
type input "**********"
click at [1200, 94] on span "A Approve" at bounding box center [1204, 86] width 80 height 26
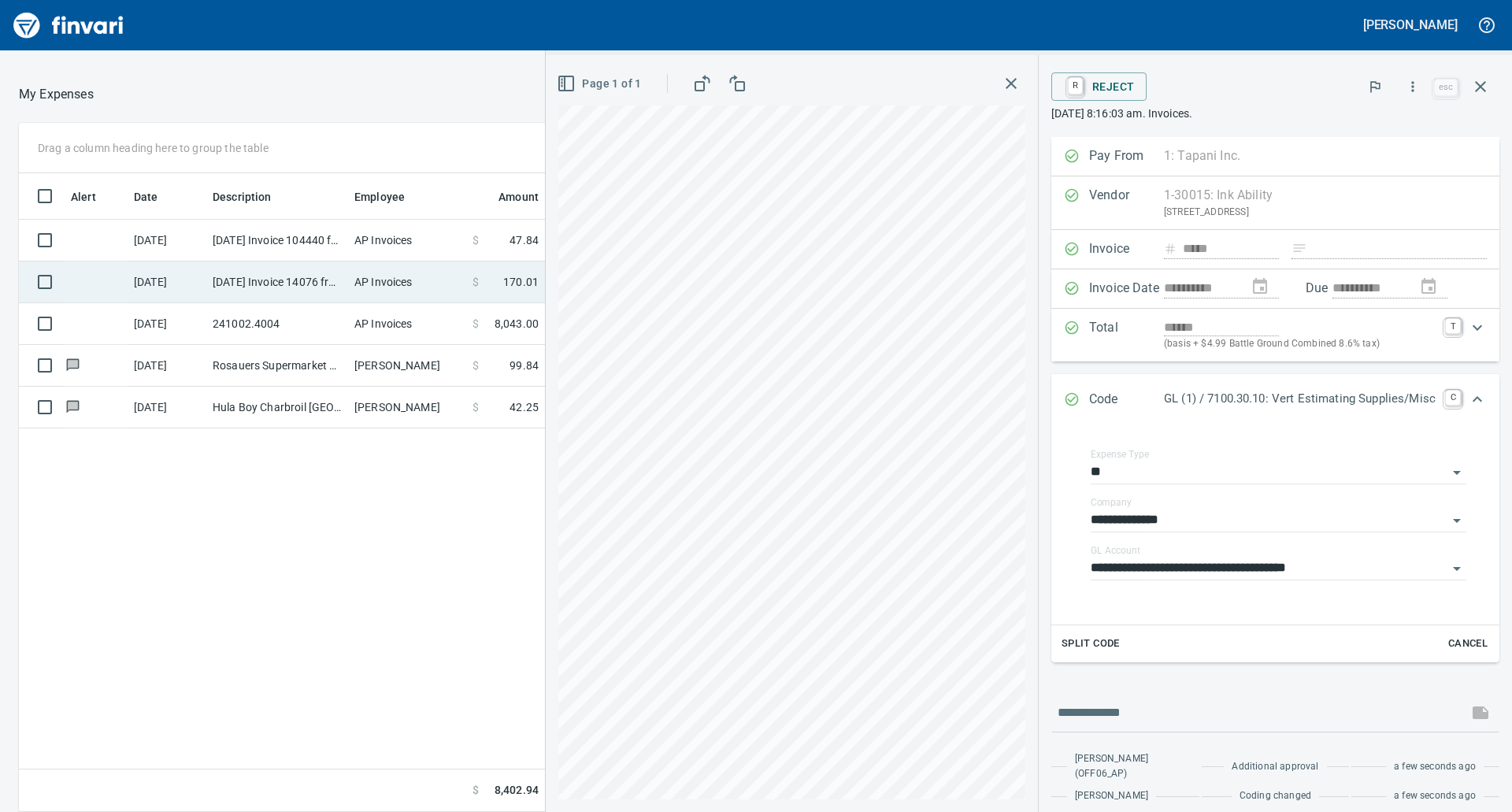
click at [355, 282] on td "AP Invoices" at bounding box center [407, 282] width 118 height 42
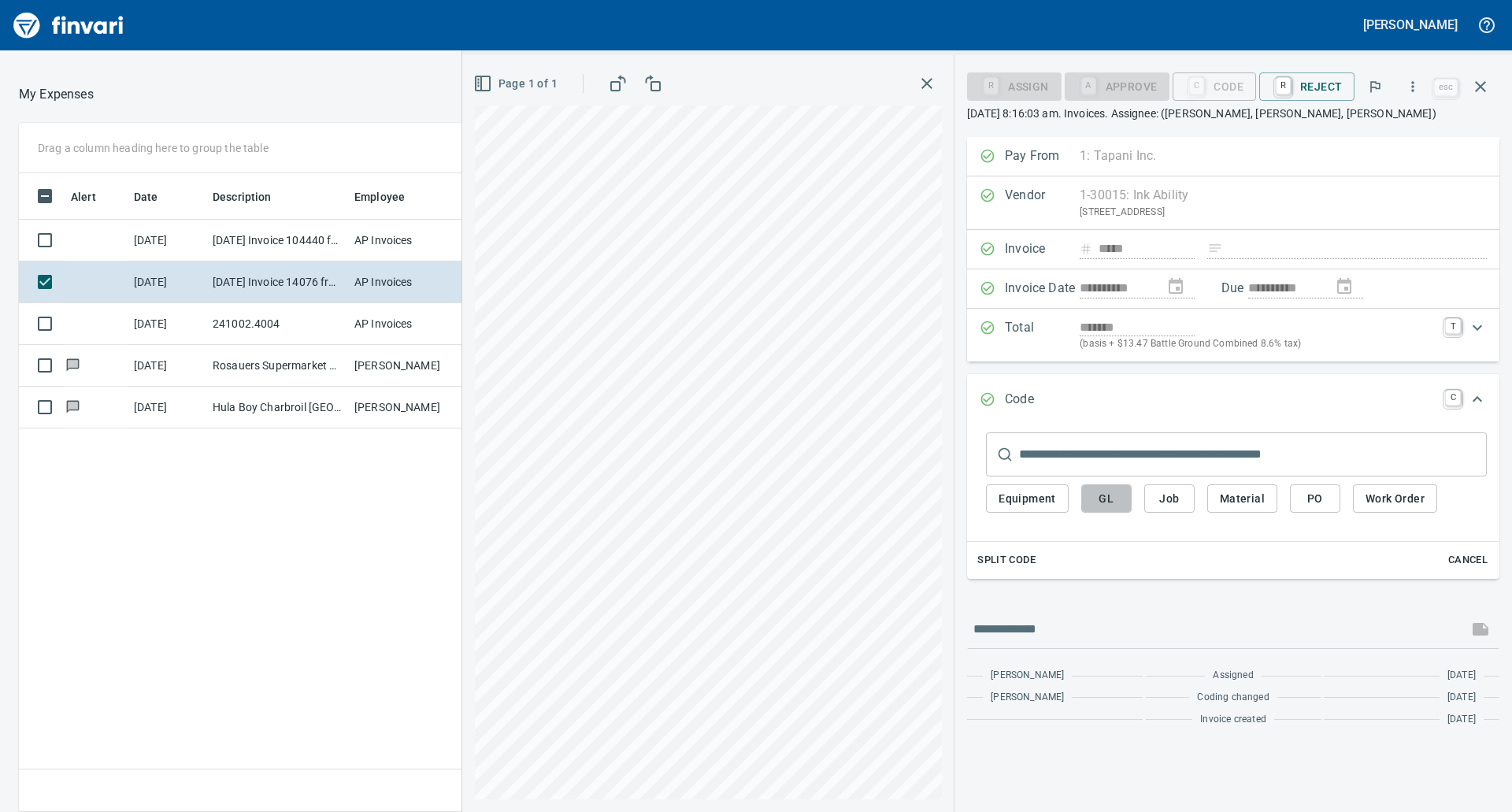
click at [1094, 499] on span "GL" at bounding box center [1107, 499] width 26 height 20
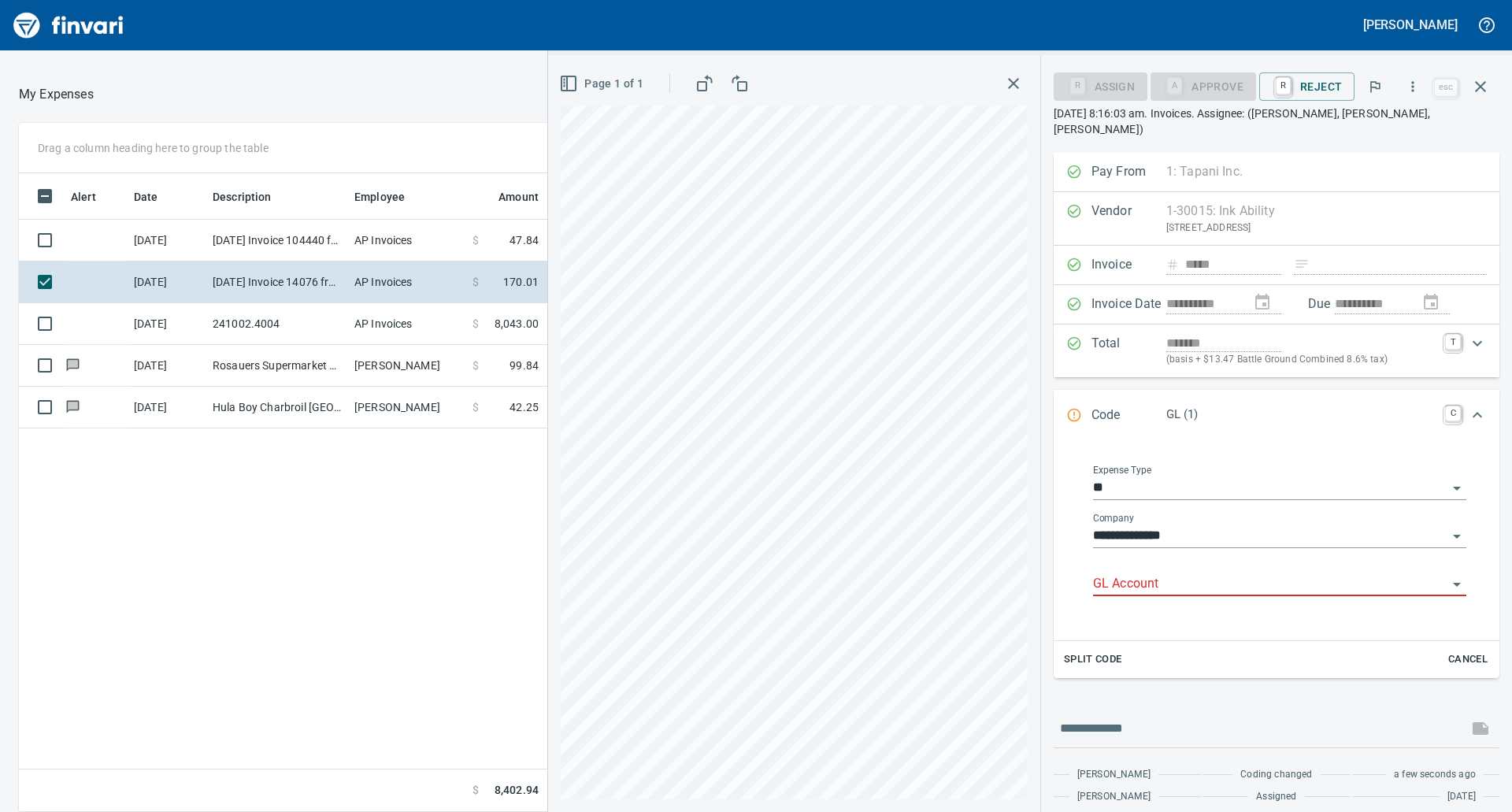
scroll to position [627, 1057]
click at [1116, 573] on input "GL Account" at bounding box center [1270, 584] width 355 height 22
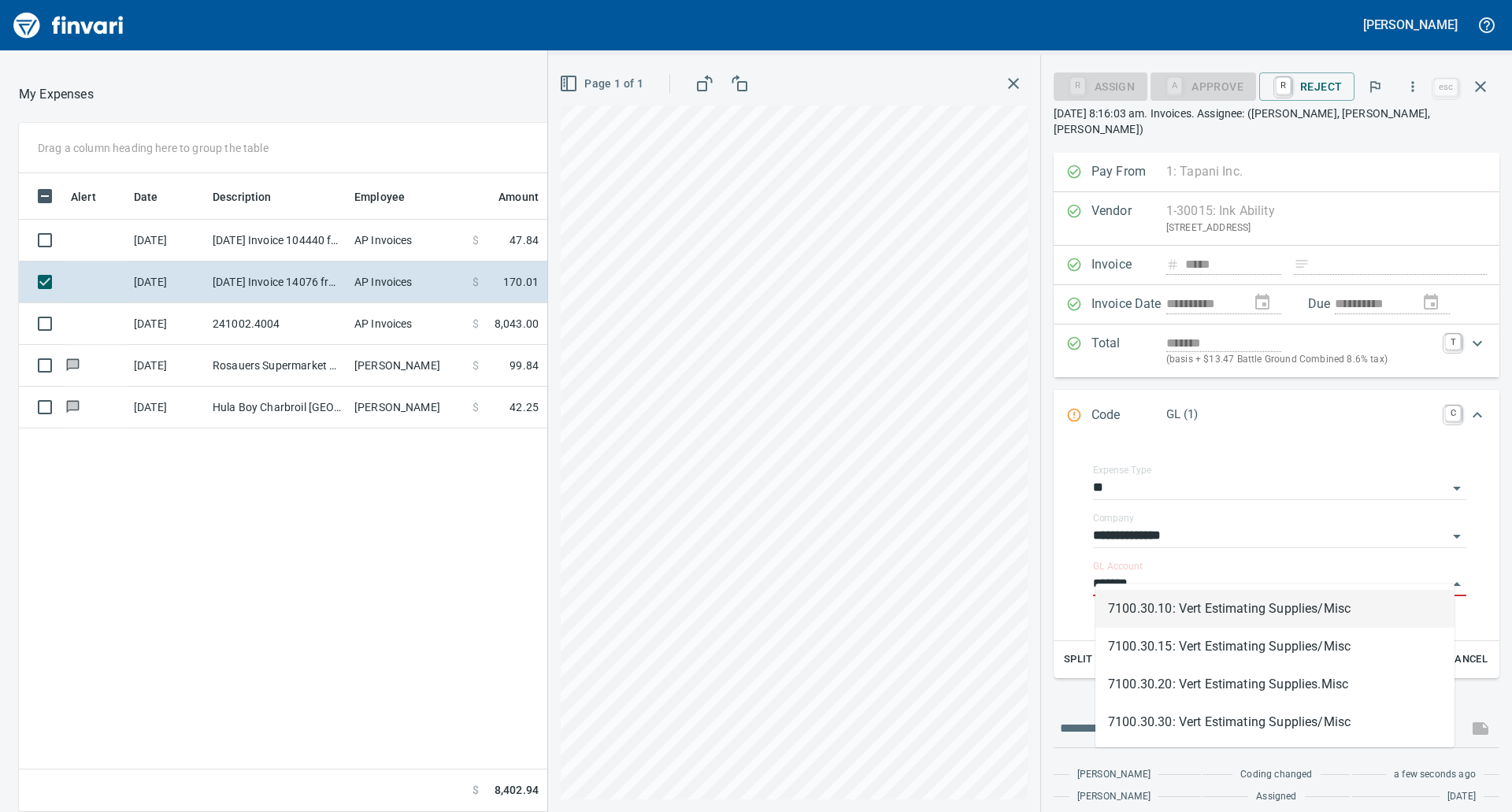
click at [1200, 603] on li "7100.30.10: Vert Estimating Supplies/Misc" at bounding box center [1275, 609] width 359 height 38
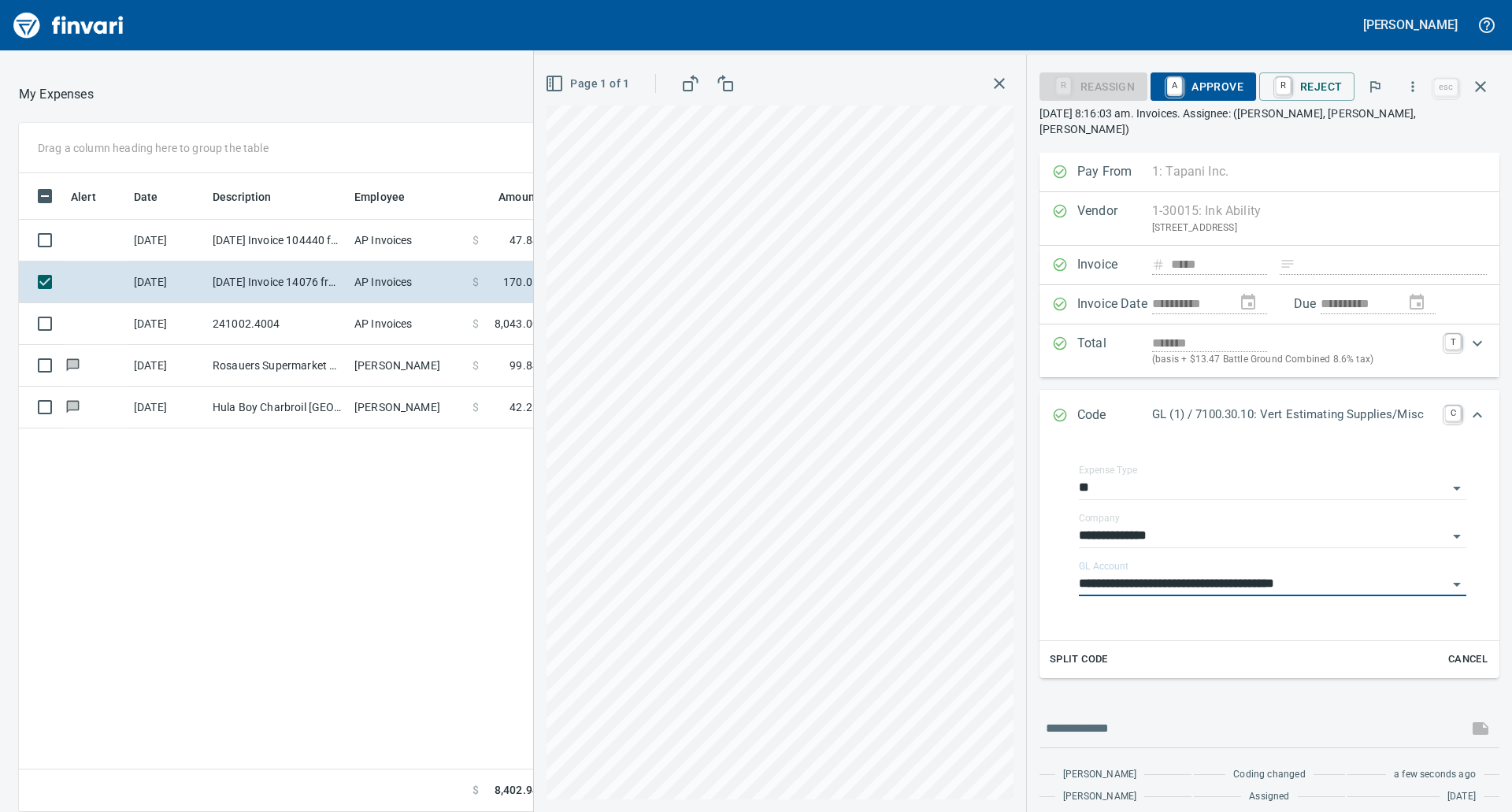
type input "**********"
click at [1206, 78] on span "A Approve" at bounding box center [1204, 86] width 80 height 26
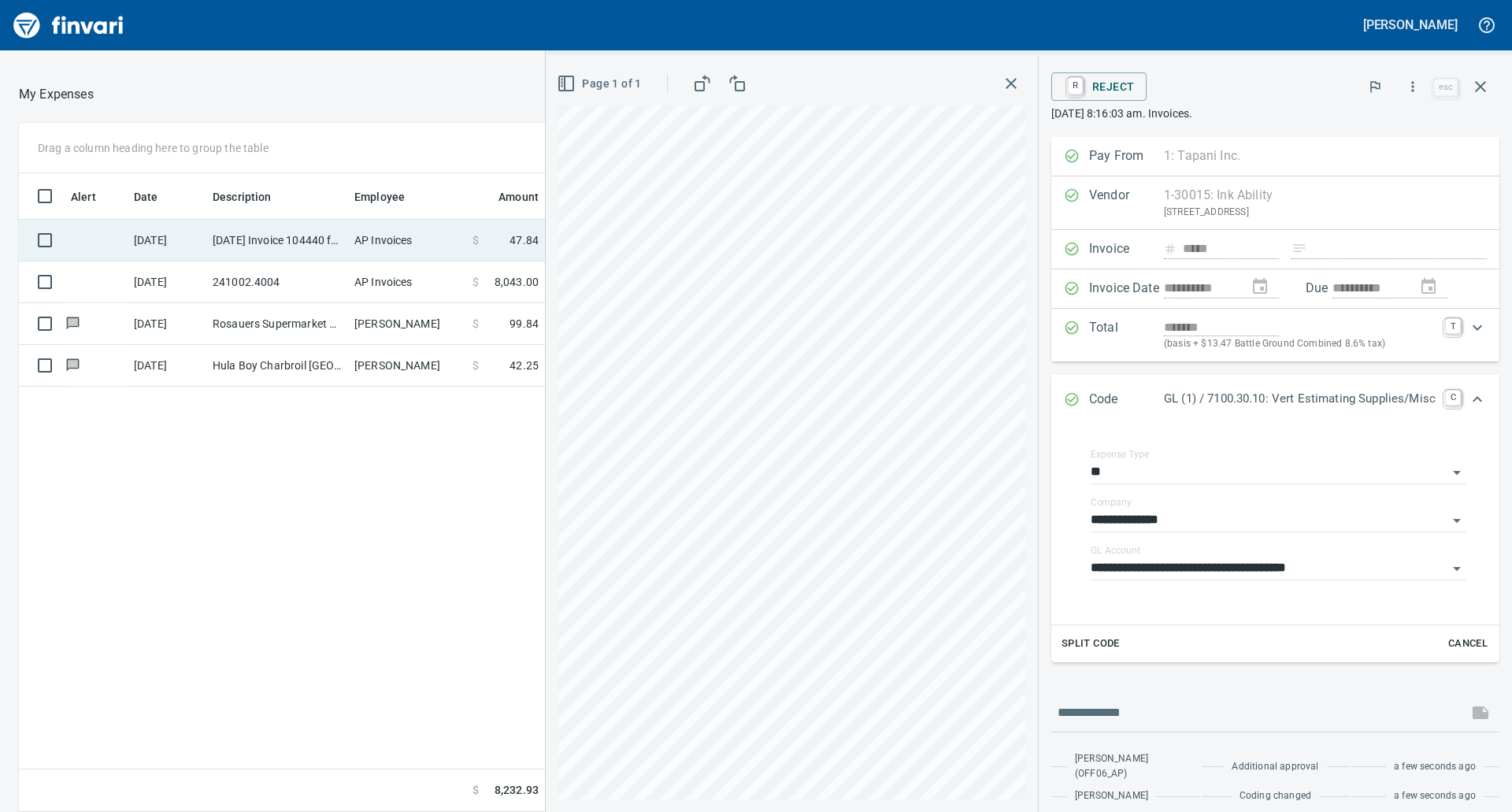
click at [318, 241] on td "[DATE] Invoice 104440 from Alpha Impressions (1-30507)" at bounding box center [278, 240] width 142 height 42
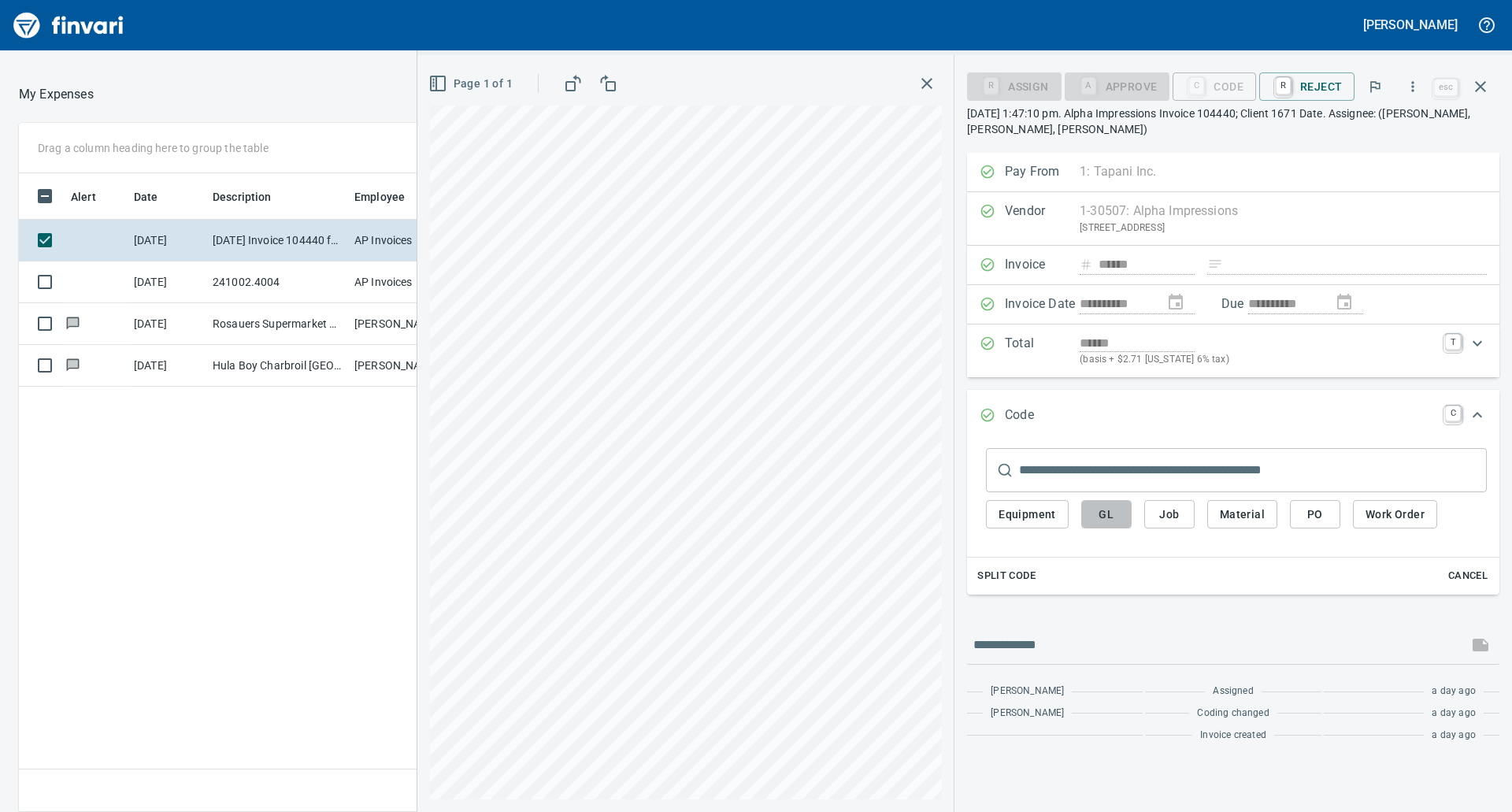
click at [1118, 517] on span "GL" at bounding box center [1107, 514] width 26 height 20
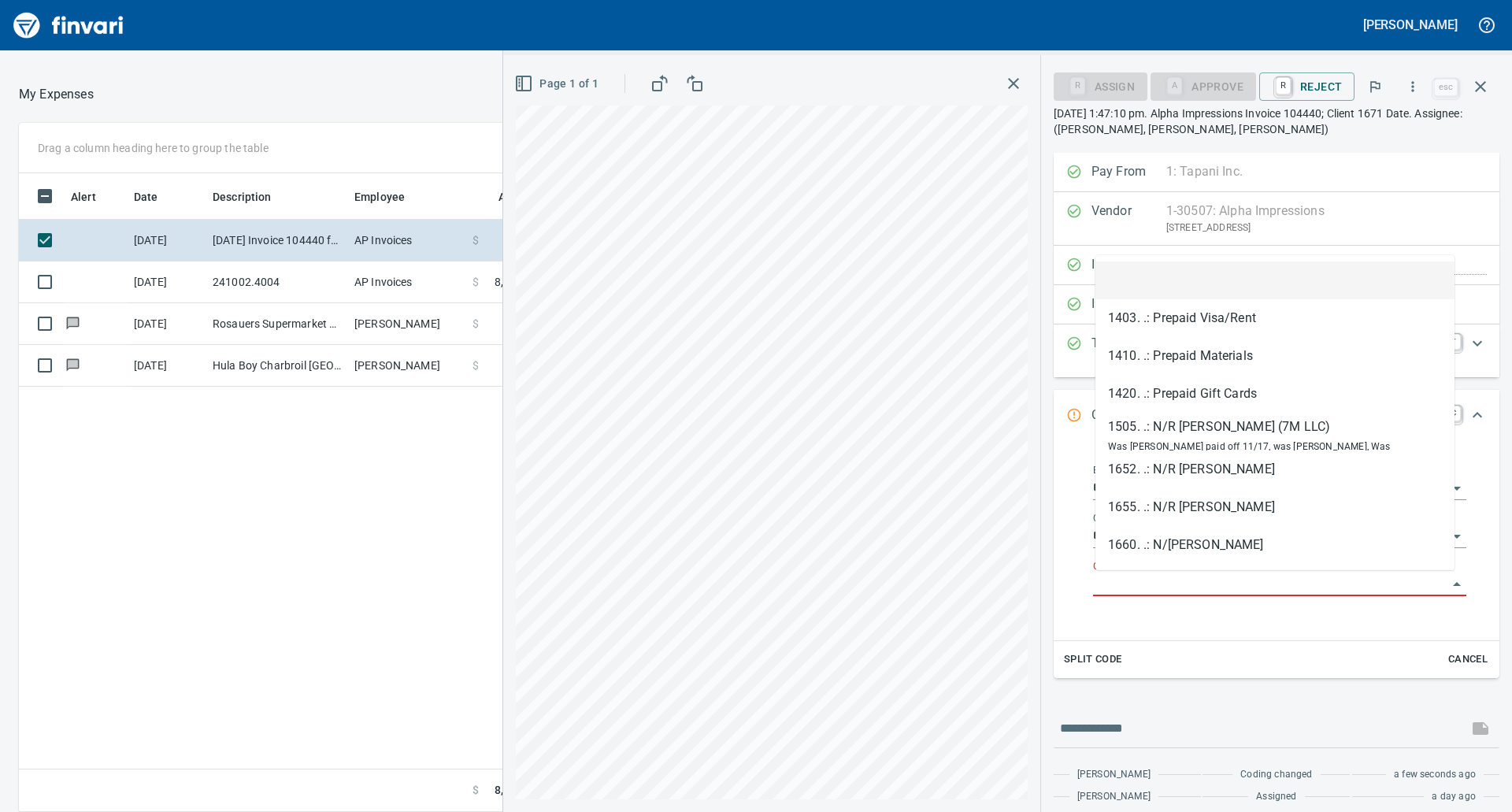
click at [1150, 578] on input "GL Account" at bounding box center [1270, 584] width 355 height 22
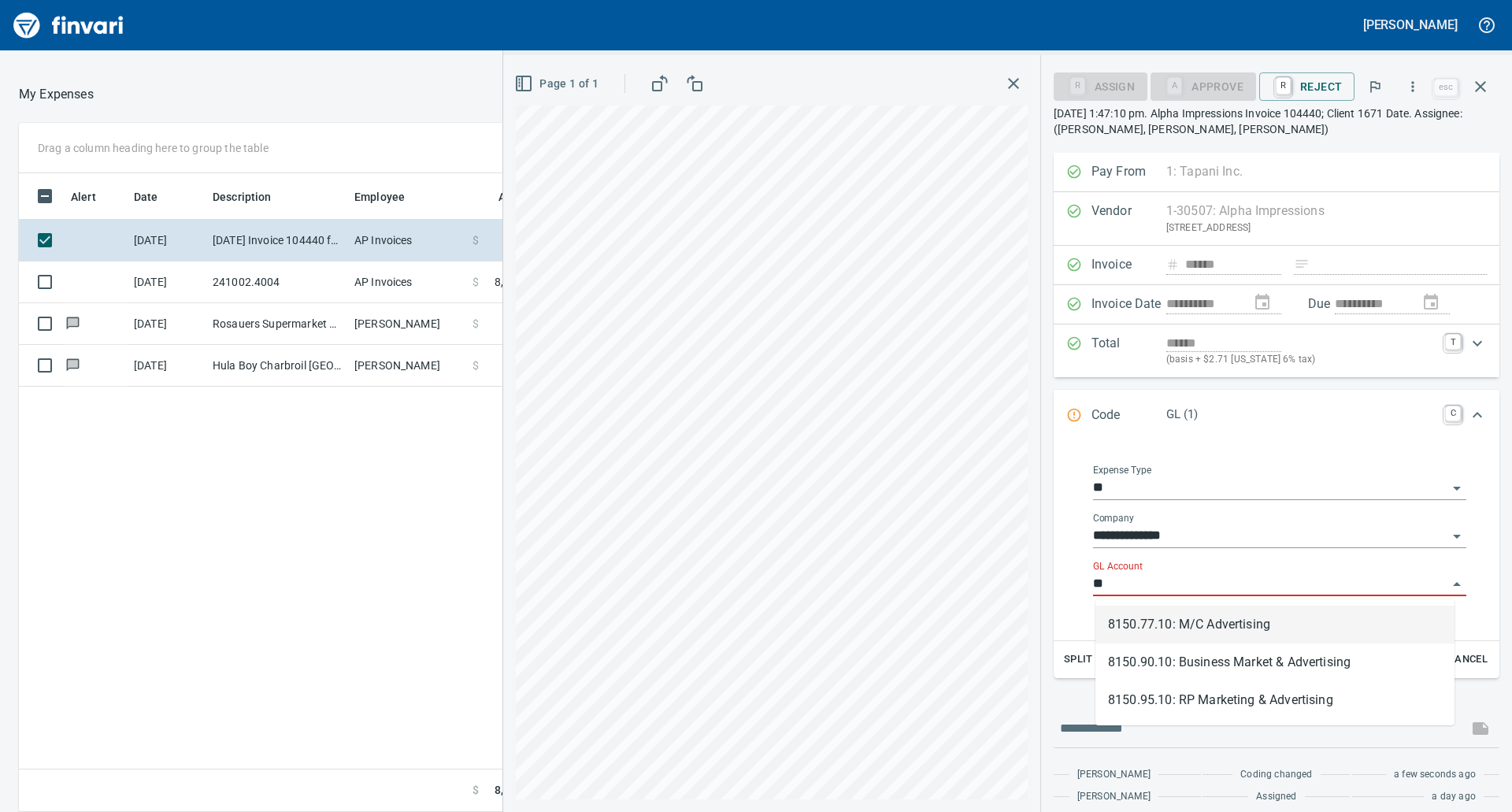
type input "*"
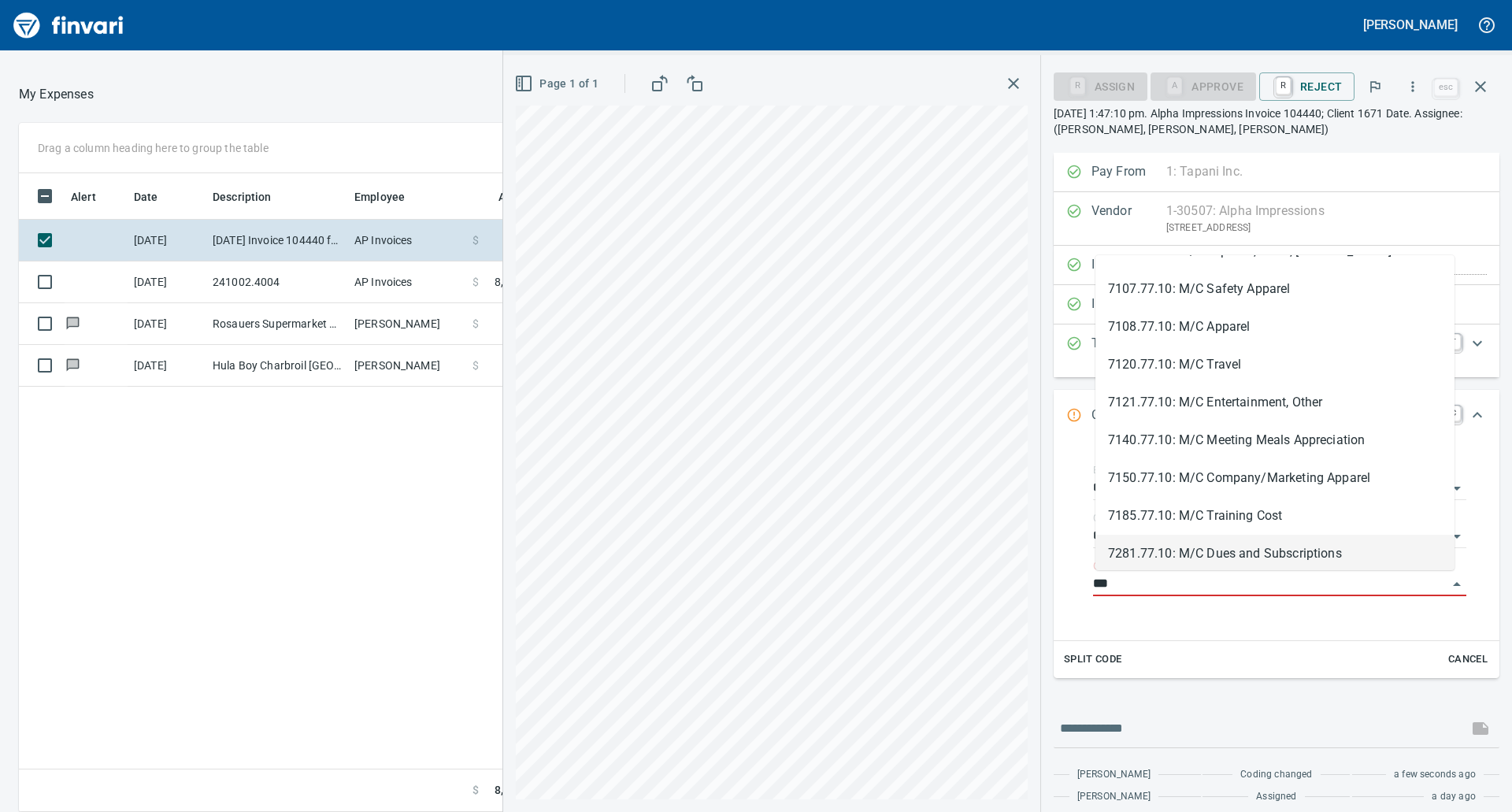
scroll to position [151, 0]
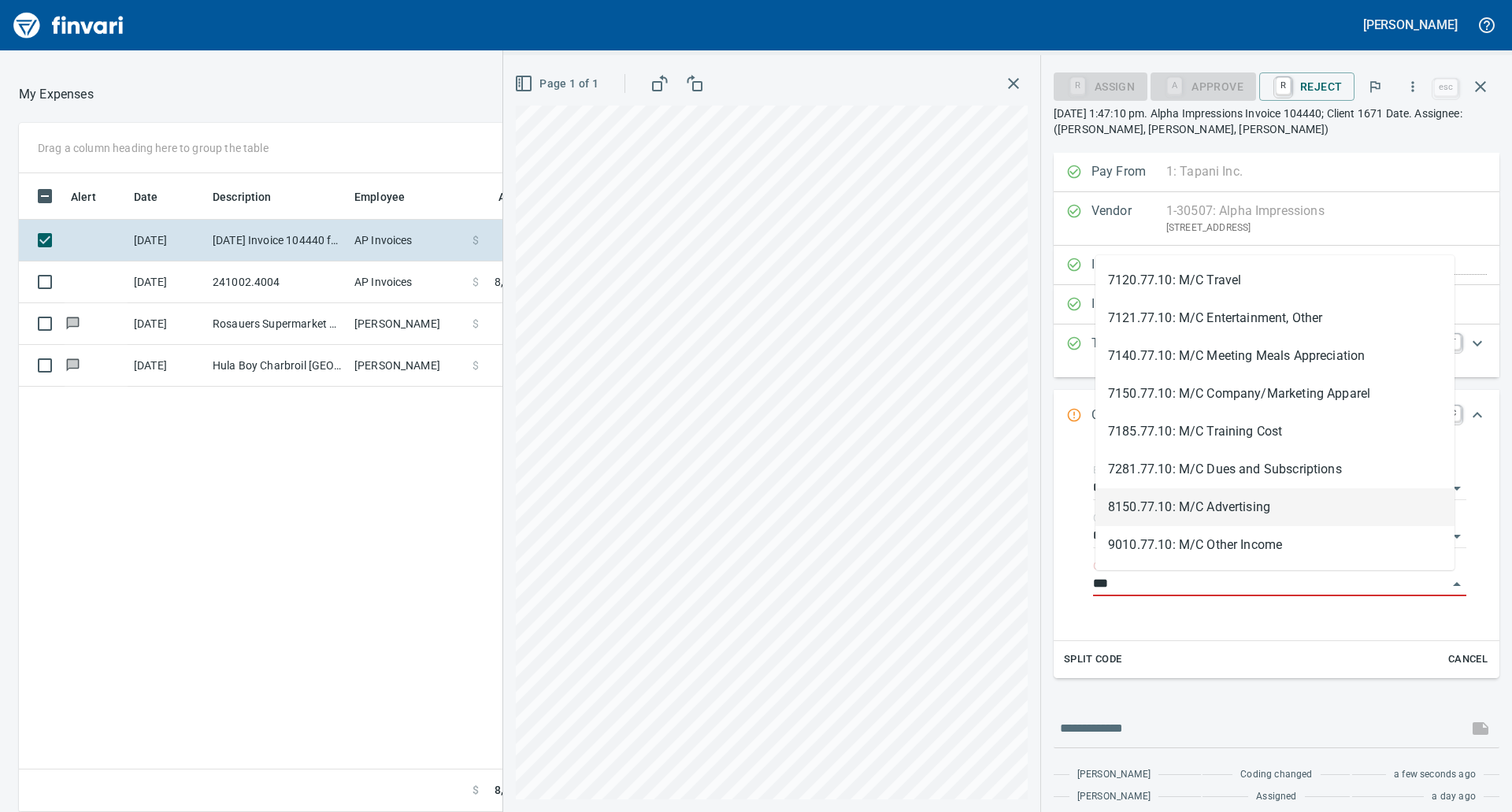
click at [1219, 519] on li "8150.77.10: M/C Advertising" at bounding box center [1275, 507] width 359 height 38
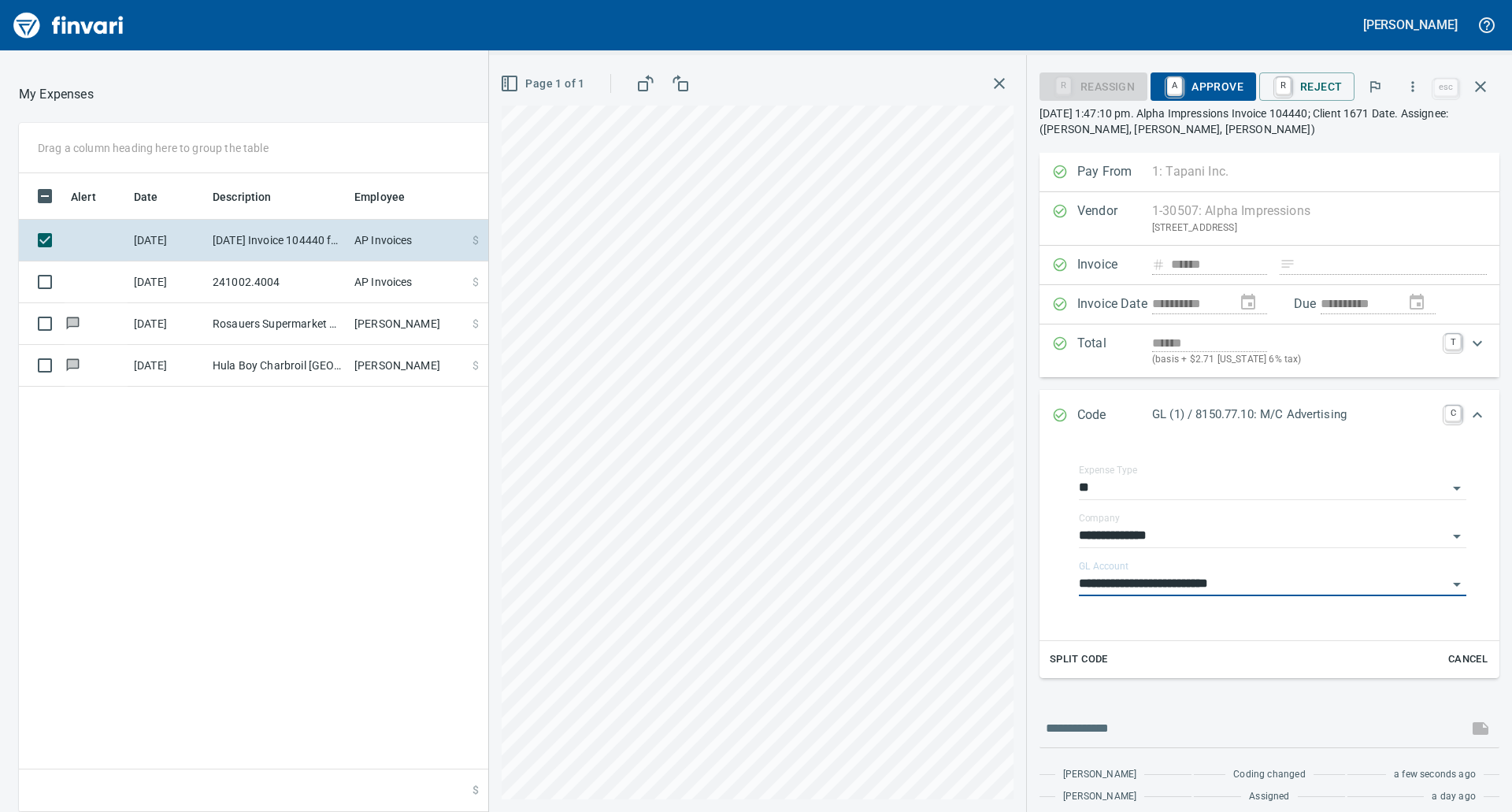
type input "**********"
click at [1199, 94] on span "A Approve" at bounding box center [1204, 86] width 80 height 26
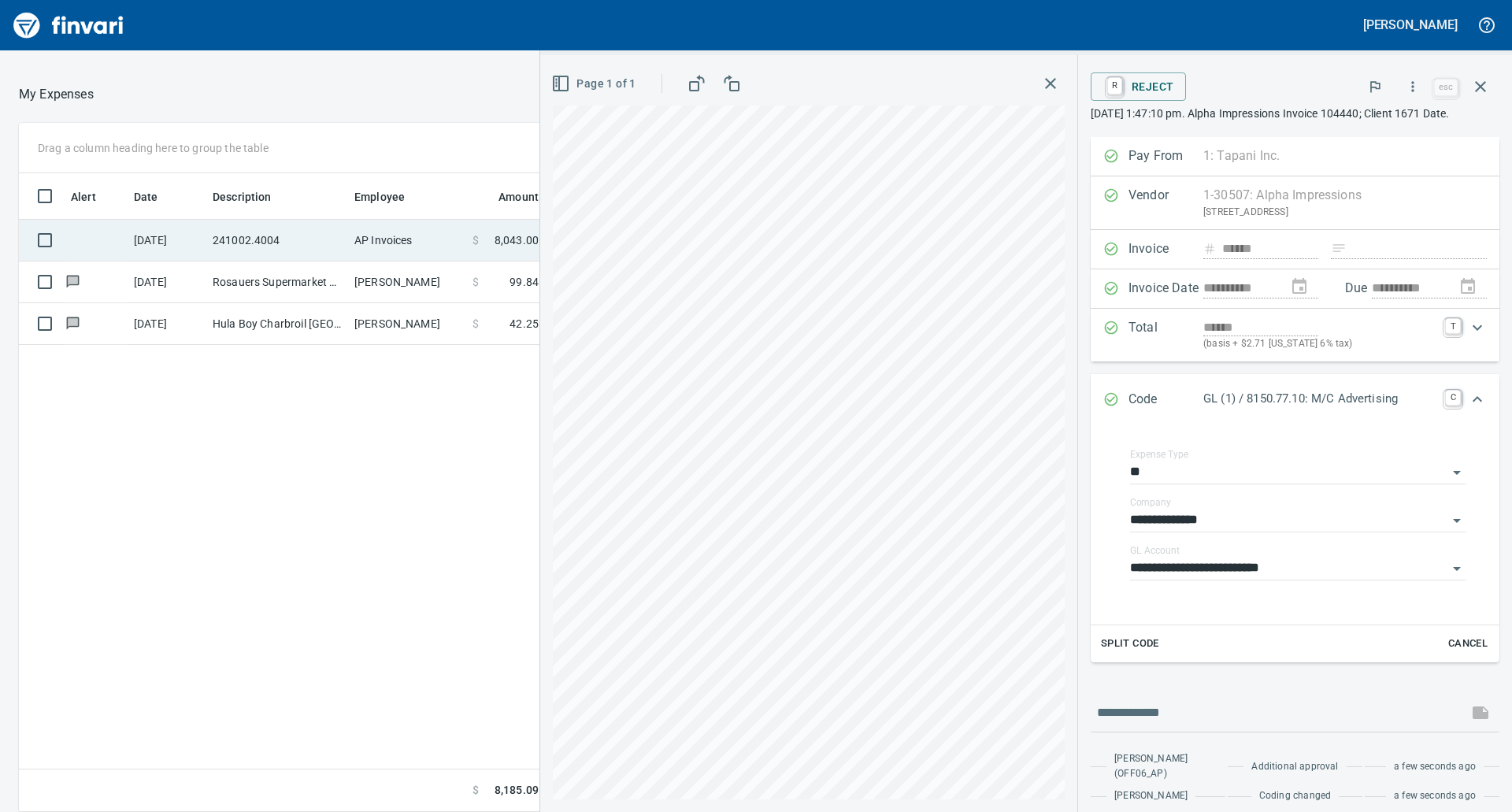
click at [384, 225] on td "AP Invoices" at bounding box center [407, 240] width 118 height 42
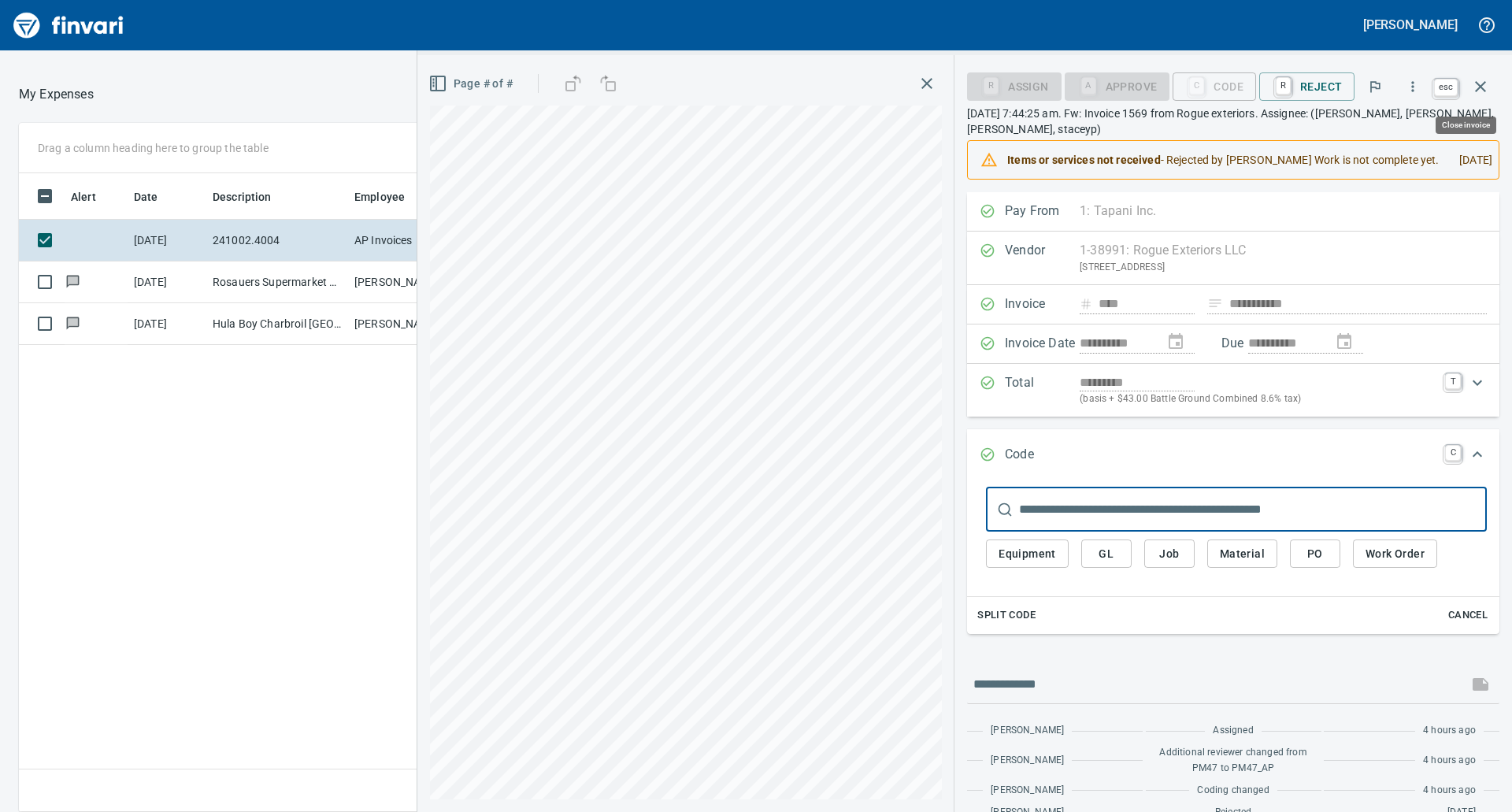
scroll to position [627, 1057]
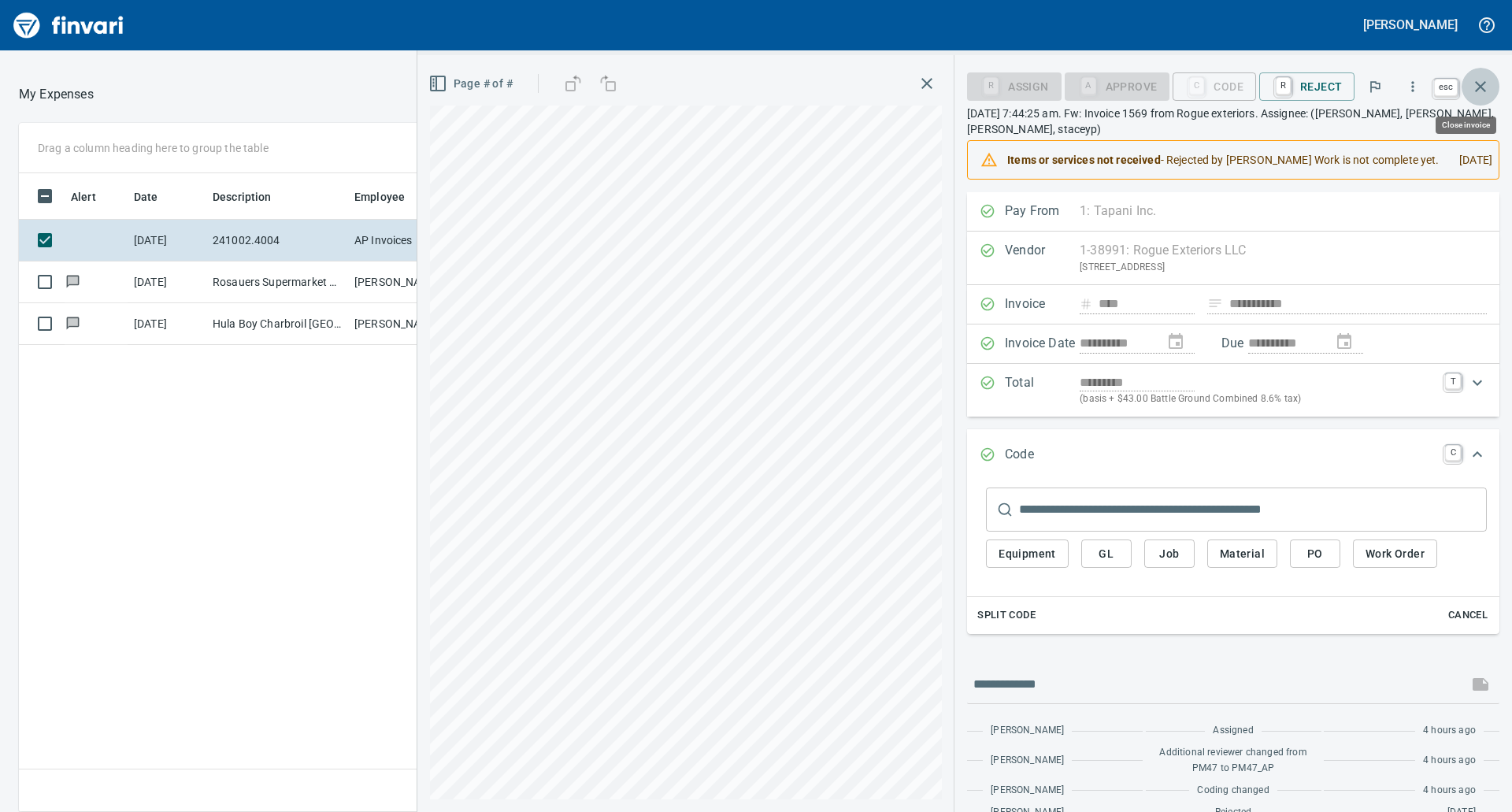
click at [1480, 87] on icon "button" at bounding box center [1480, 86] width 11 height 11
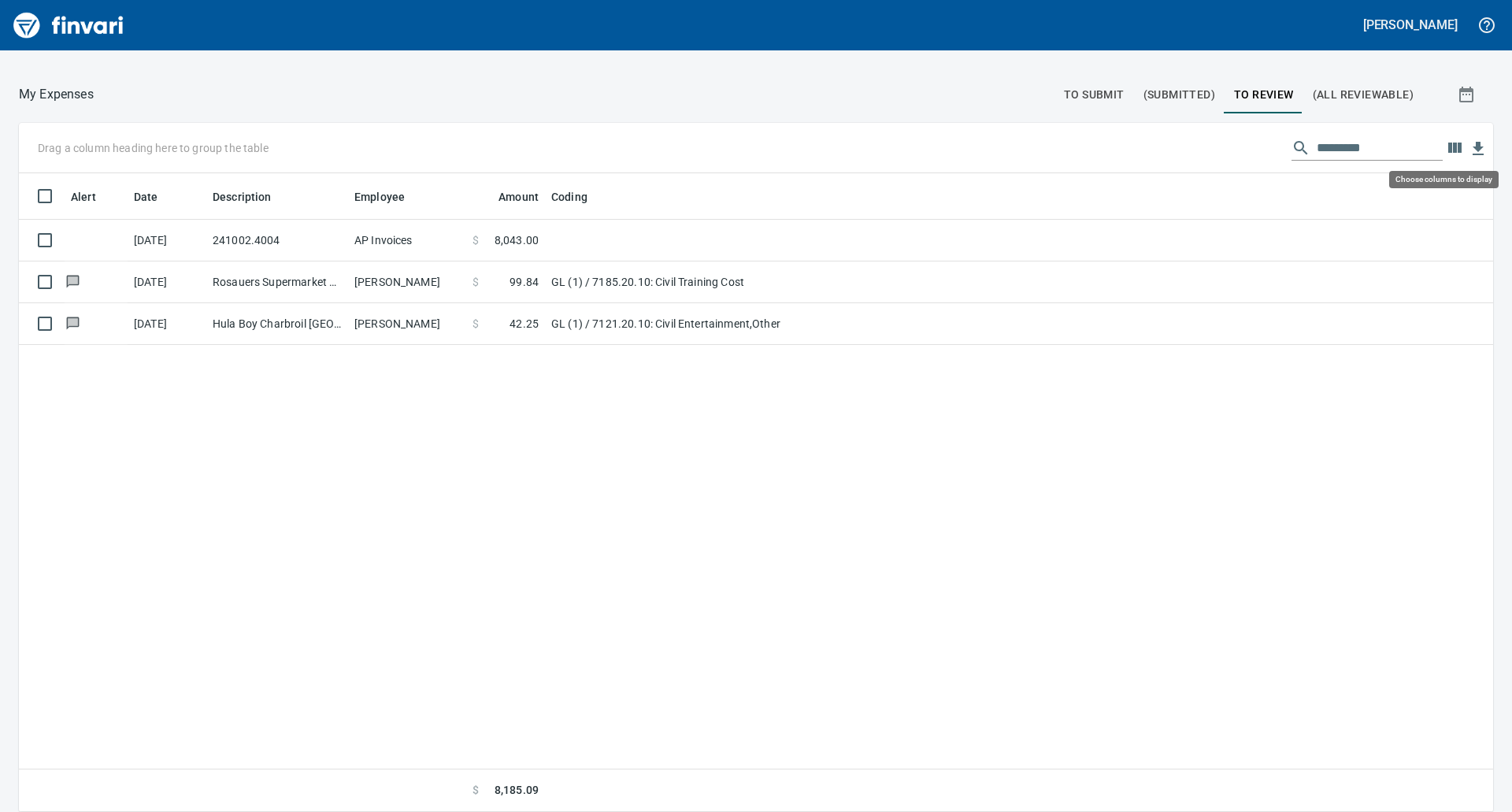
scroll to position [627, 1450]
click at [1448, 146] on icon "button" at bounding box center [1455, 148] width 14 height 10
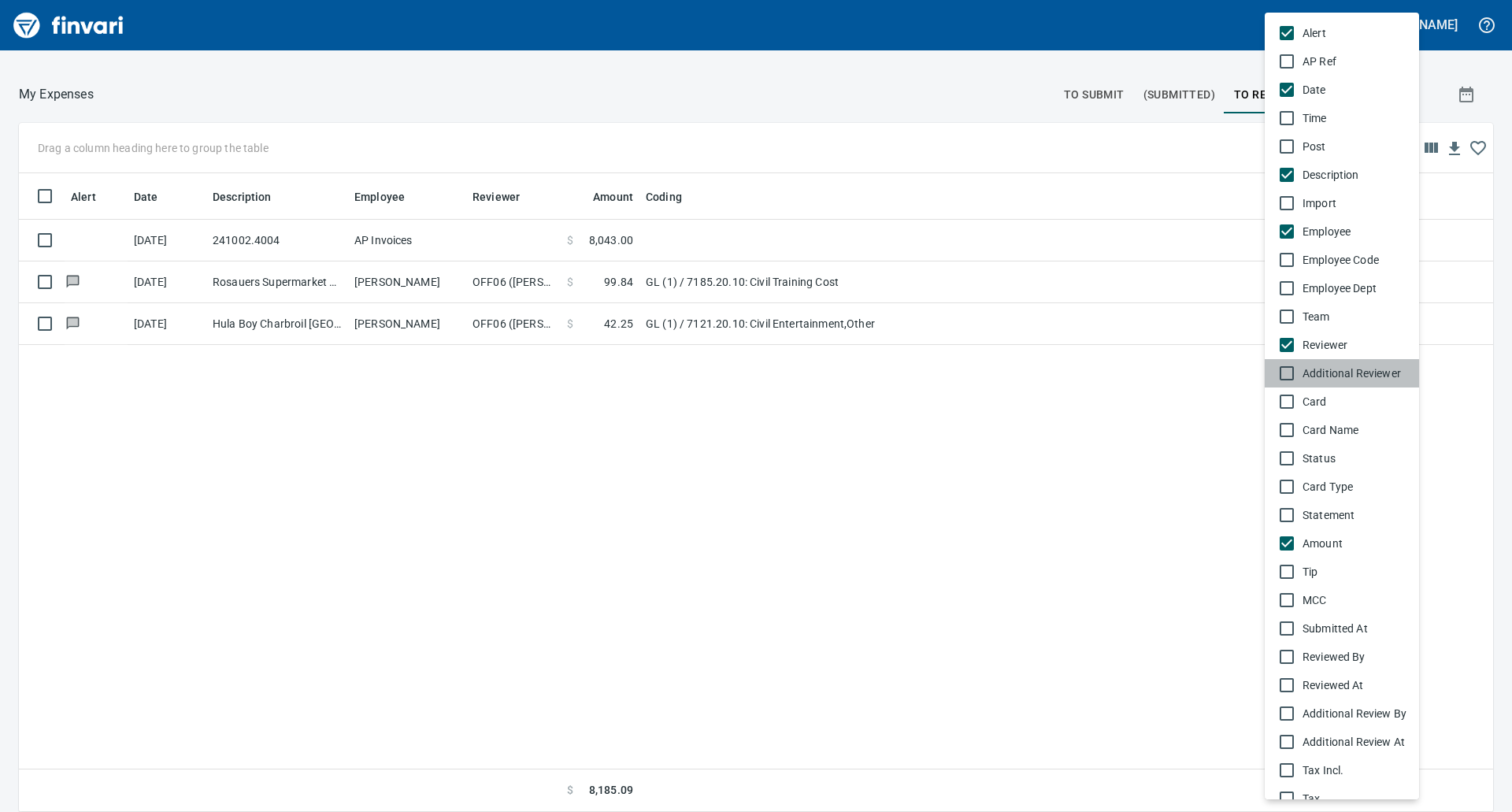
click at [1301, 371] on div "Additional Reviewer" at bounding box center [1351, 373] width 110 height 15
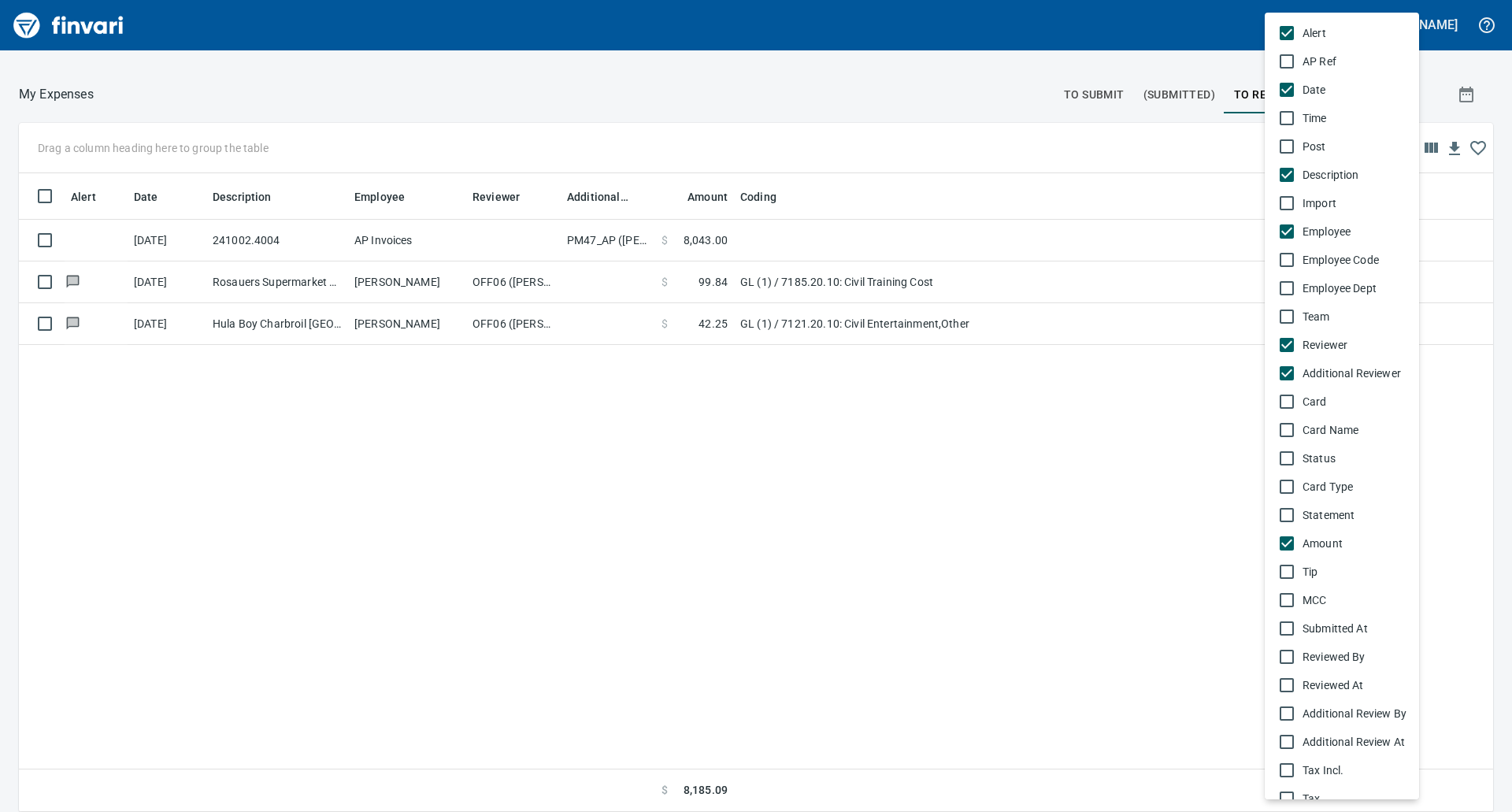
click at [571, 465] on div at bounding box center [756, 406] width 1512 height 812
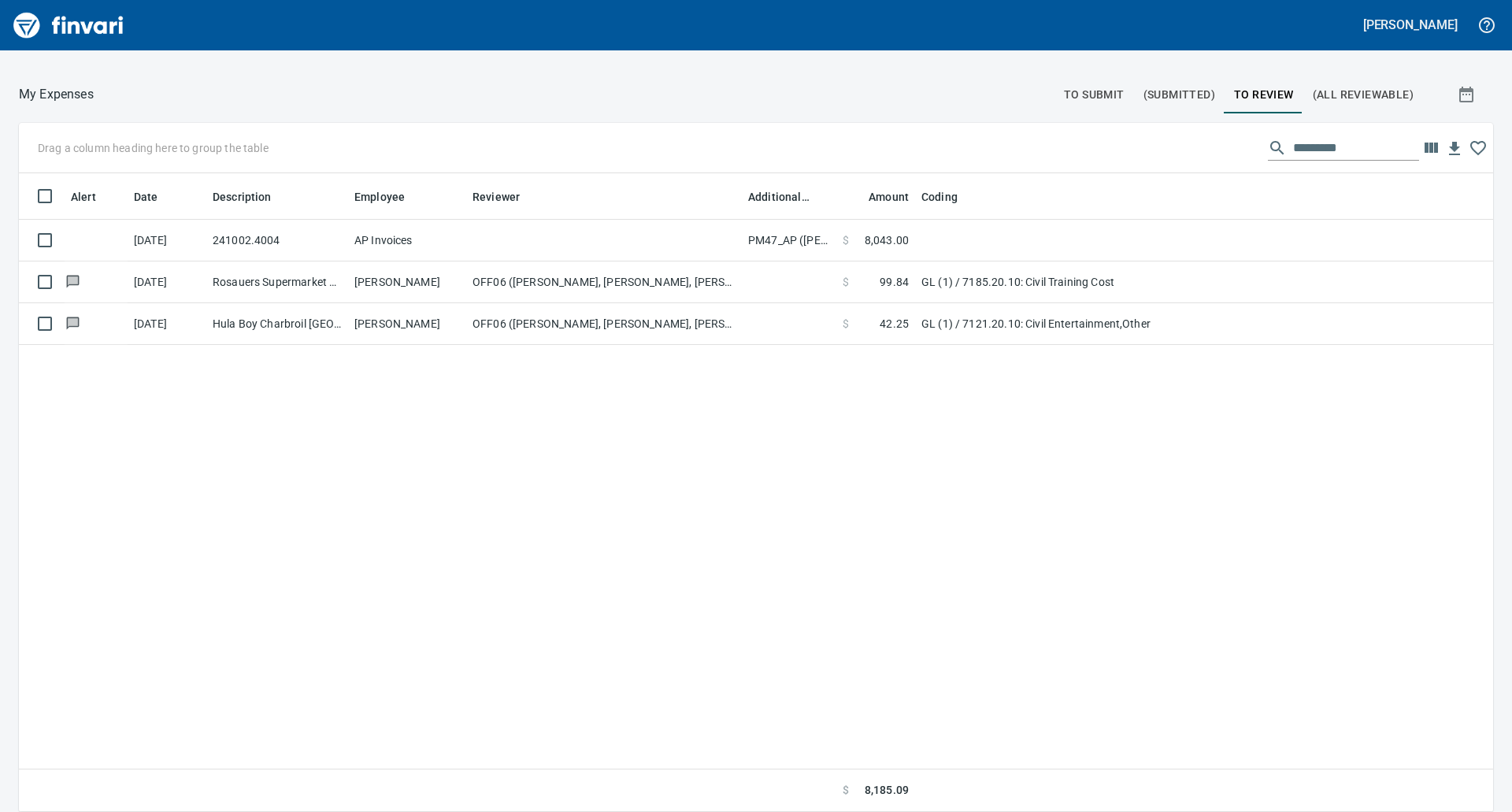
drag, startPoint x: 560, startPoint y: 194, endPoint x: 742, endPoint y: 219, distance: 183.7
click at [742, 219] on body "[PERSON_NAME] Good Afternoon You can also control your card and submit expenses…" at bounding box center [756, 406] width 1512 height 812
click at [419, 489] on div "Alert Date Description Employee Reviewer Additional Reviewer Amount Coding [DAT…" at bounding box center [756, 493] width 1474 height 640
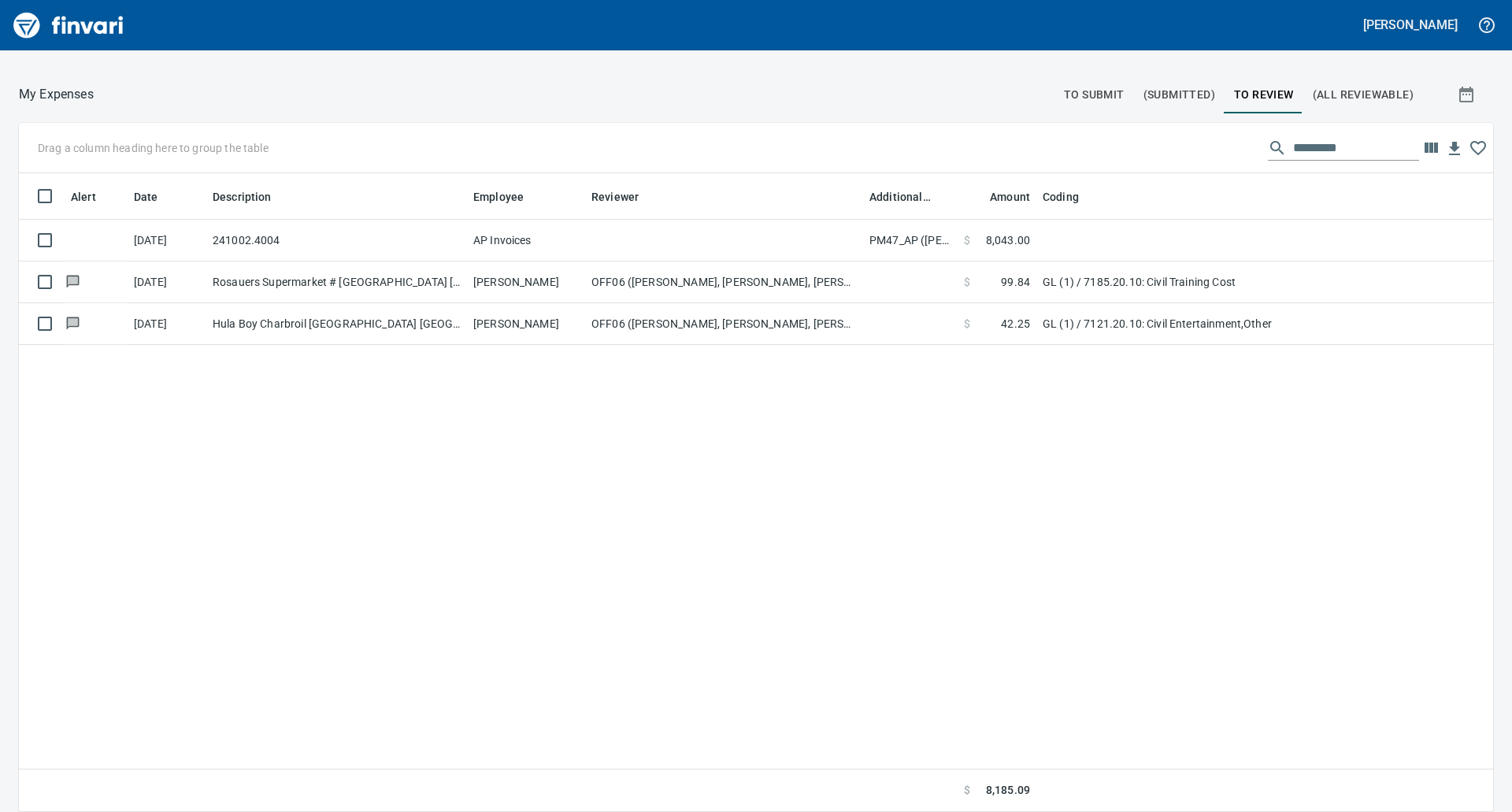
drag, startPoint x: 349, startPoint y: 194, endPoint x: 469, endPoint y: 206, distance: 120.6
click at [469, 206] on body "[PERSON_NAME] Good Afternoon You can also control your card and submit expenses…" at bounding box center [756, 406] width 1512 height 812
click at [537, 562] on div "Alert Date Description Employee Reviewer Additional Reviewer Amount Coding [DAT…" at bounding box center [756, 493] width 1474 height 640
click at [1028, 663] on div "Alert Date Description Employee Reviewer Additional Reviewer Amount Coding [DAT…" at bounding box center [756, 493] width 1474 height 640
